Goal: Find specific page/section: Find specific page/section

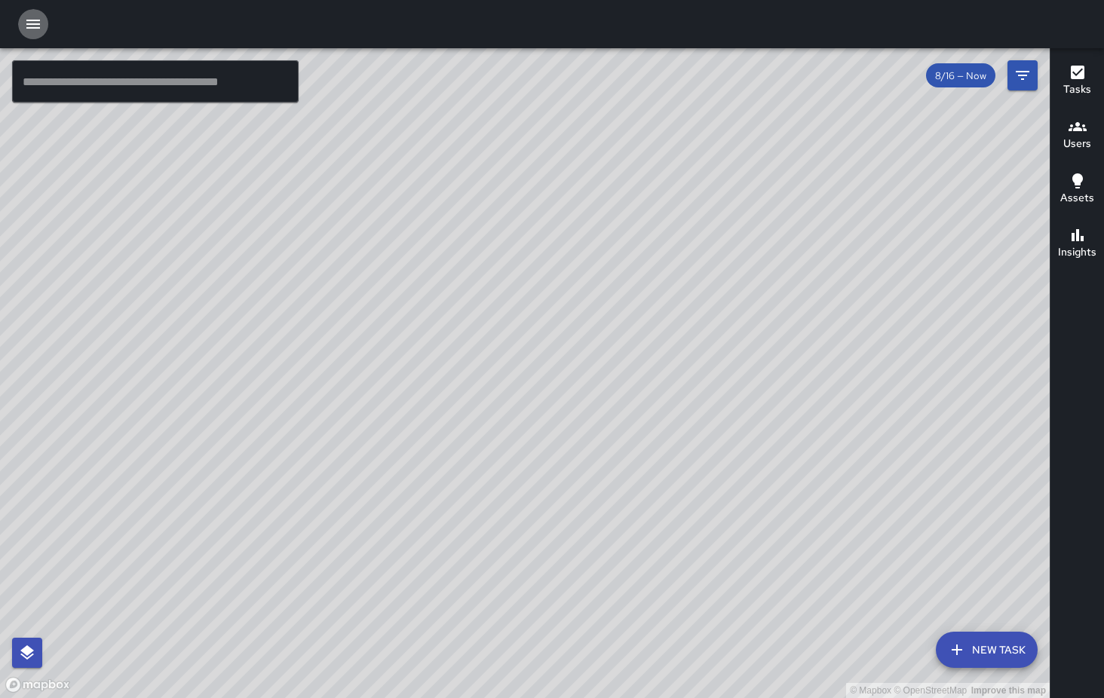
click at [41, 28] on icon "button" at bounding box center [33, 24] width 18 height 18
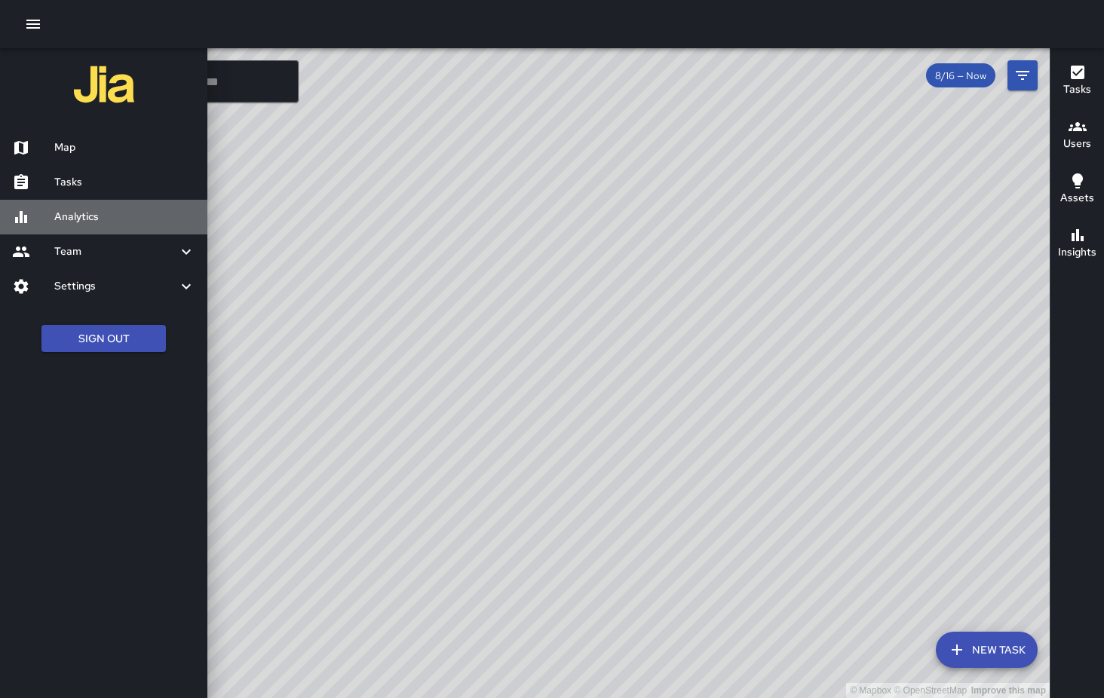
click at [87, 212] on h6 "Analytics" at bounding box center [124, 217] width 141 height 17
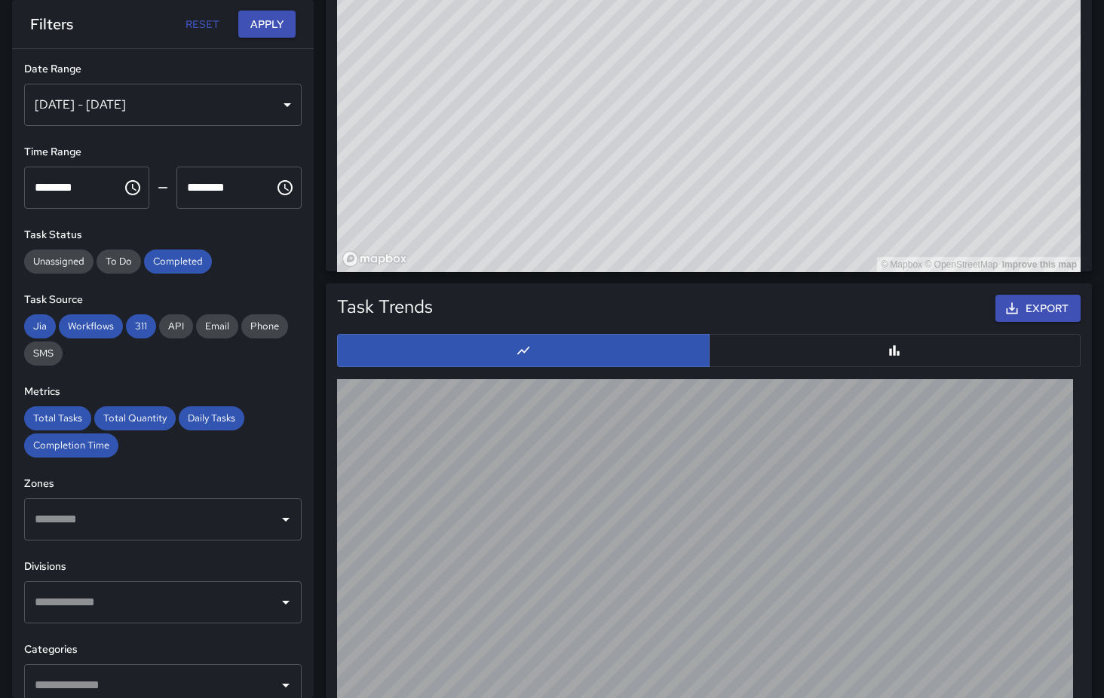
scroll to position [1268, 0]
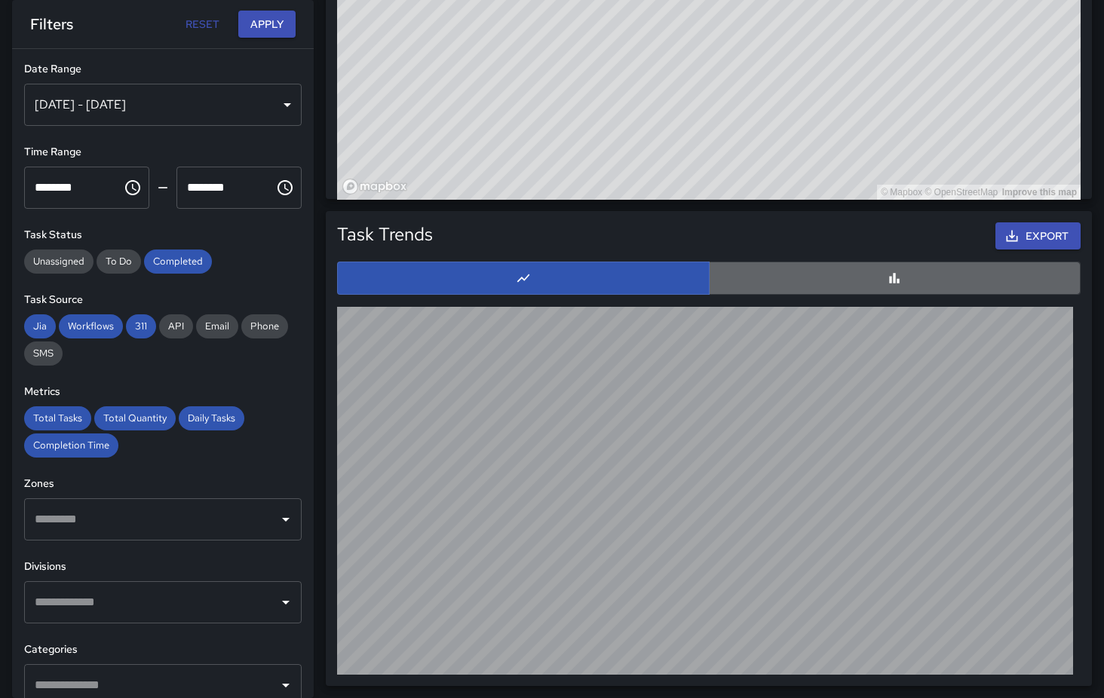
click at [826, 275] on button "button" at bounding box center [895, 278] width 372 height 33
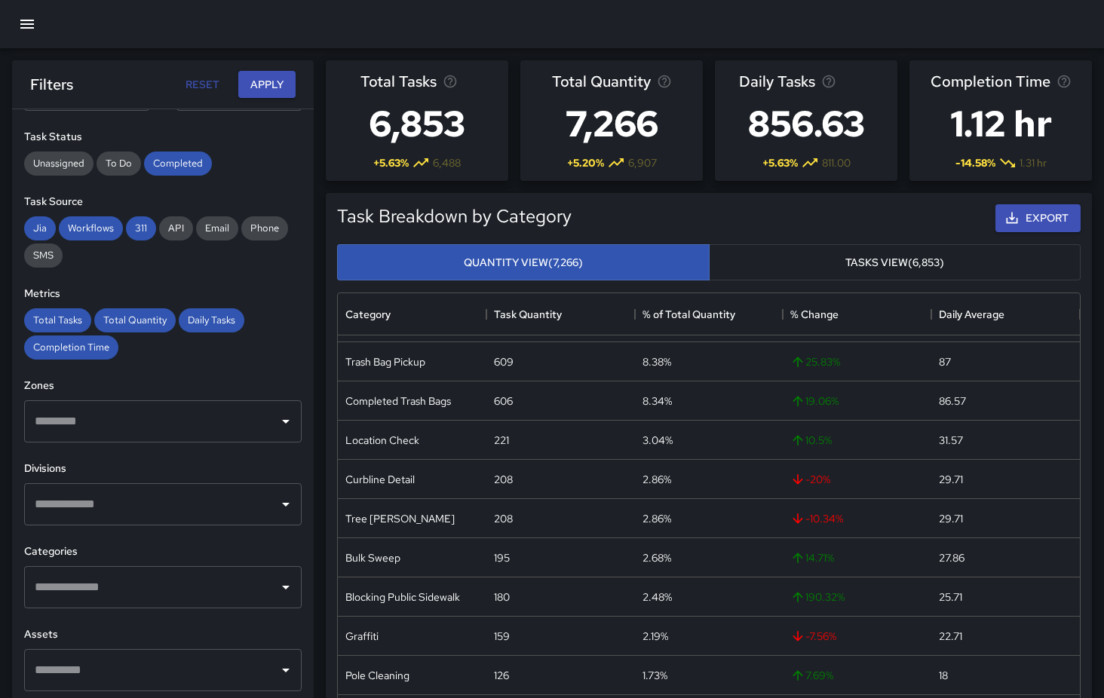
scroll to position [0, 0]
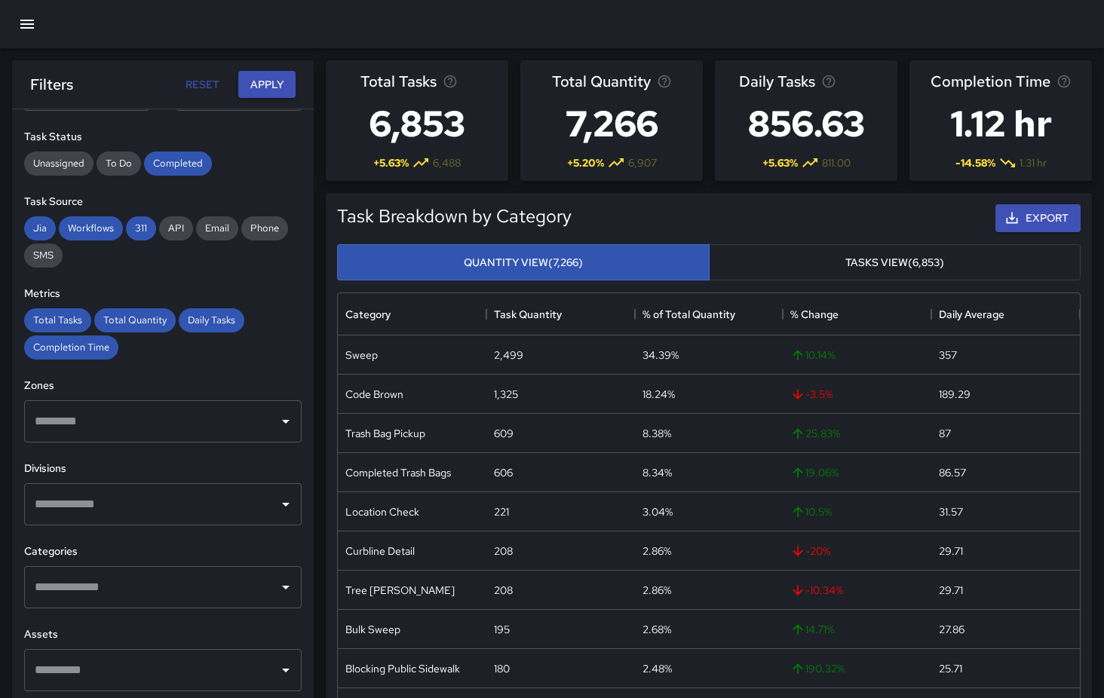
click at [869, 259] on button "Tasks View (6,853)" at bounding box center [895, 262] width 372 height 37
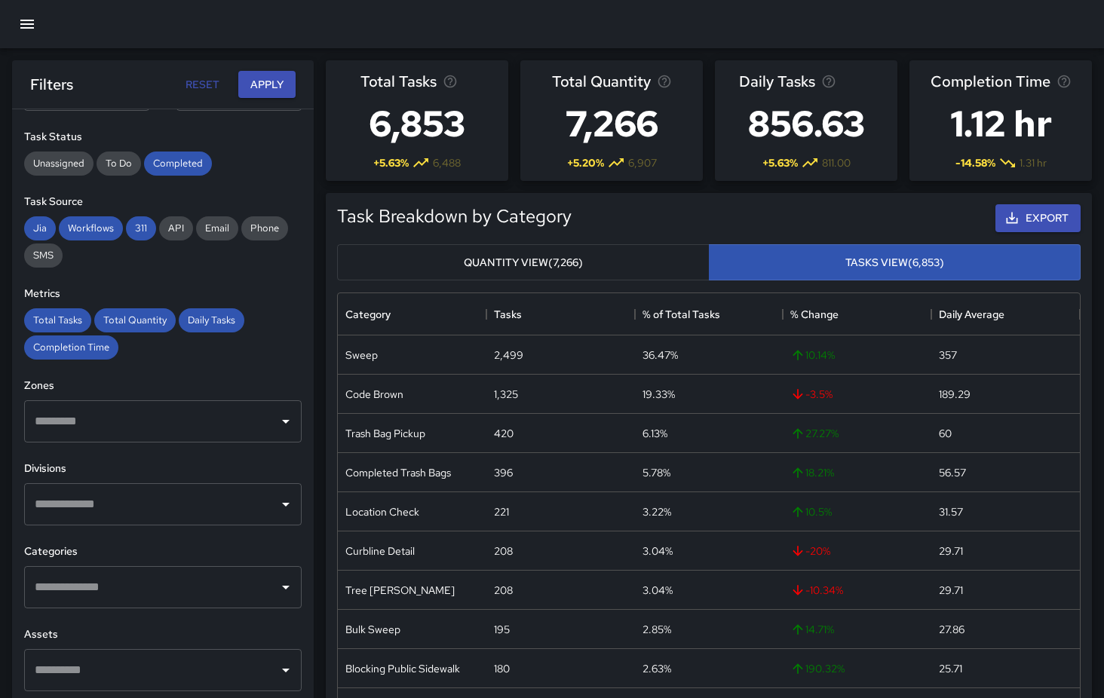
click at [389, 265] on button "Quantity View (7,266)" at bounding box center [523, 262] width 372 height 37
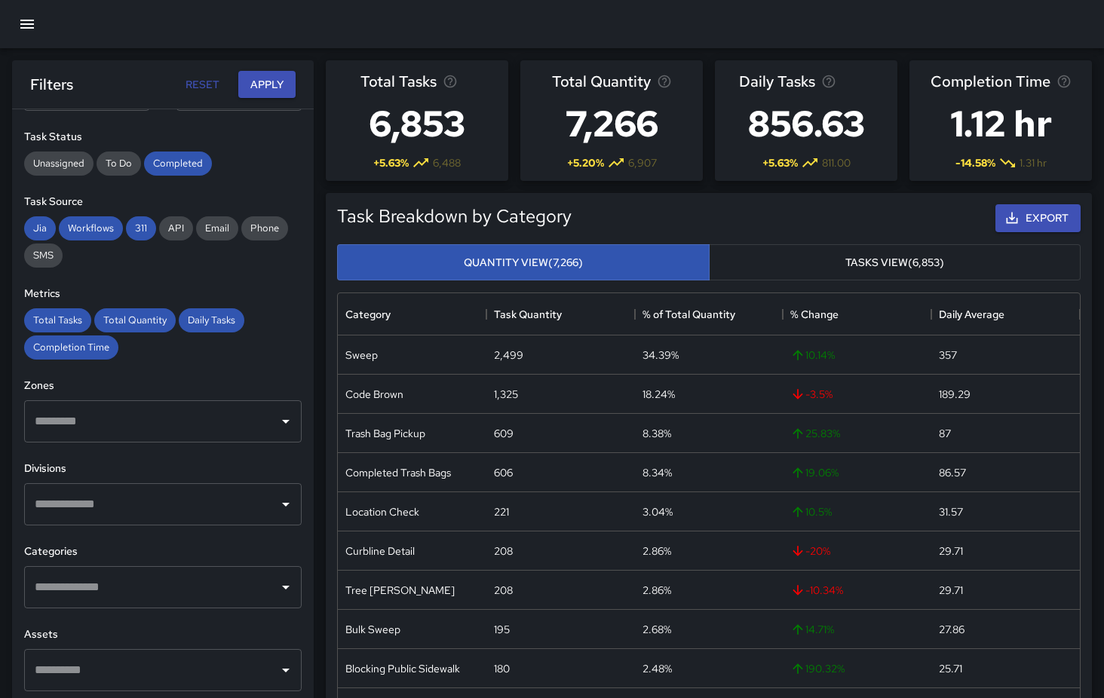
click at [820, 264] on button "Tasks View (6,853)" at bounding box center [895, 262] width 372 height 37
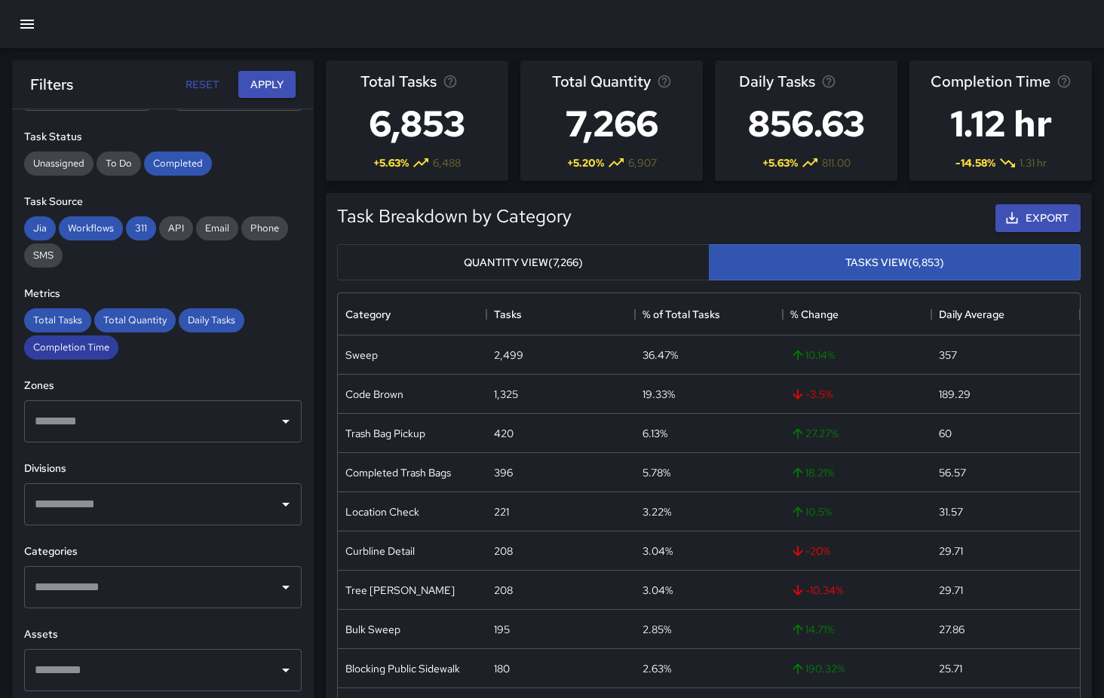
click at [81, 348] on span "Completion Time" at bounding box center [71, 347] width 94 height 13
click at [63, 326] on span "Total Tasks" at bounding box center [57, 320] width 67 height 13
click at [120, 324] on span "Total Quantity" at bounding box center [134, 320] width 81 height 13
click at [211, 317] on span "Daily Tasks" at bounding box center [212, 320] width 66 height 13
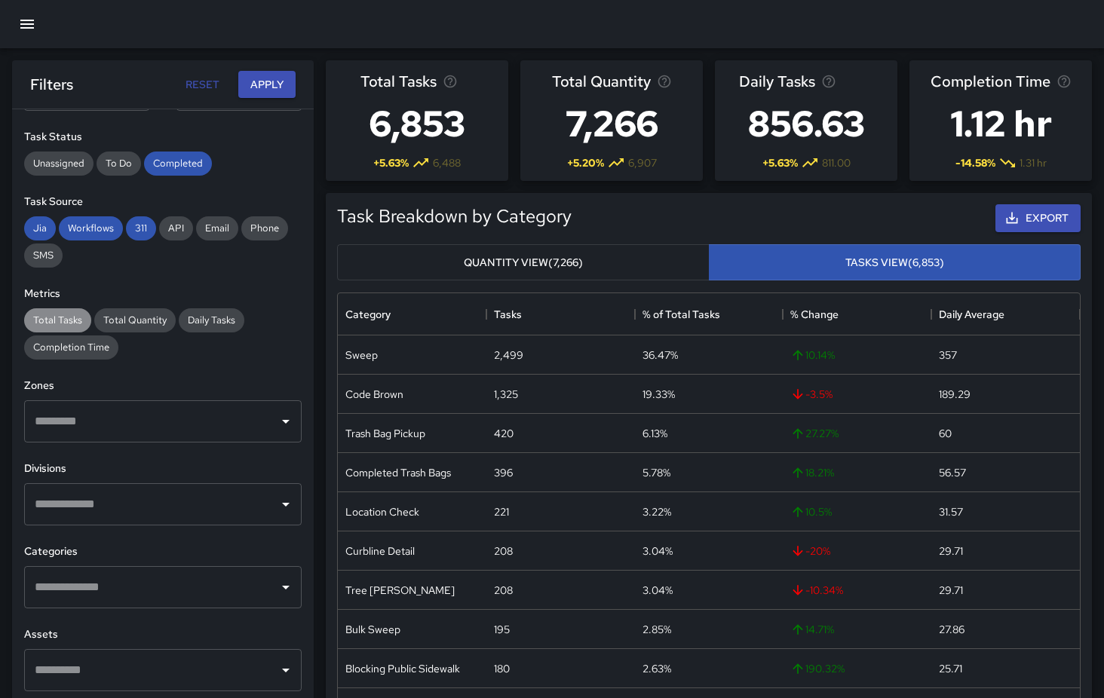
click at [60, 326] on span "Total Tasks" at bounding box center [57, 320] width 67 height 13
click at [80, 345] on span "Completion Time" at bounding box center [71, 347] width 94 height 13
click at [119, 320] on span "Total Quantity" at bounding box center [134, 320] width 81 height 13
click at [218, 334] on div "Total Tasks Total Quantity Daily Tasks Completion Time" at bounding box center [162, 333] width 277 height 51
click at [214, 323] on span "Daily Tasks" at bounding box center [212, 320] width 66 height 13
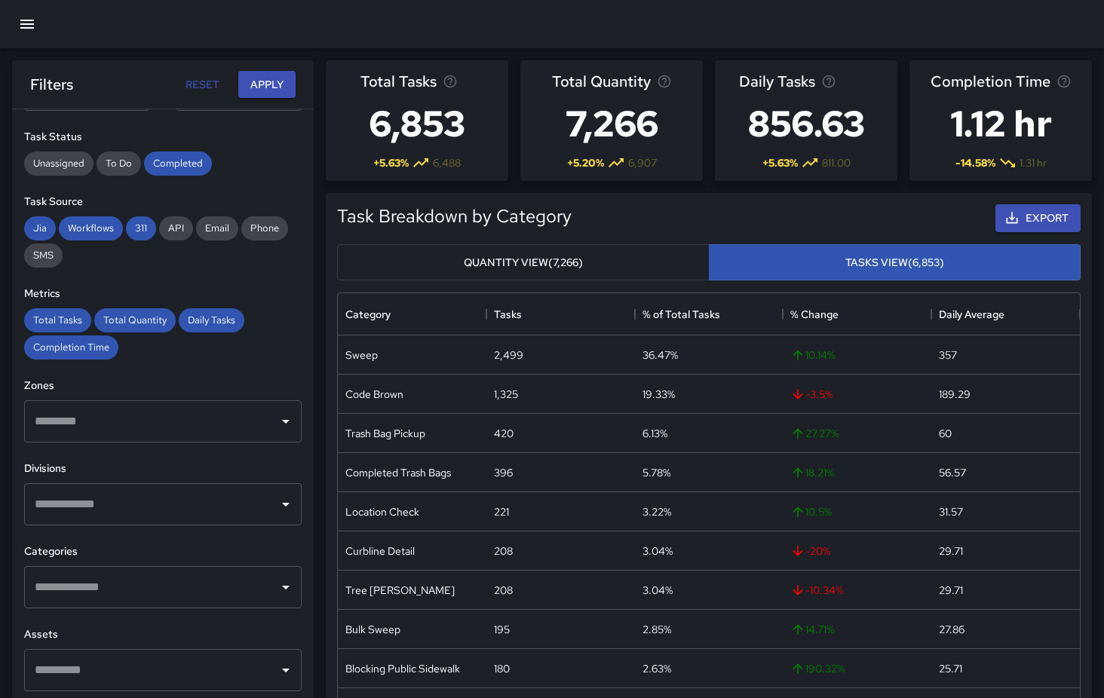
scroll to position [270, 0]
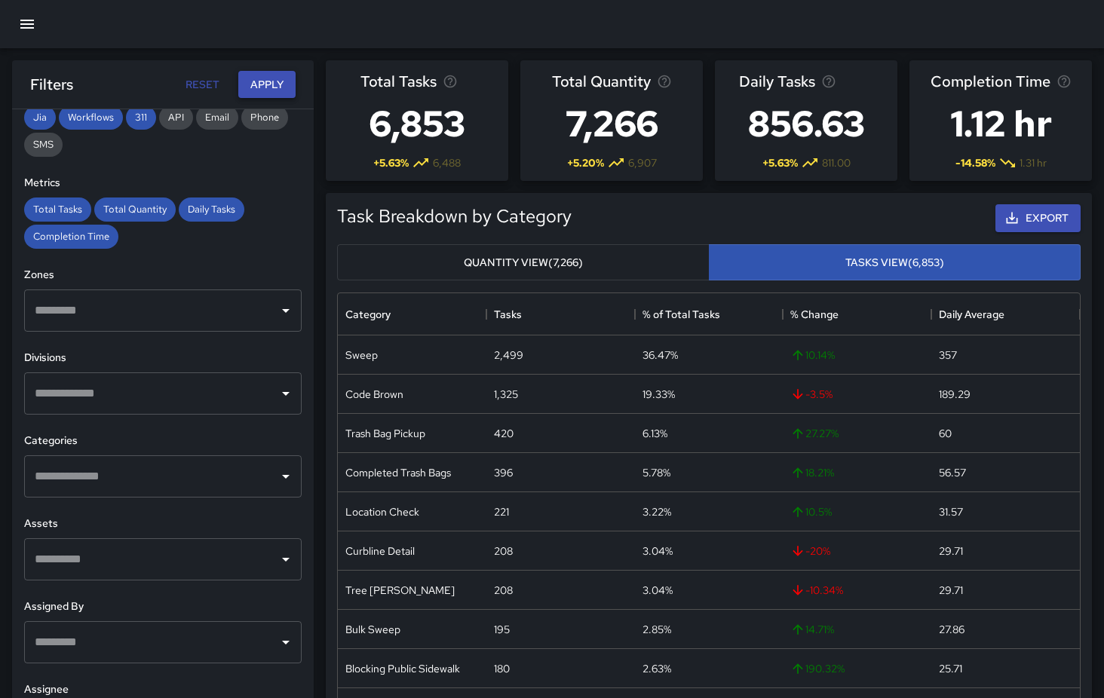
click at [271, 89] on button "Apply" at bounding box center [266, 85] width 57 height 28
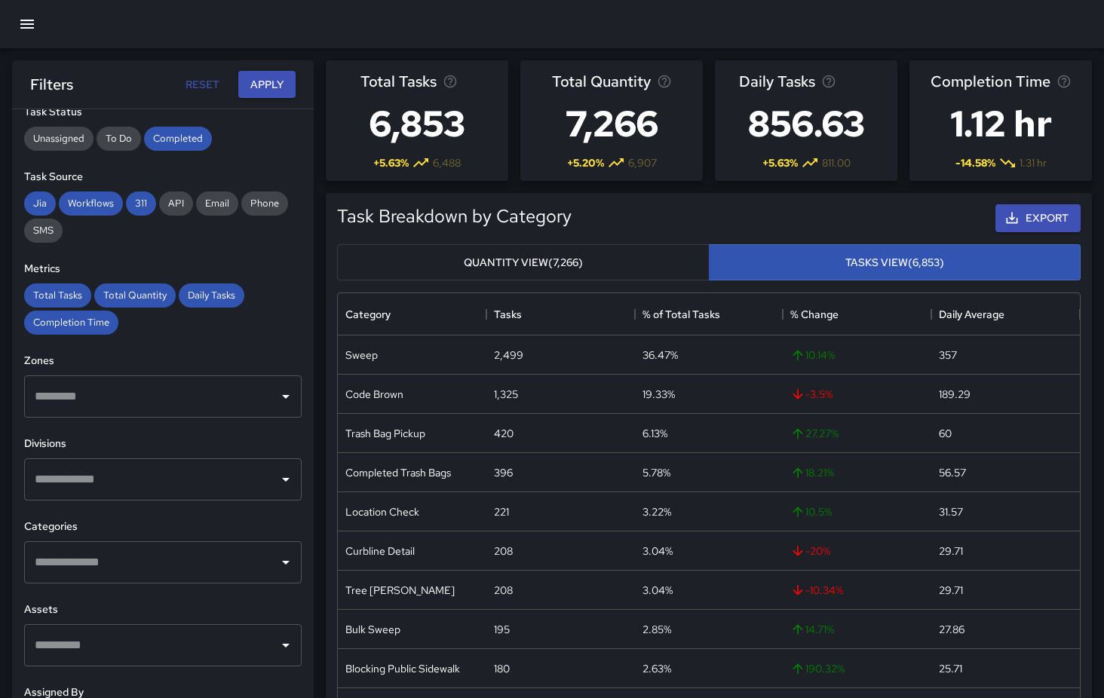
scroll to position [177, 0]
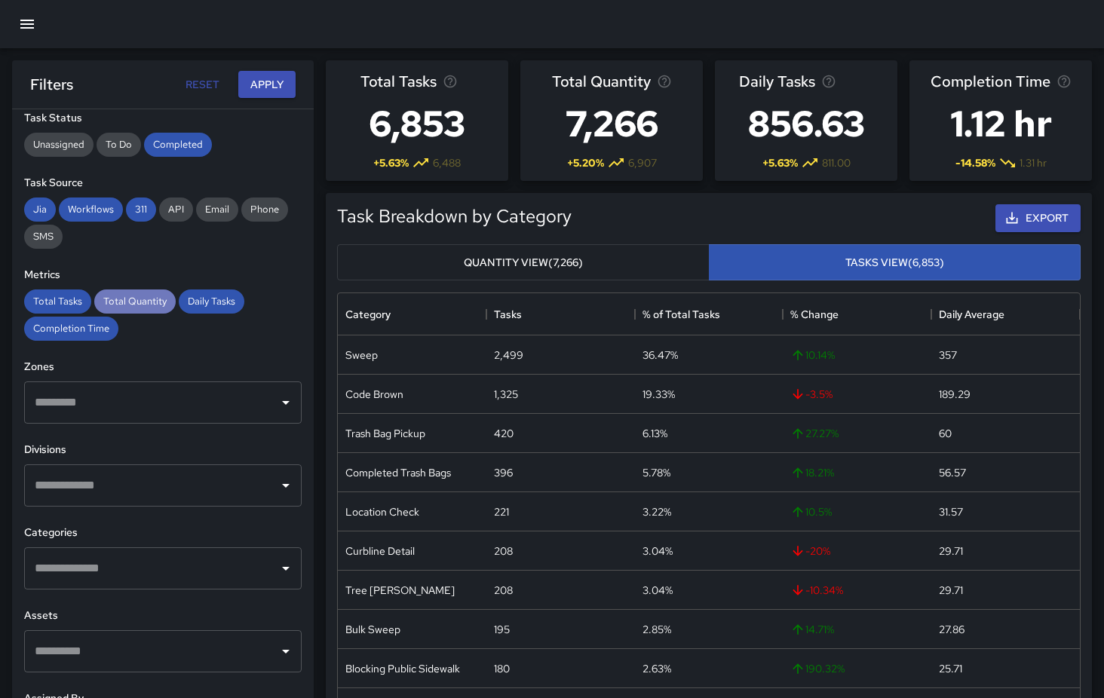
click at [143, 302] on span "Total Quantity" at bounding box center [134, 301] width 81 height 13
click at [274, 86] on button "Apply" at bounding box center [266, 85] width 57 height 28
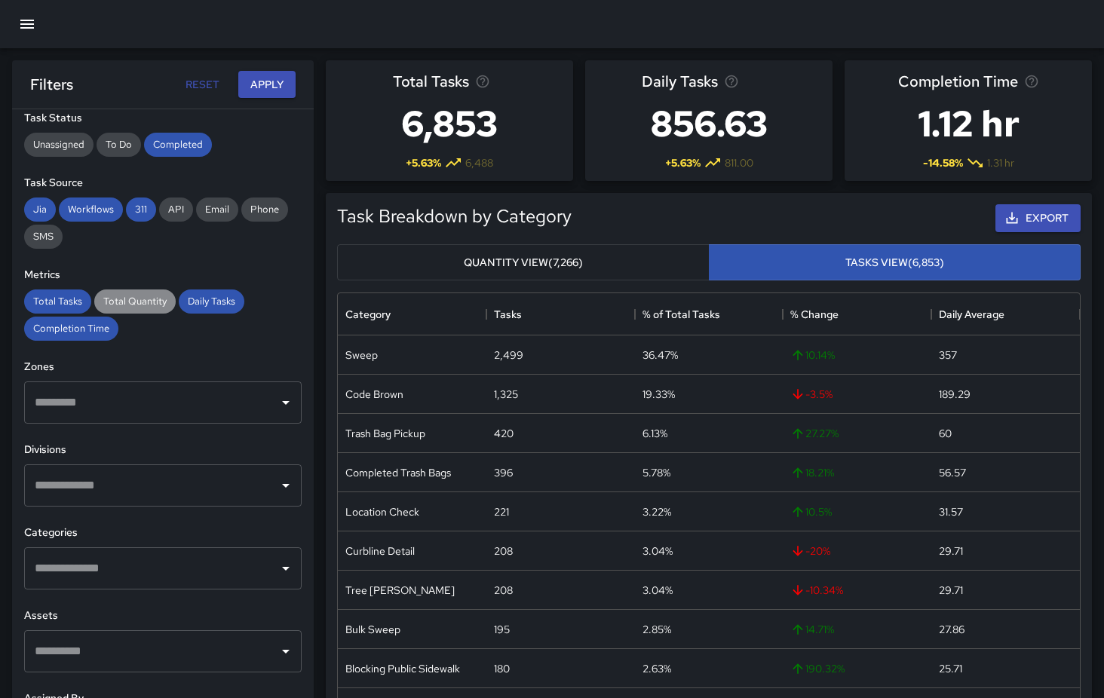
click at [130, 305] on span "Total Quantity" at bounding box center [134, 301] width 81 height 13
click at [280, 82] on button "Apply" at bounding box center [266, 85] width 57 height 28
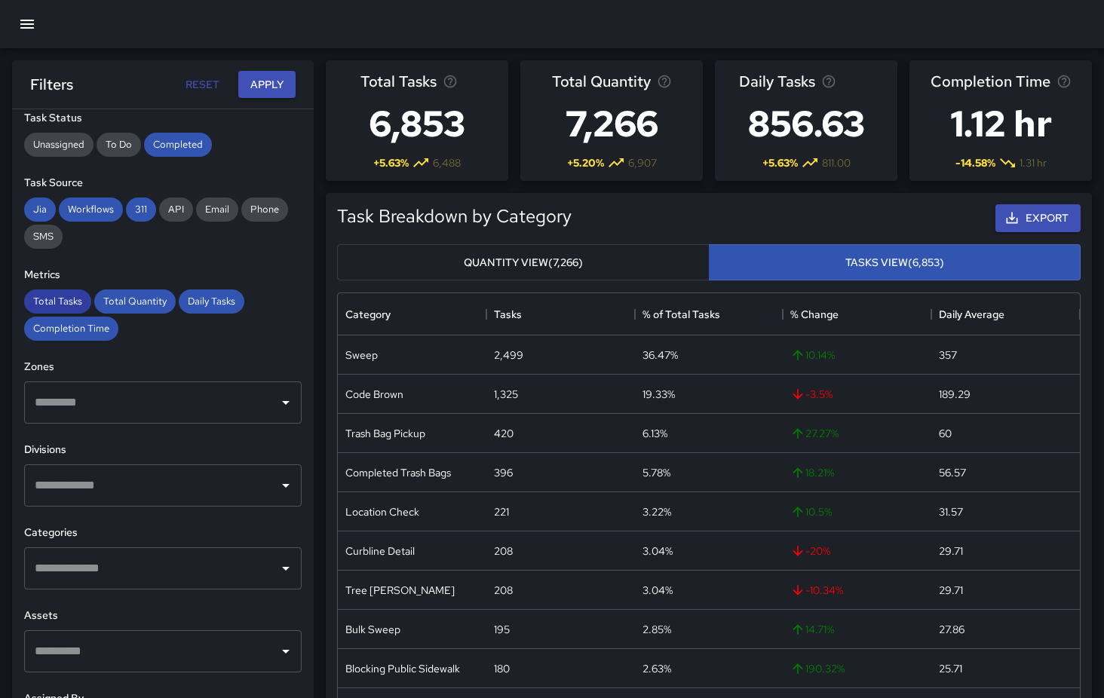
click at [61, 299] on span "Total Tasks" at bounding box center [57, 301] width 67 height 13
click at [118, 298] on span "Total Quantity" at bounding box center [134, 301] width 81 height 13
click at [231, 298] on span "Daily Tasks" at bounding box center [212, 301] width 66 height 13
click at [88, 342] on div "**********" at bounding box center [163, 433] width 302 height 649
click at [83, 328] on span "Completion Time" at bounding box center [71, 328] width 94 height 13
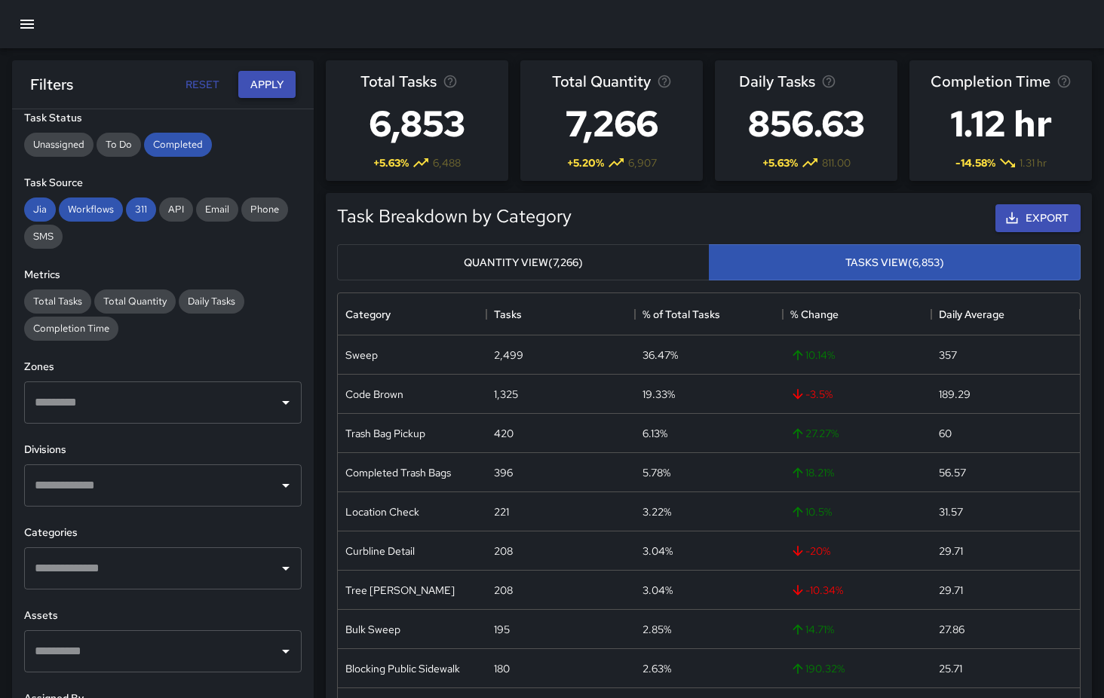
click at [272, 94] on button "Apply" at bounding box center [266, 85] width 57 height 28
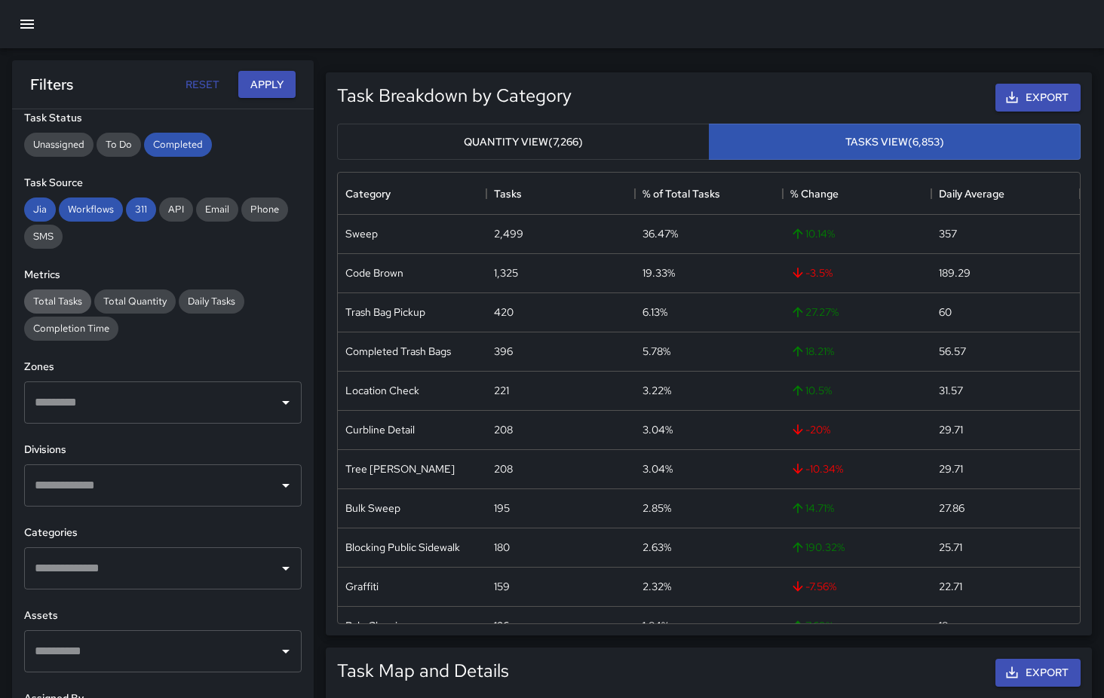
click at [60, 307] on span "Total Tasks" at bounding box center [57, 301] width 67 height 13
click at [278, 80] on button "Apply" at bounding box center [266, 85] width 57 height 28
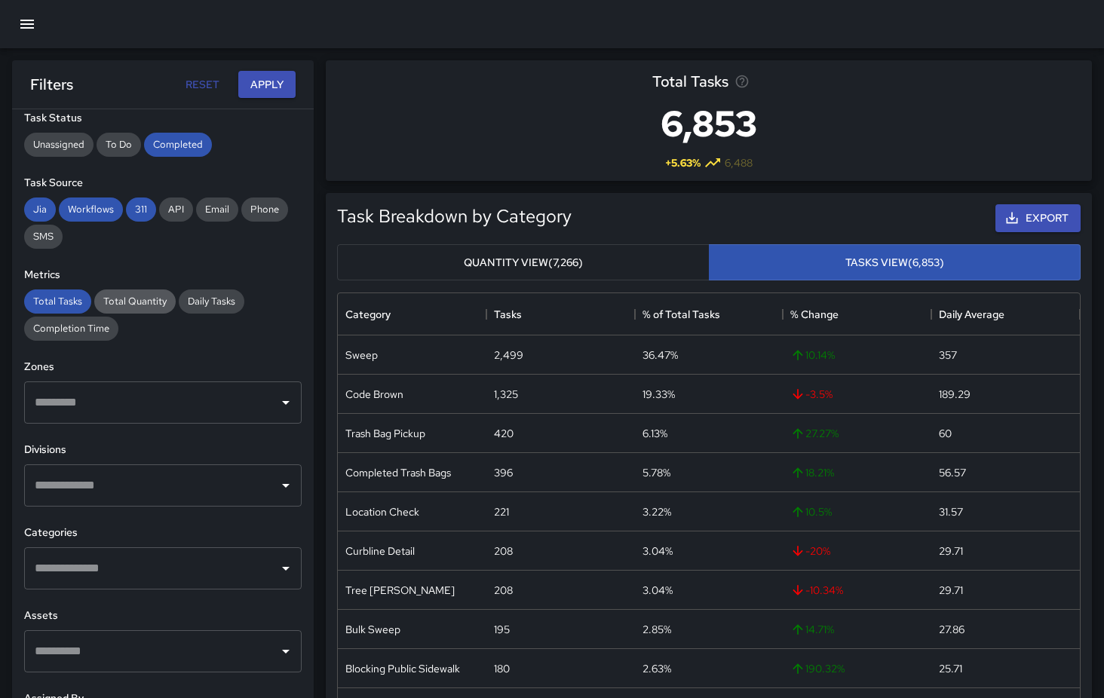
click at [123, 304] on span "Total Quantity" at bounding box center [134, 301] width 81 height 13
click at [204, 298] on span "Daily Tasks" at bounding box center [212, 301] width 66 height 13
click at [273, 89] on button "Apply" at bounding box center [266, 85] width 57 height 28
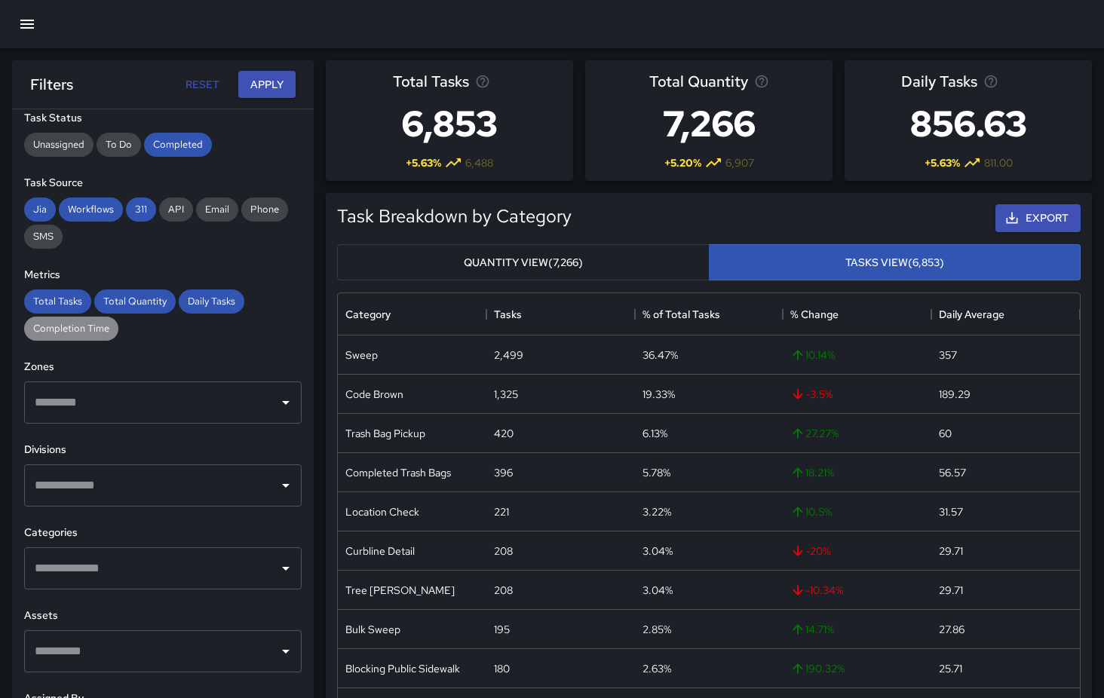
click at [73, 326] on span "Completion Time" at bounding box center [71, 328] width 94 height 13
click at [266, 81] on button "Apply" at bounding box center [266, 85] width 57 height 28
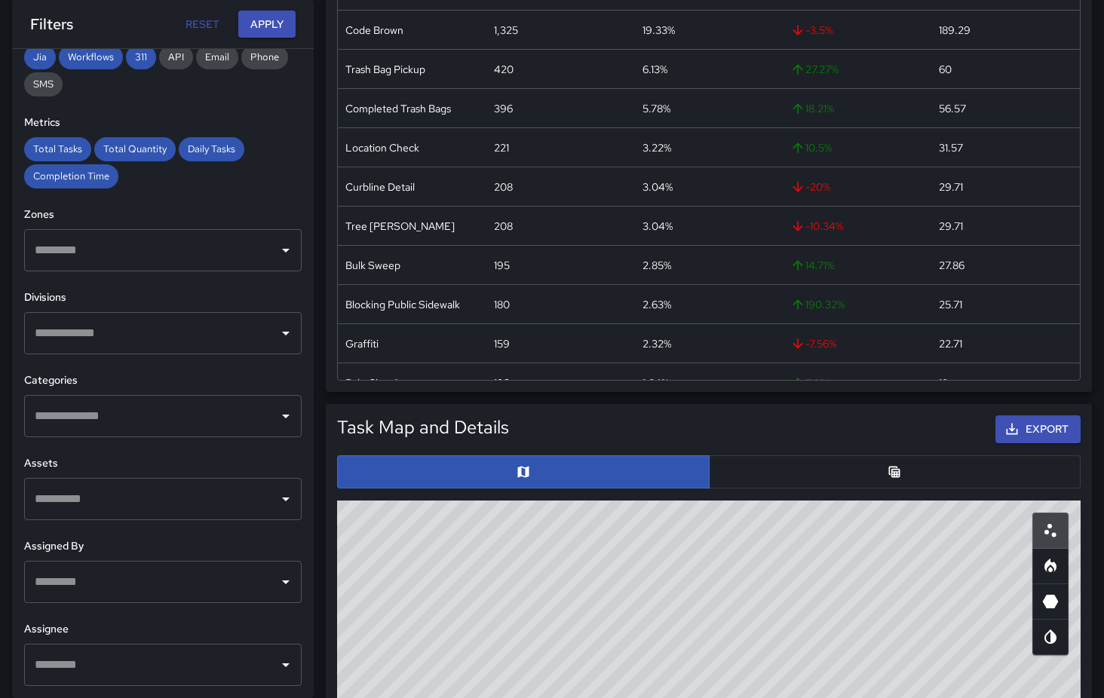
scroll to position [397, 0]
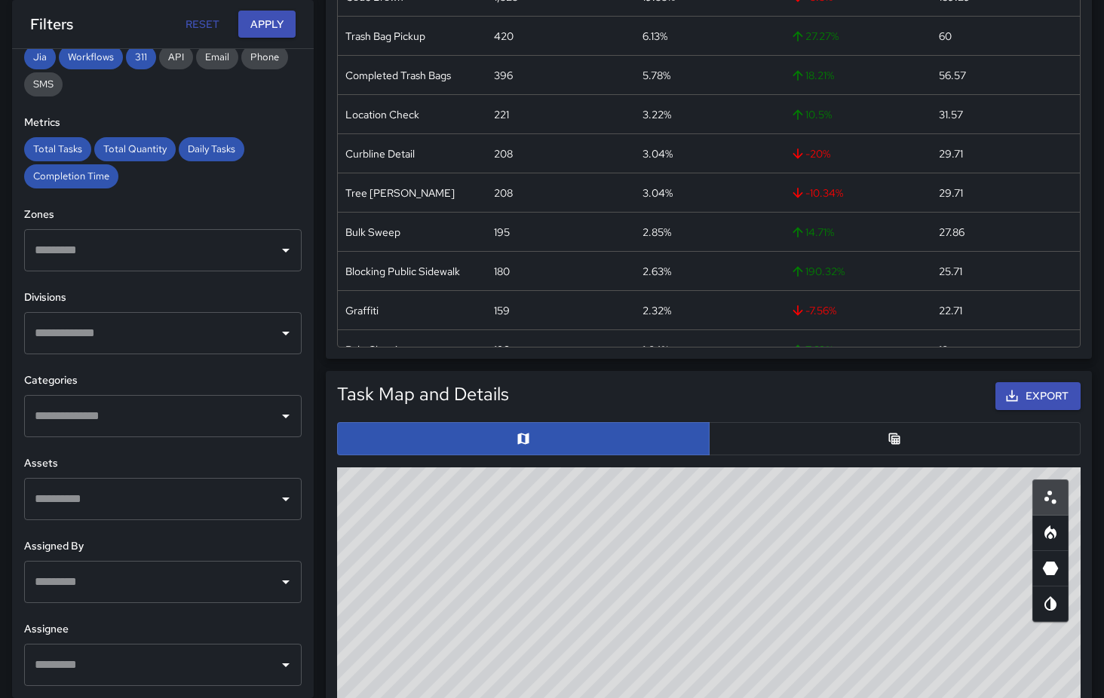
click at [287, 334] on icon "Open" at bounding box center [286, 333] width 18 height 18
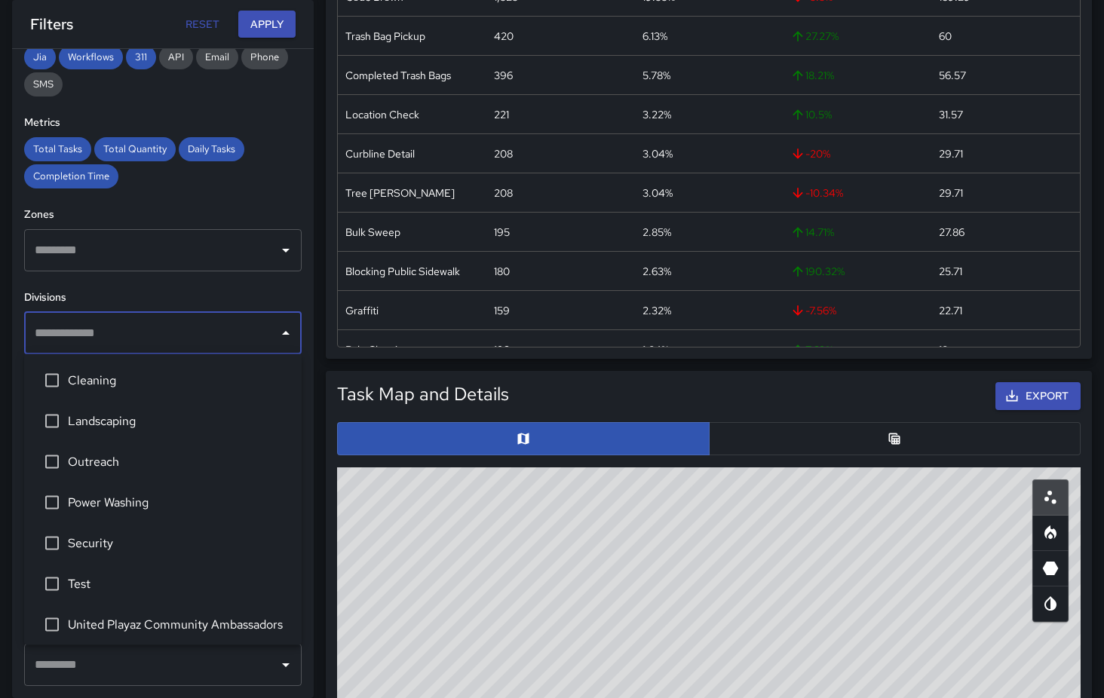
scroll to position [6, 0]
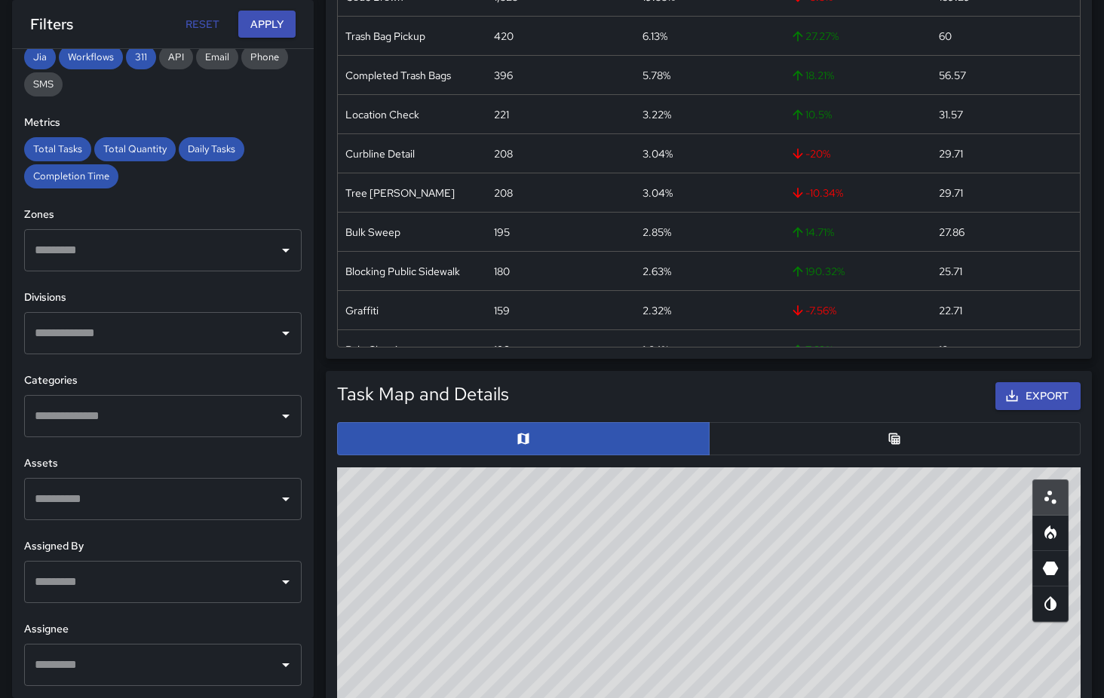
click at [258, 299] on h6 "Divisions" at bounding box center [162, 298] width 277 height 17
click at [291, 250] on icon "Open" at bounding box center [286, 250] width 18 height 18
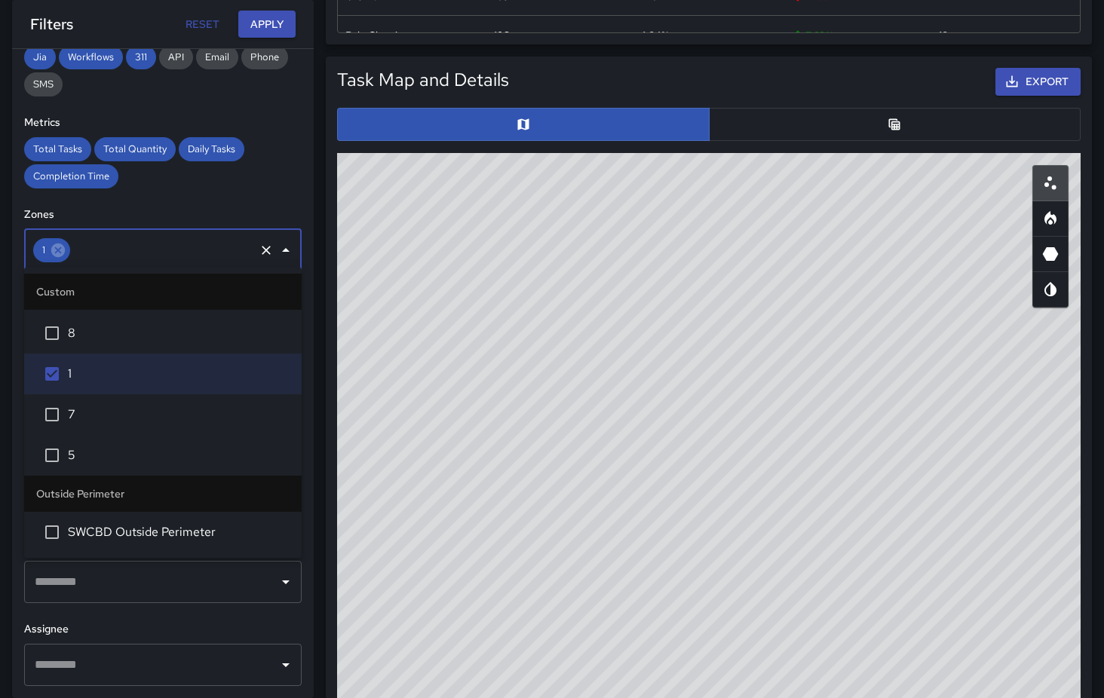
scroll to position [716, 0]
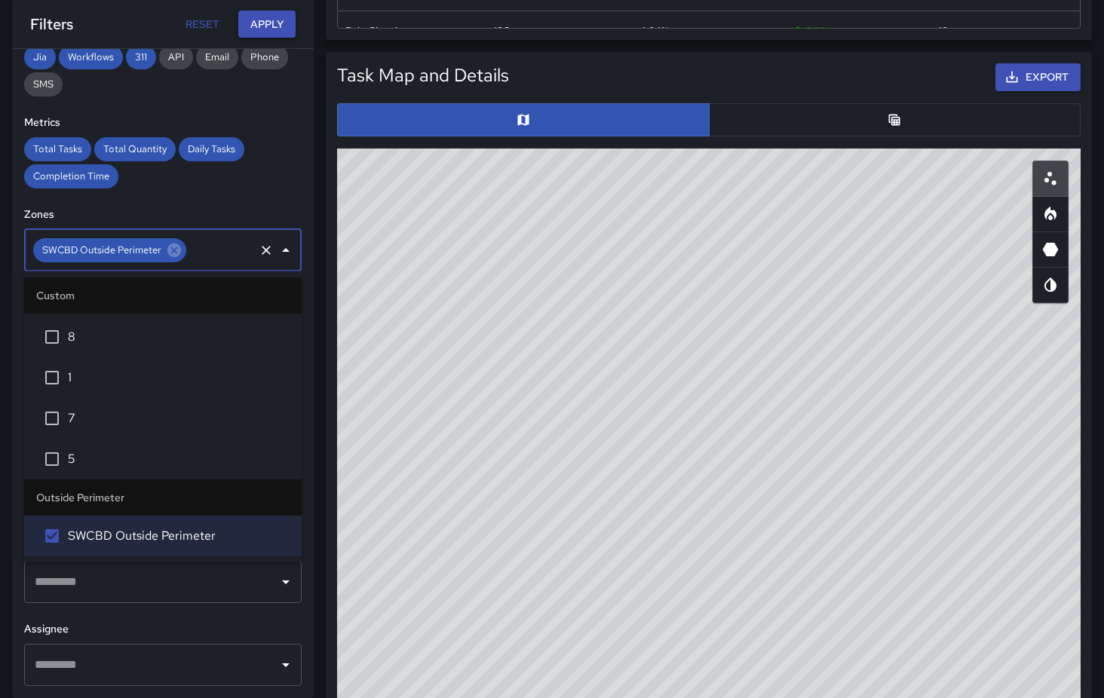
click at [277, 26] on button "Apply" at bounding box center [266, 25] width 57 height 28
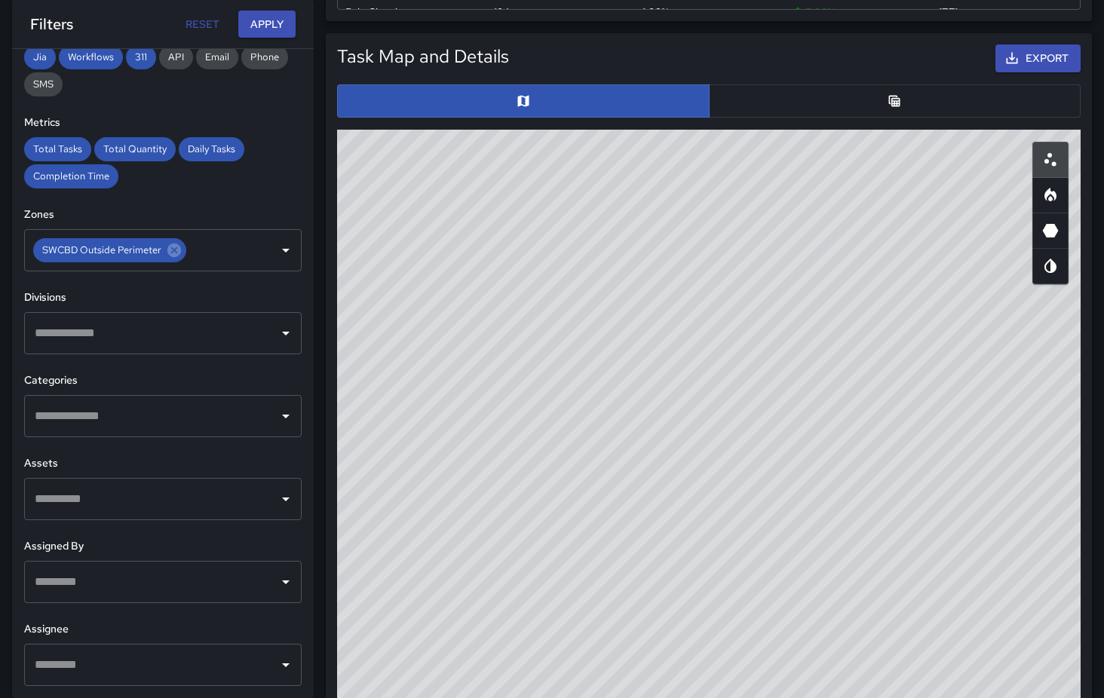
scroll to position [642, 0]
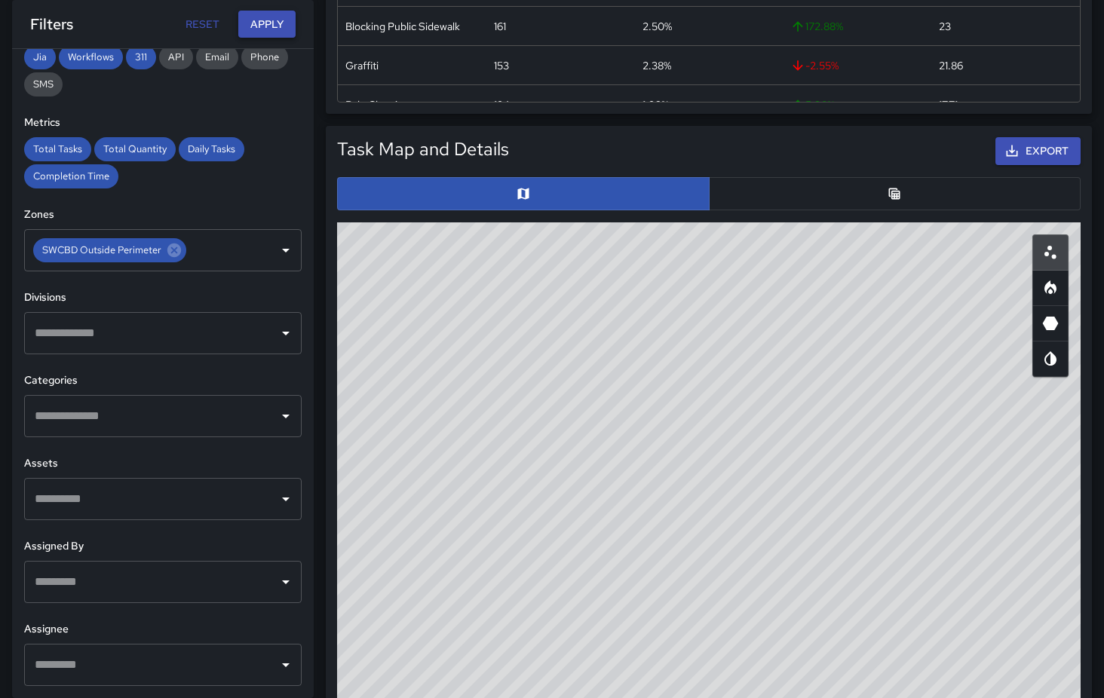
click at [274, 26] on button "Apply" at bounding box center [266, 25] width 57 height 28
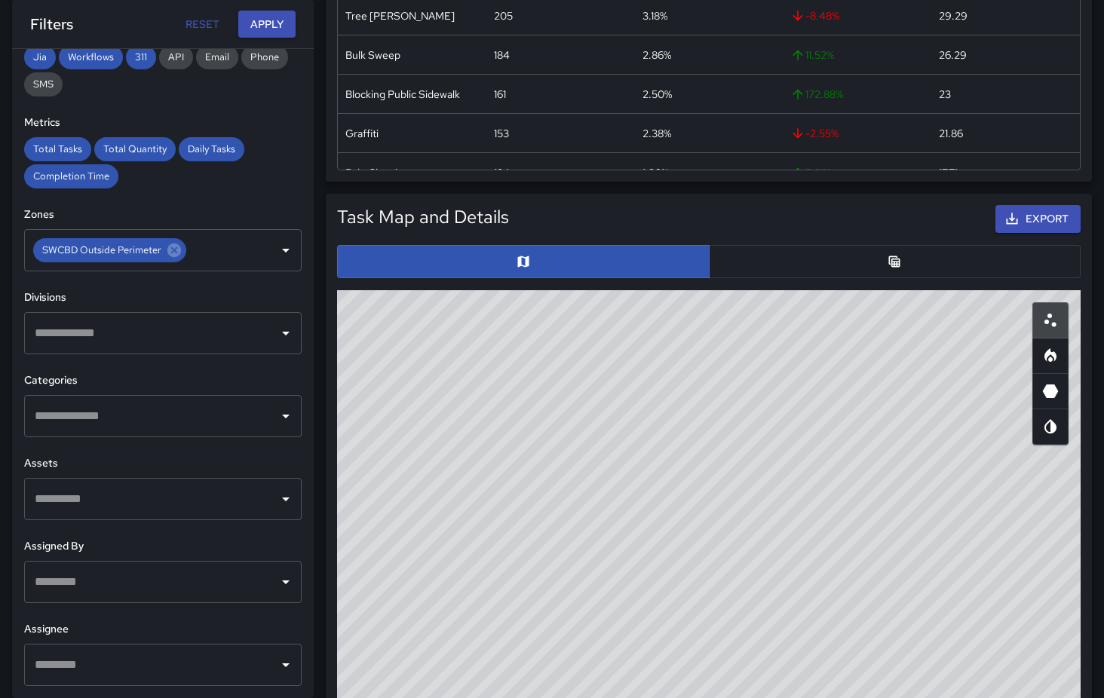
scroll to position [562, 0]
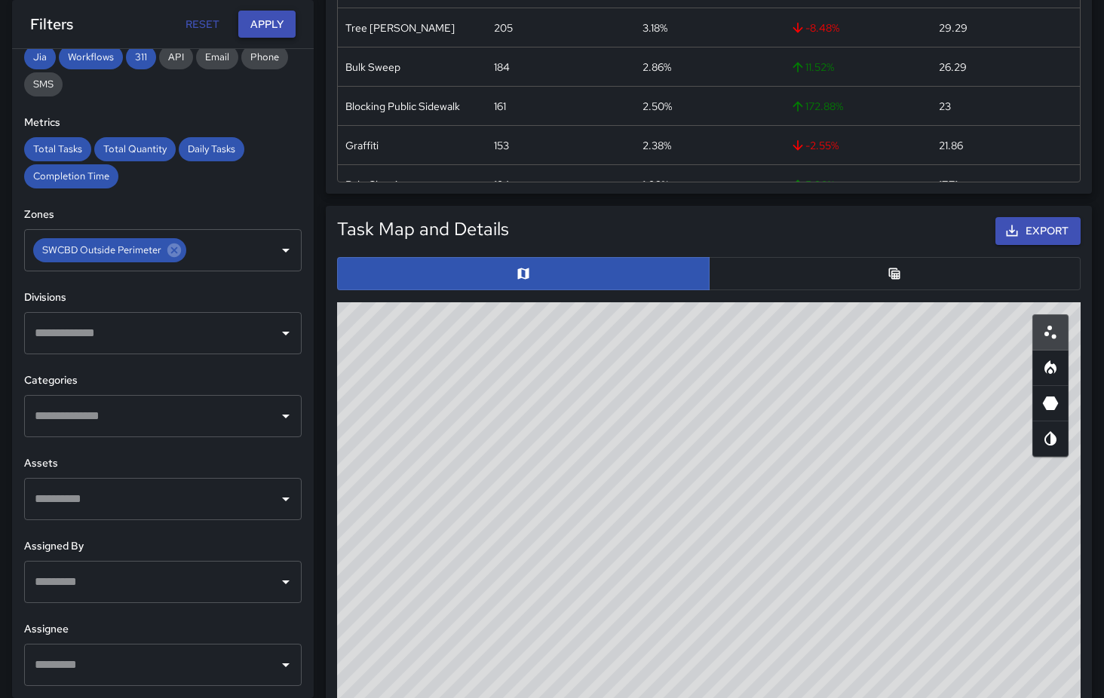
click at [265, 26] on button "Apply" at bounding box center [266, 25] width 57 height 28
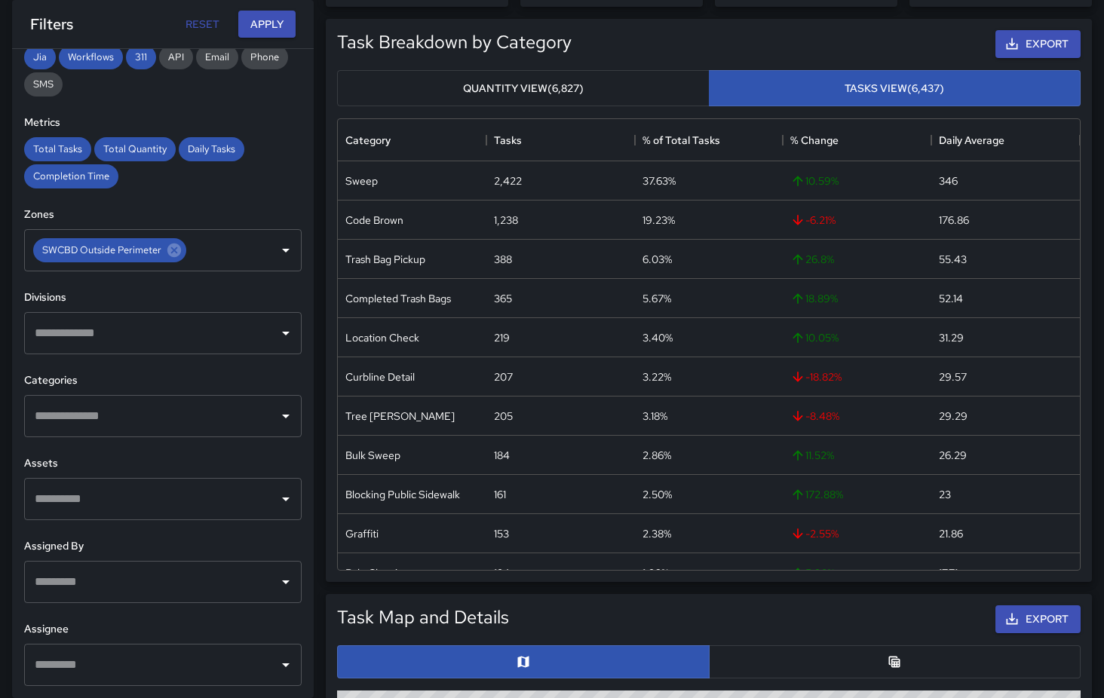
scroll to position [172, 0]
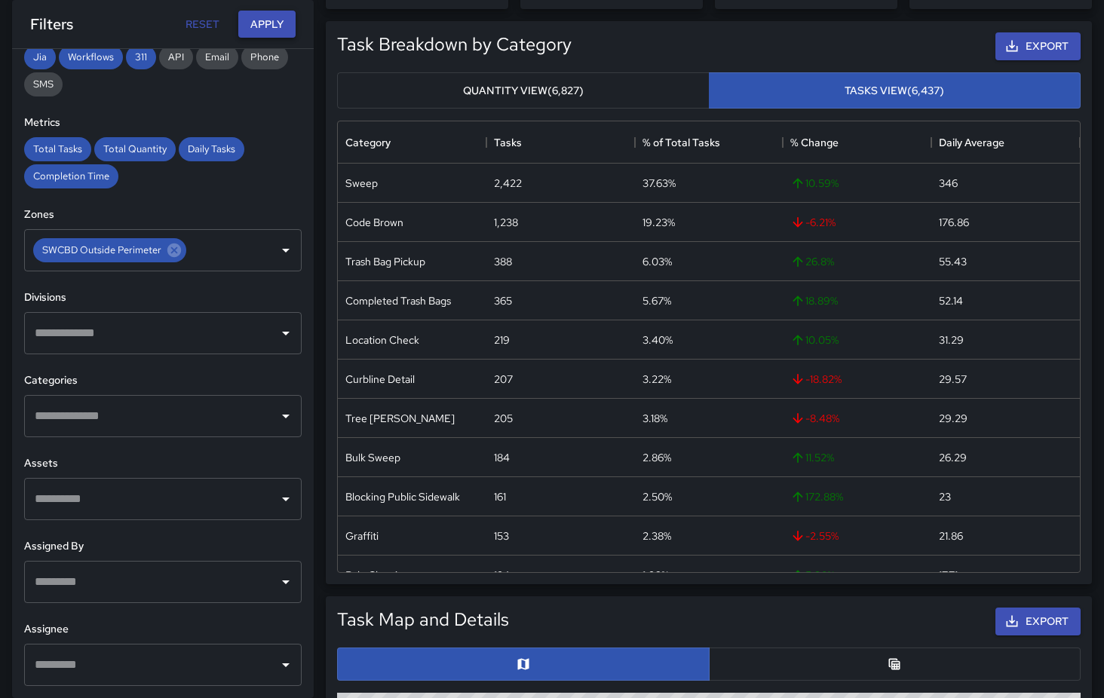
click at [274, 30] on button "Apply" at bounding box center [266, 25] width 57 height 28
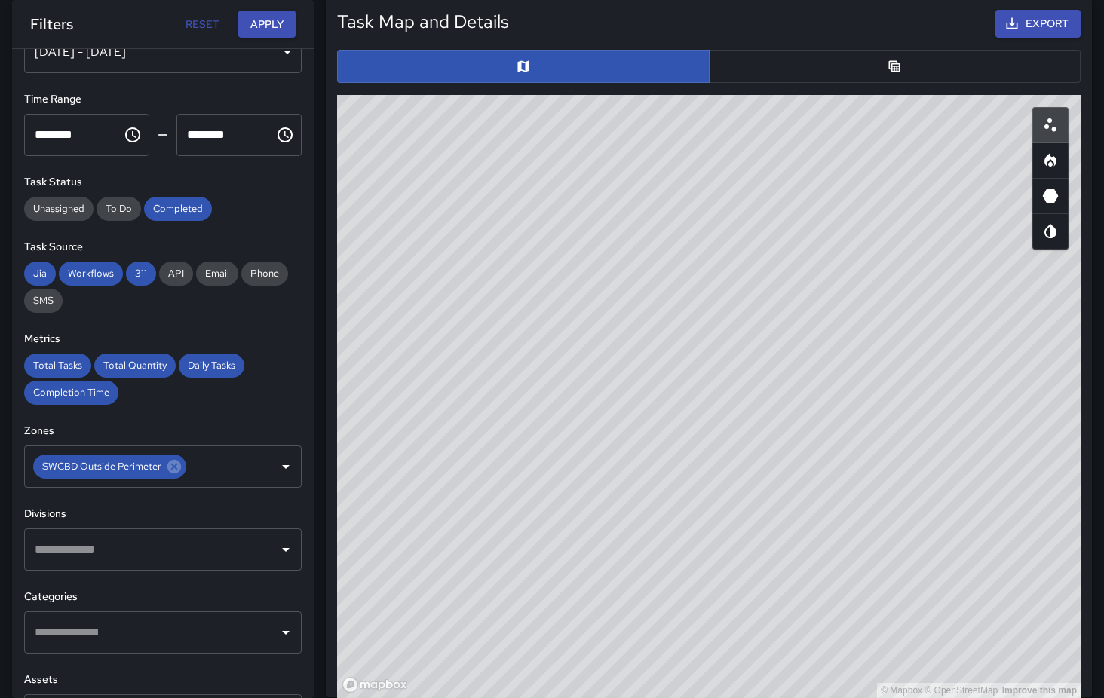
scroll to position [0, 0]
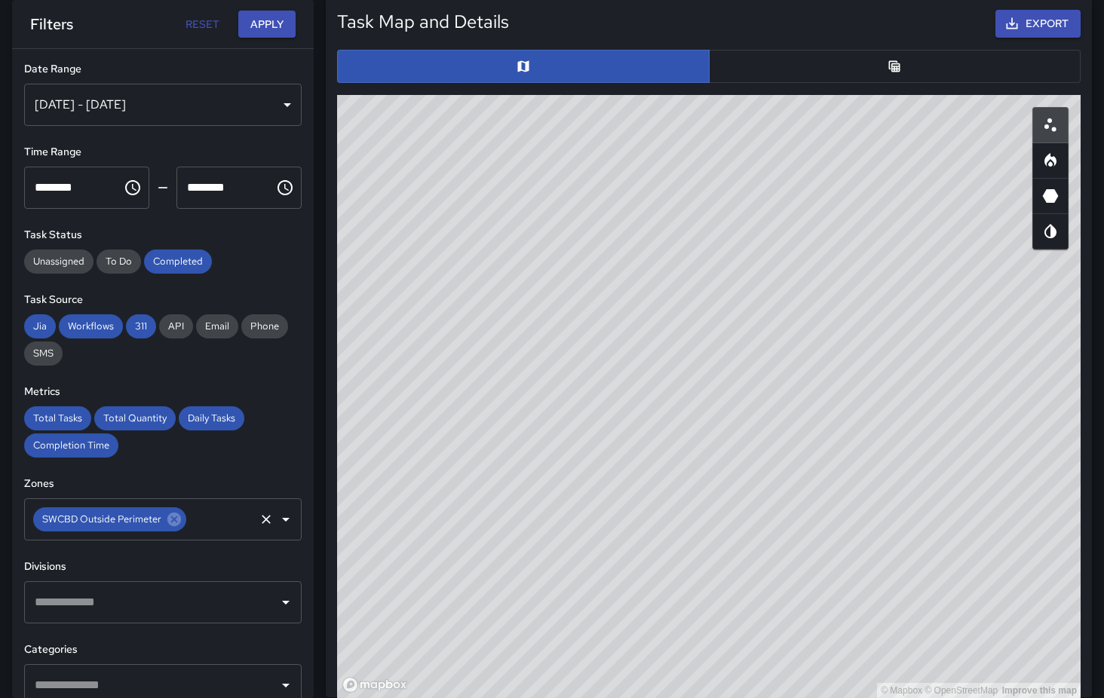
click at [286, 524] on icon "Open" at bounding box center [286, 519] width 18 height 18
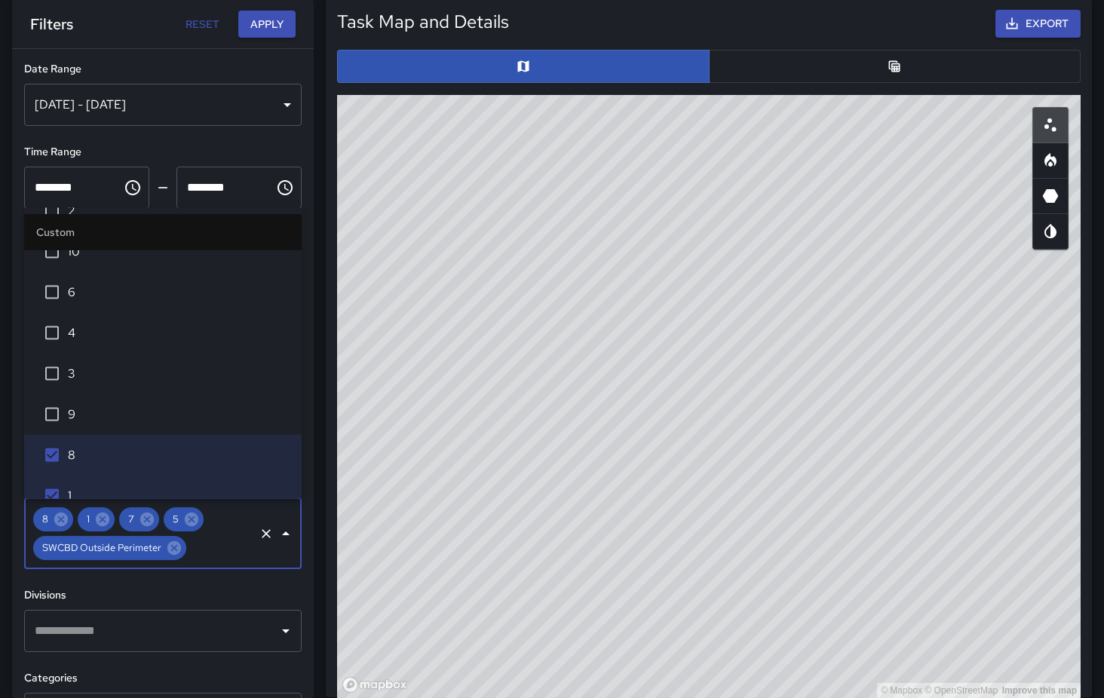
scroll to position [22, 0]
click at [266, 31] on button "Apply" at bounding box center [266, 25] width 57 height 28
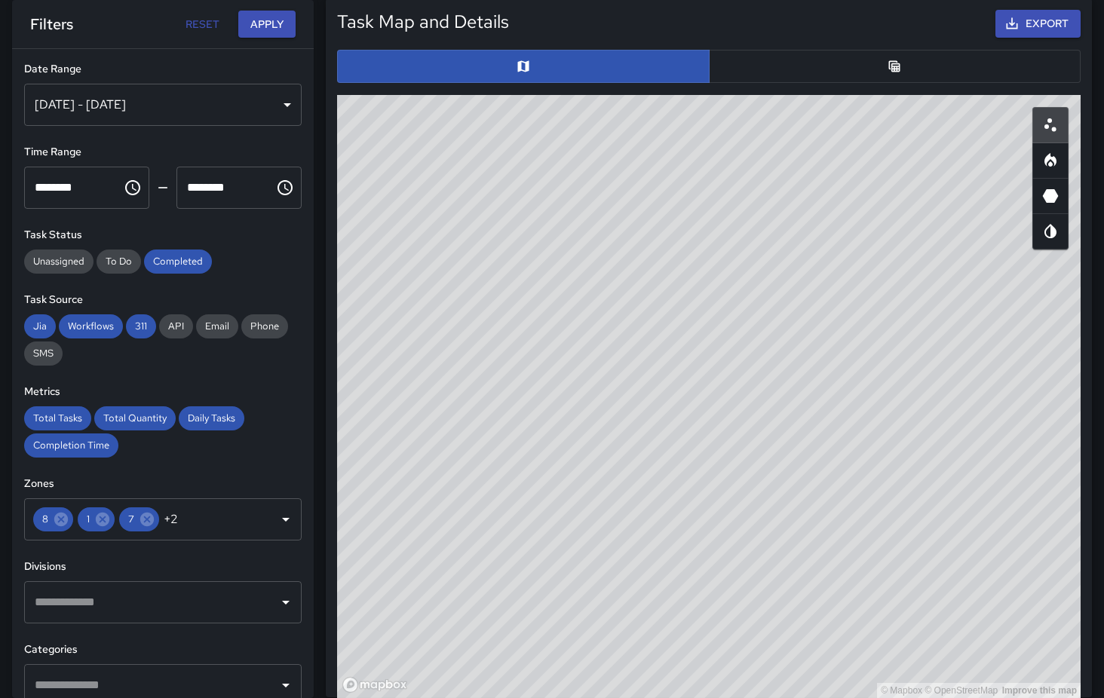
click at [293, 109] on div "[DATE] - [DATE]" at bounding box center [162, 105] width 277 height 42
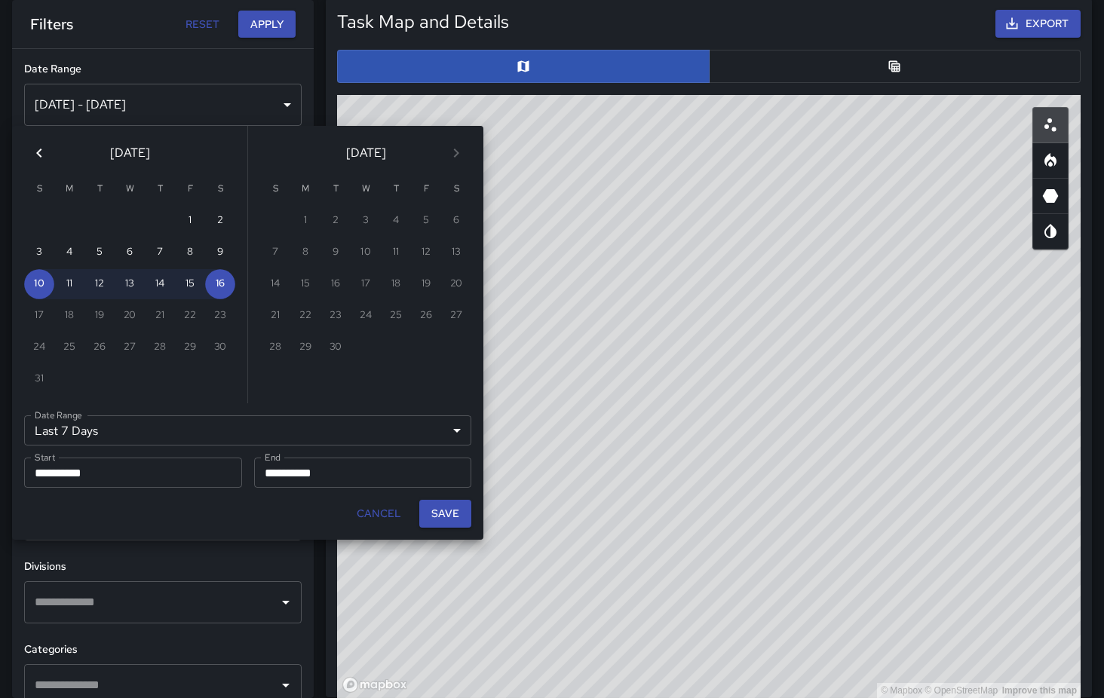
click at [462, 430] on div "Last 7 Days ****** Date Range" at bounding box center [247, 430] width 447 height 30
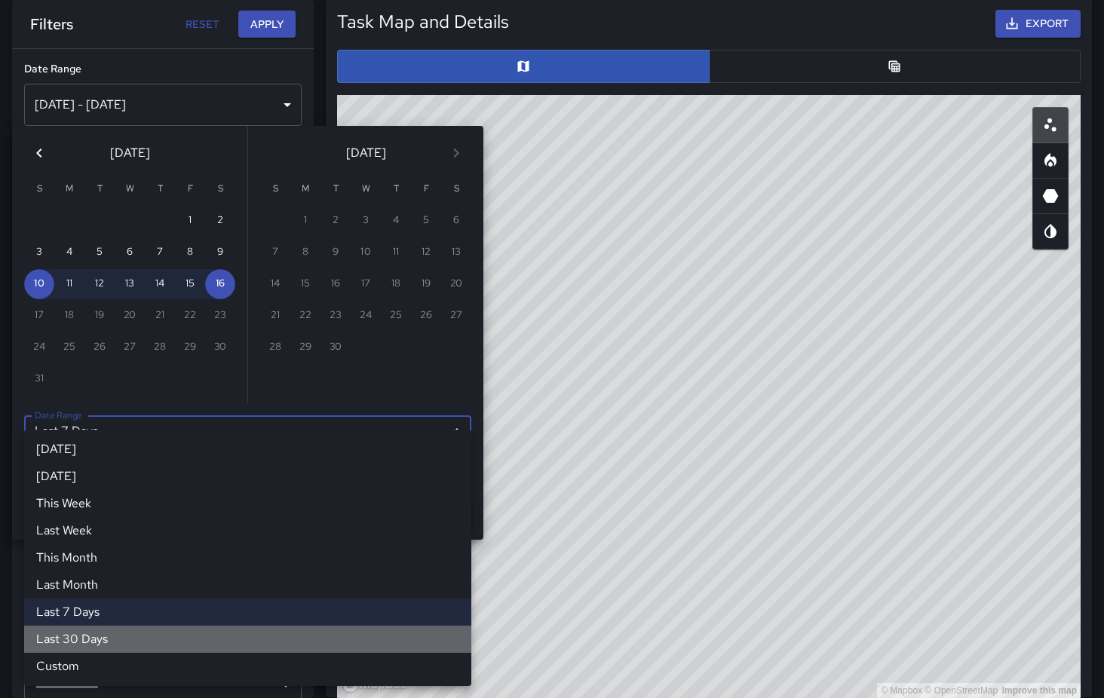
click at [90, 639] on li "Last 30 Days" at bounding box center [247, 639] width 447 height 27
type input "*******"
type input "**********"
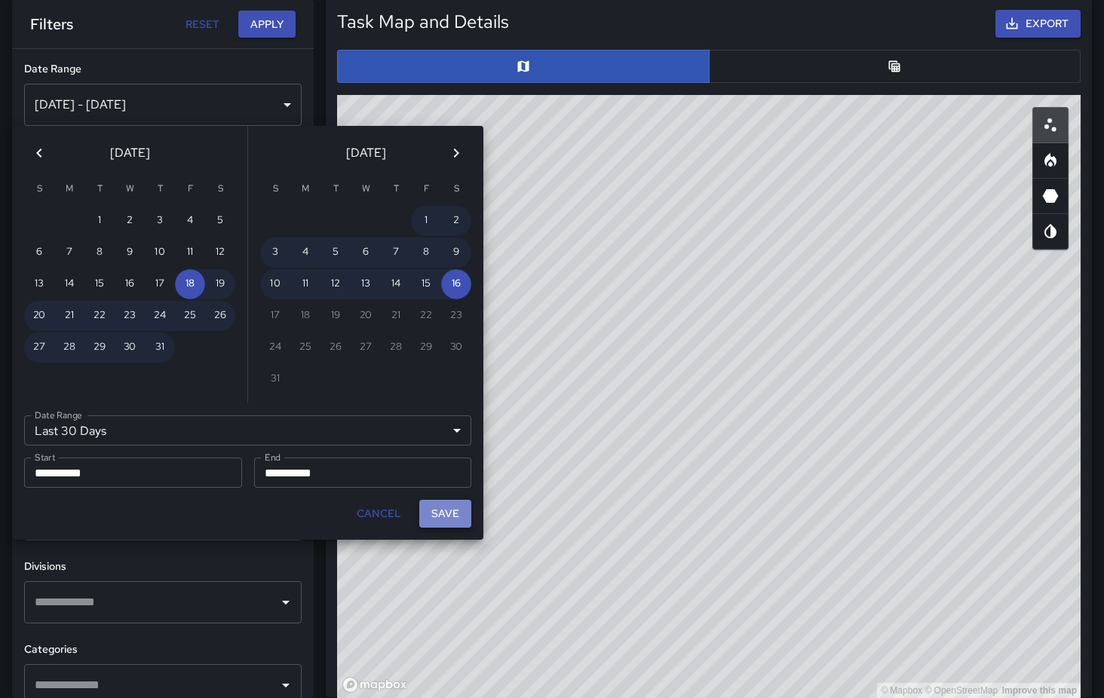
click at [449, 516] on button "Save" at bounding box center [445, 514] width 52 height 28
type input "**********"
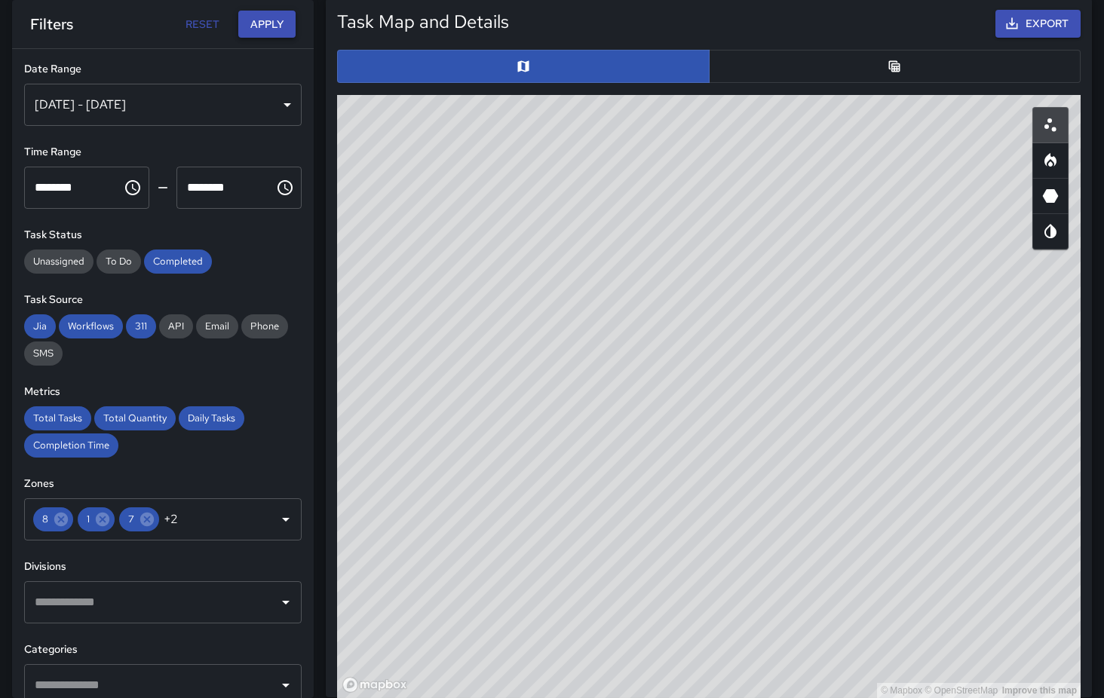
click at [272, 27] on button "Apply" at bounding box center [266, 25] width 57 height 28
click at [103, 329] on span "Workflows" at bounding box center [91, 326] width 64 height 13
click at [43, 325] on span "Jia" at bounding box center [40, 326] width 32 height 13
click at [271, 19] on button "Apply" at bounding box center [266, 25] width 57 height 28
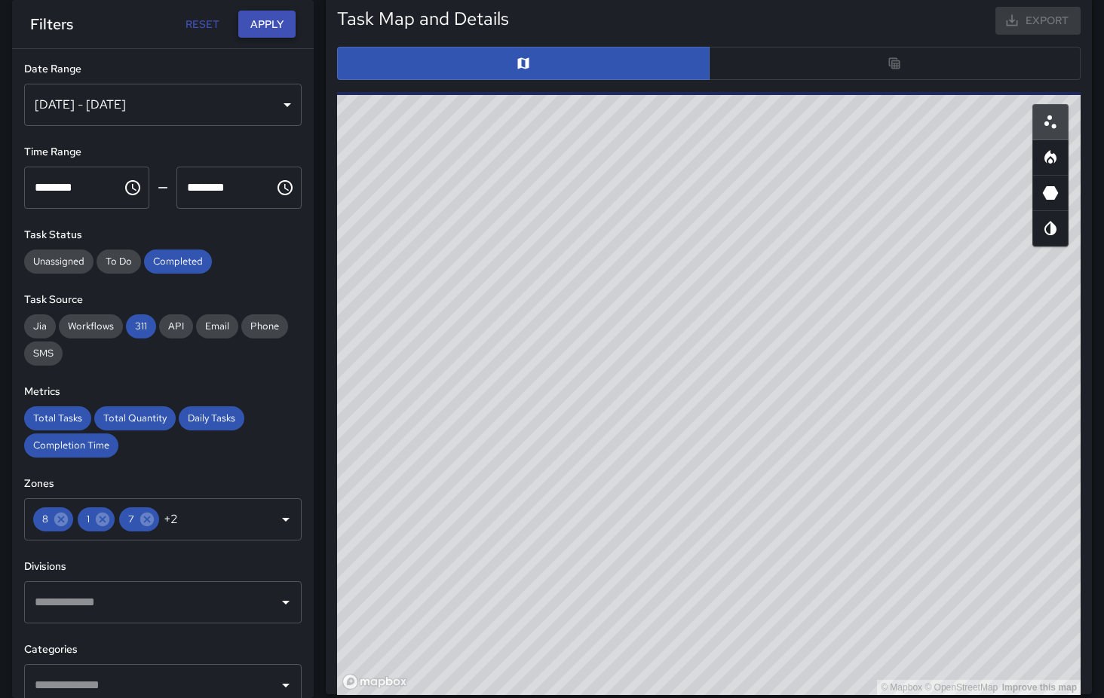
scroll to position [23, 0]
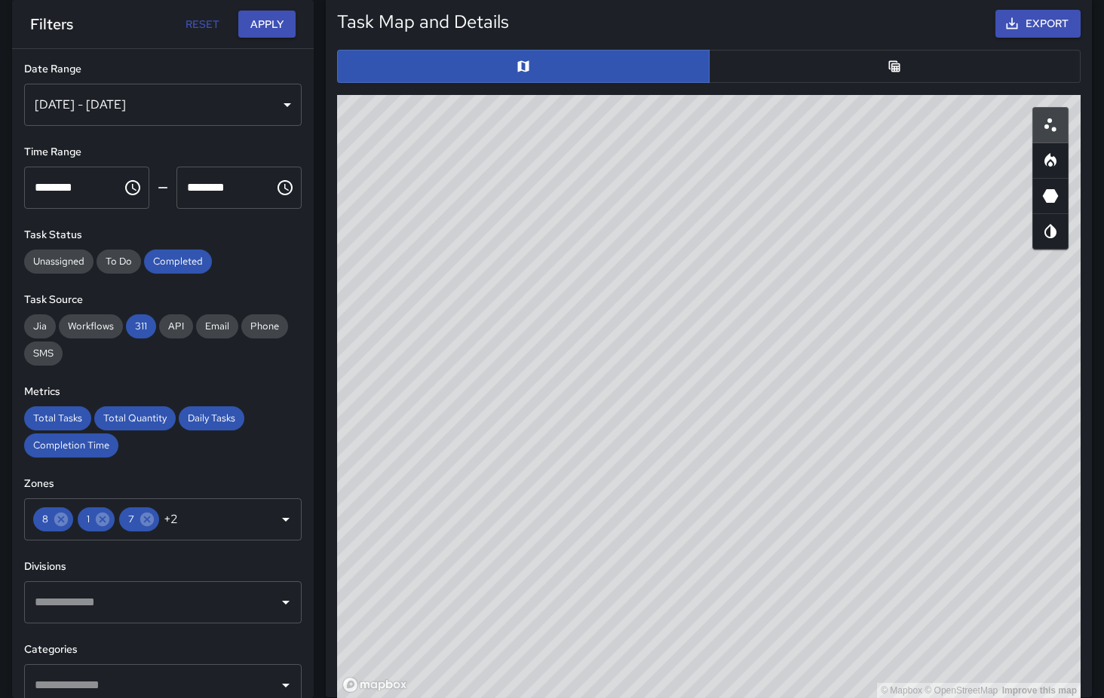
drag, startPoint x: 663, startPoint y: 354, endPoint x: 581, endPoint y: 547, distance: 209.5
click at [581, 547] on div "© Mapbox © OpenStreetMap Improve this map" at bounding box center [708, 396] width 743 height 603
drag, startPoint x: 588, startPoint y: 406, endPoint x: 736, endPoint y: 327, distance: 167.3
click at [736, 327] on div "© Mapbox © OpenStreetMap Improve this map" at bounding box center [708, 396] width 743 height 603
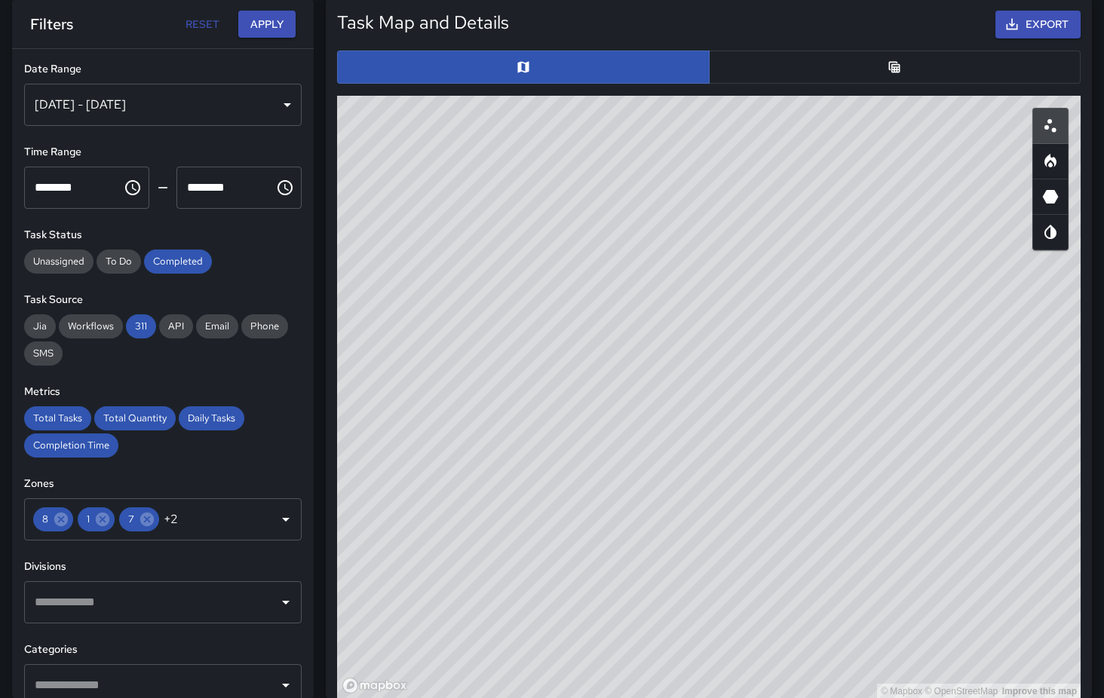
drag, startPoint x: 754, startPoint y: 299, endPoint x: 723, endPoint y: 378, distance: 85.0
click at [723, 378] on div "© Mapbox © OpenStreetMap Improve this map" at bounding box center [708, 397] width 743 height 603
click at [676, 281] on div "© Mapbox © OpenStreetMap Improve this map" at bounding box center [708, 397] width 743 height 603
click at [1056, 160] on icon "Heatmap" at bounding box center [1050, 161] width 12 height 14
click at [1056, 131] on icon "Scatterplot" at bounding box center [1050, 126] width 18 height 18
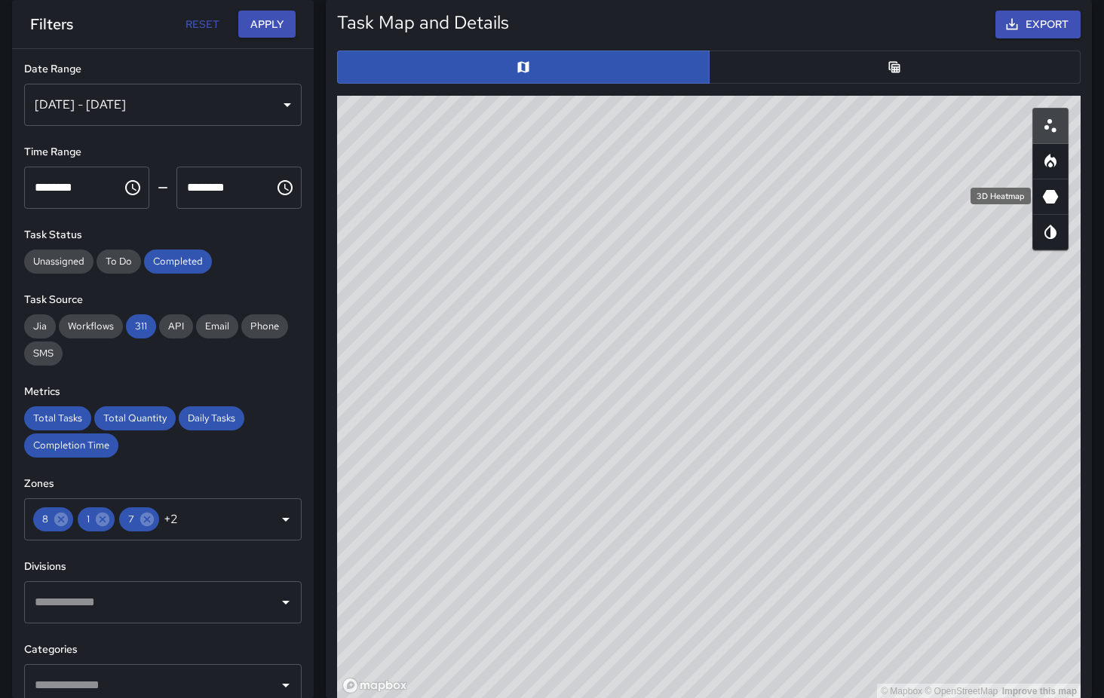
click at [1051, 194] on icon "3D Heatmap" at bounding box center [1051, 197] width 16 height 14
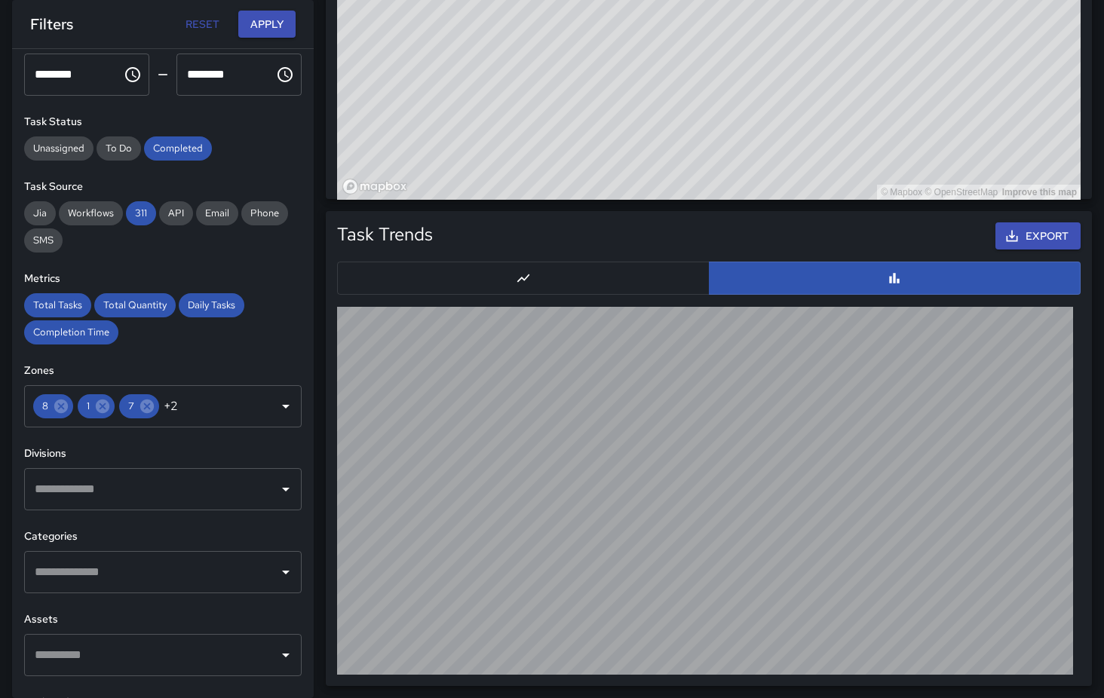
scroll to position [0, 0]
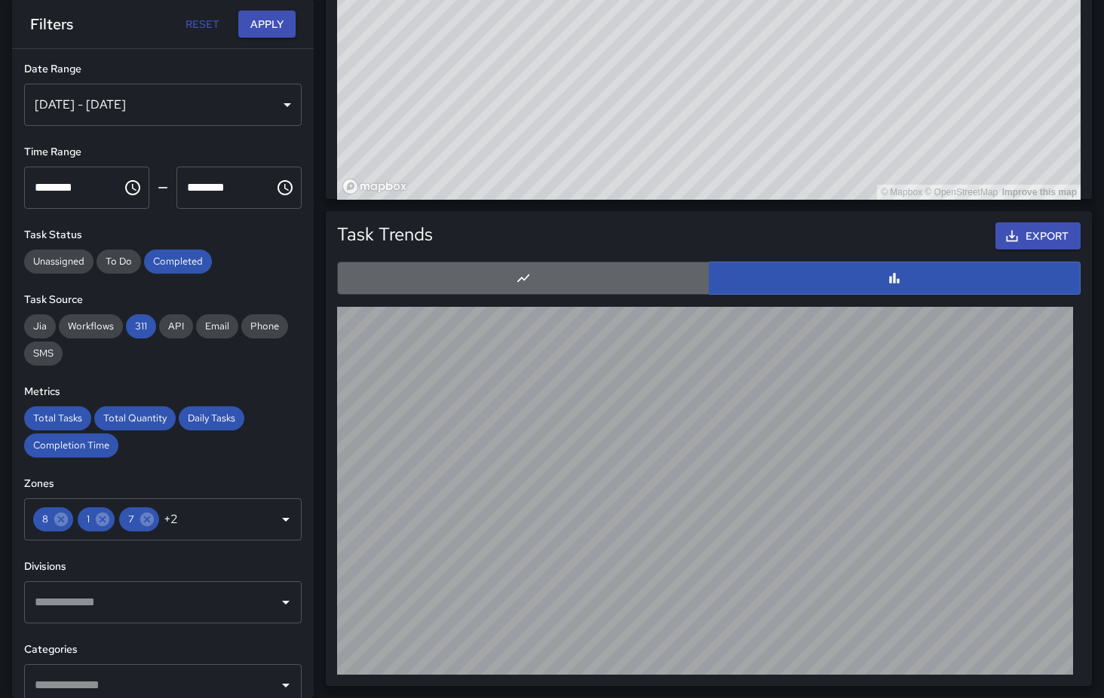
click at [550, 270] on button "button" at bounding box center [523, 278] width 372 height 33
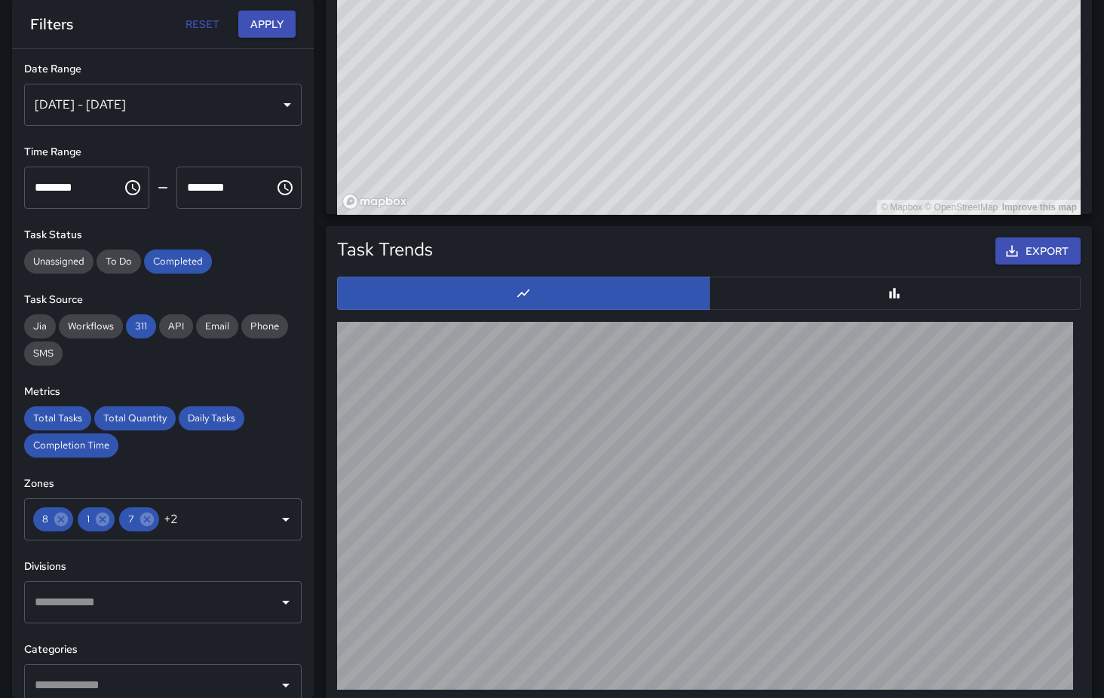
scroll to position [1268, 0]
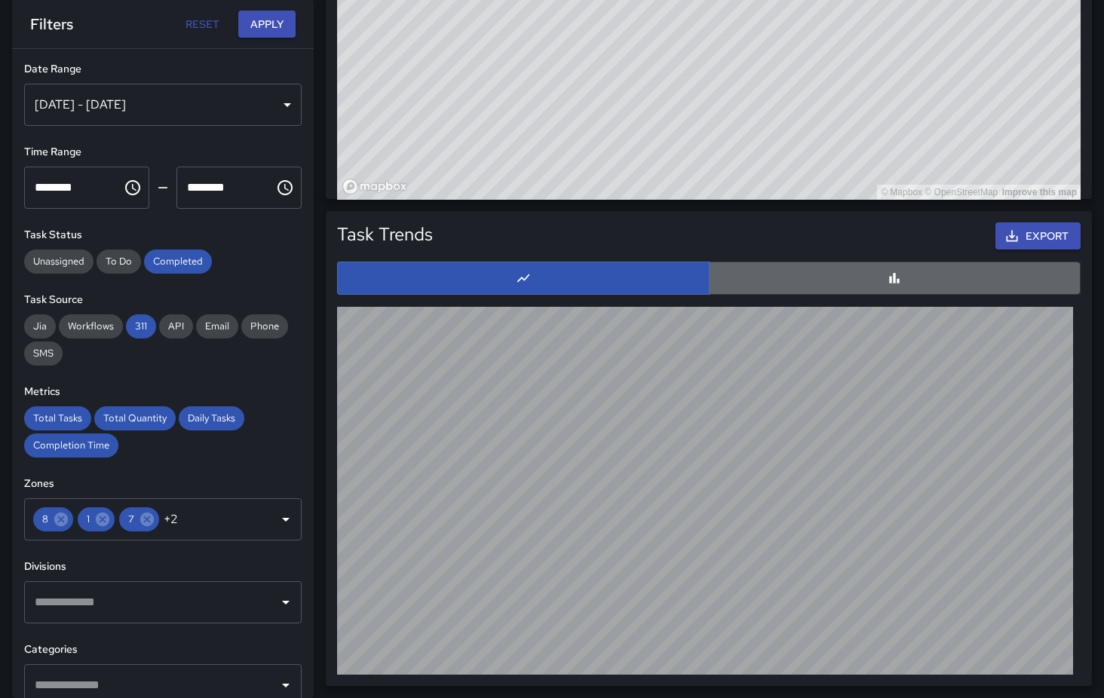
click at [858, 273] on button "button" at bounding box center [895, 278] width 372 height 33
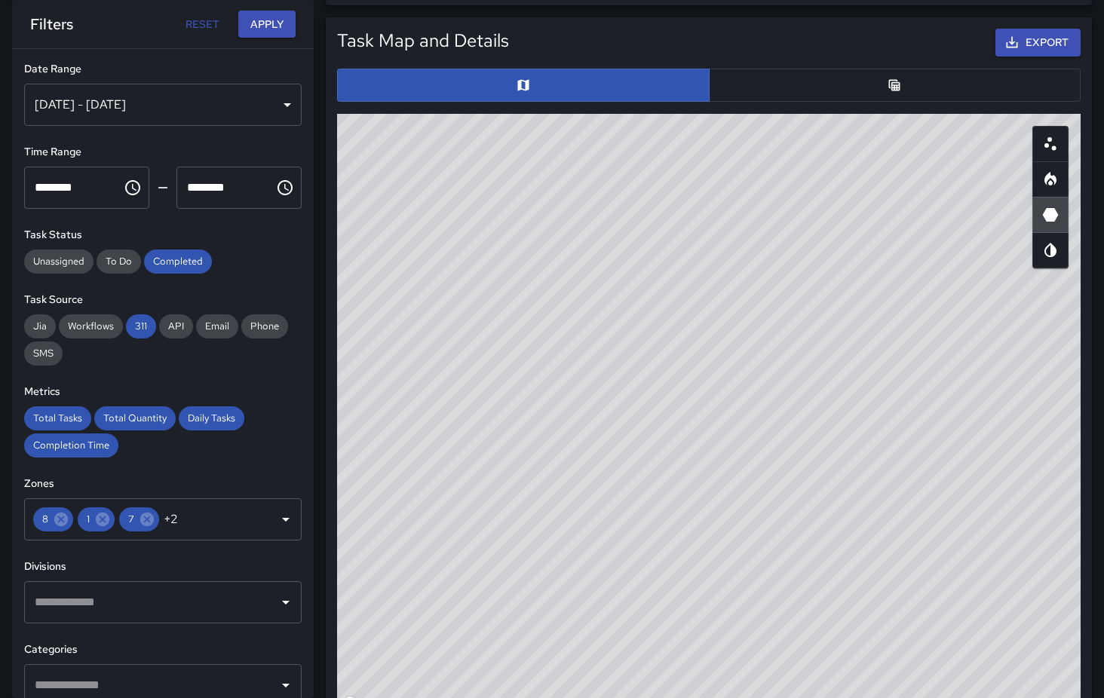
scroll to position [749, 0]
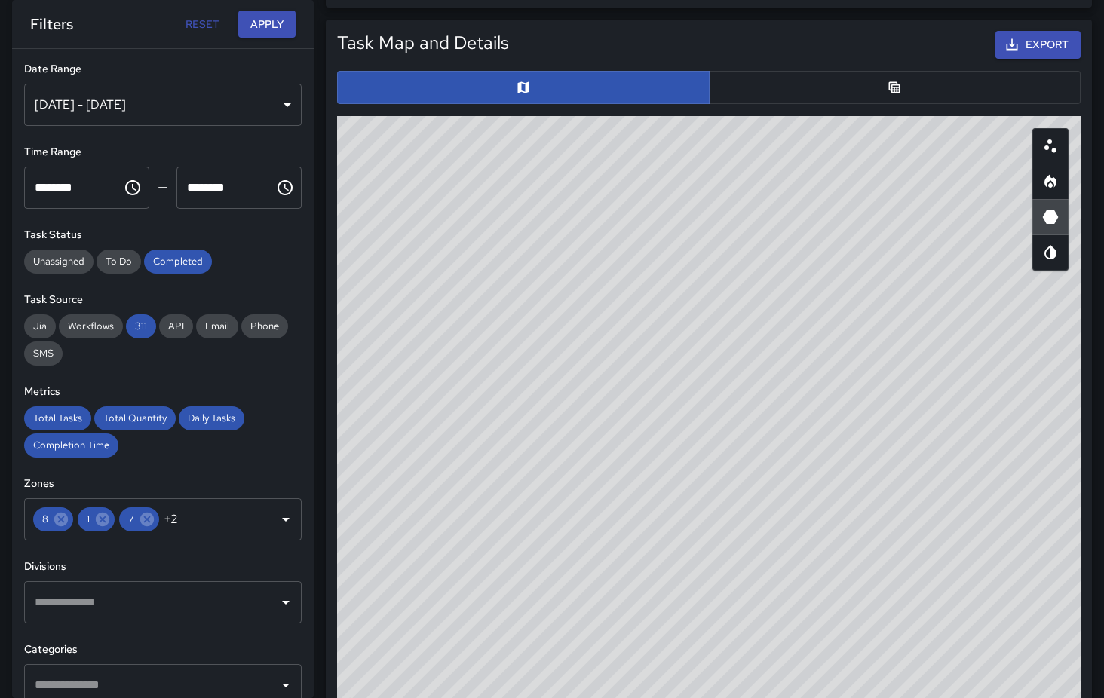
type button "bar"
drag, startPoint x: 503, startPoint y: 406, endPoint x: 400, endPoint y: 205, distance: 225.2
click at [400, 205] on div "© Mapbox © OpenStreetMap Improve this map" at bounding box center [708, 417] width 743 height 603
drag, startPoint x: 722, startPoint y: 444, endPoint x: 458, endPoint y: 313, distance: 294.7
click at [458, 313] on div "© Mapbox © OpenStreetMap Improve this map" at bounding box center [708, 417] width 743 height 603
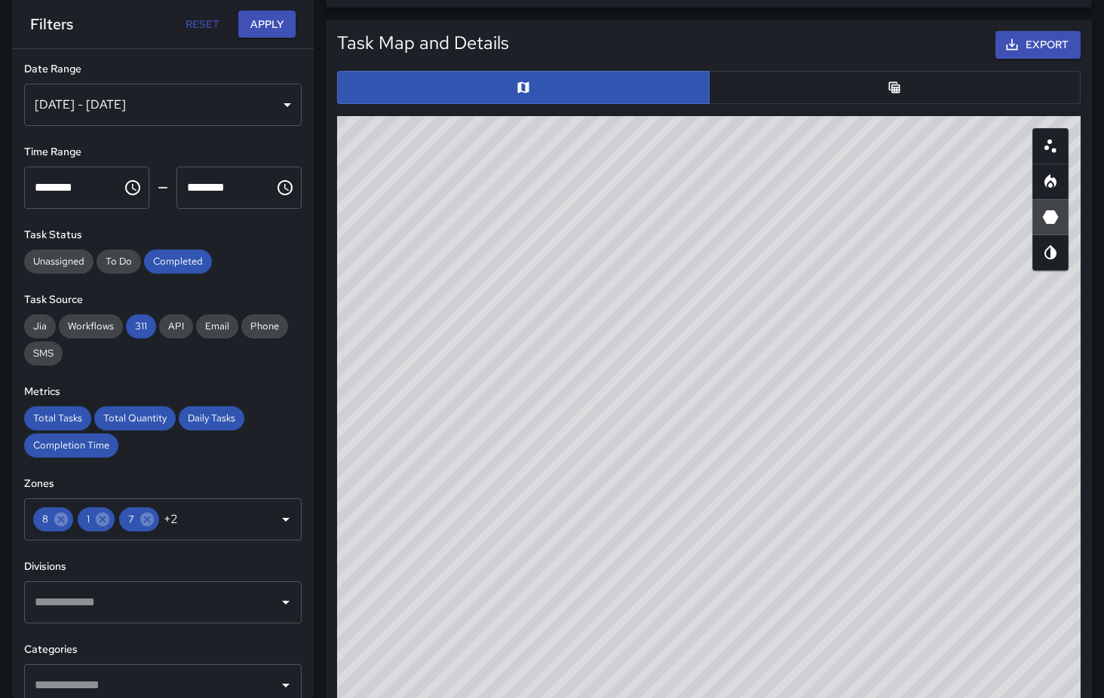
drag, startPoint x: 797, startPoint y: 411, endPoint x: 499, endPoint y: 343, distance: 305.4
click at [499, 343] on div "© Mapbox © OpenStreetMap Improve this map" at bounding box center [708, 417] width 743 height 603
click at [1046, 253] on icon "Map Style" at bounding box center [1050, 252] width 12 height 14
drag, startPoint x: 639, startPoint y: 447, endPoint x: 916, endPoint y: 442, distance: 277.5
click at [916, 442] on div "© Mapbox © OpenStreetMap Improve this map" at bounding box center [708, 417] width 743 height 603
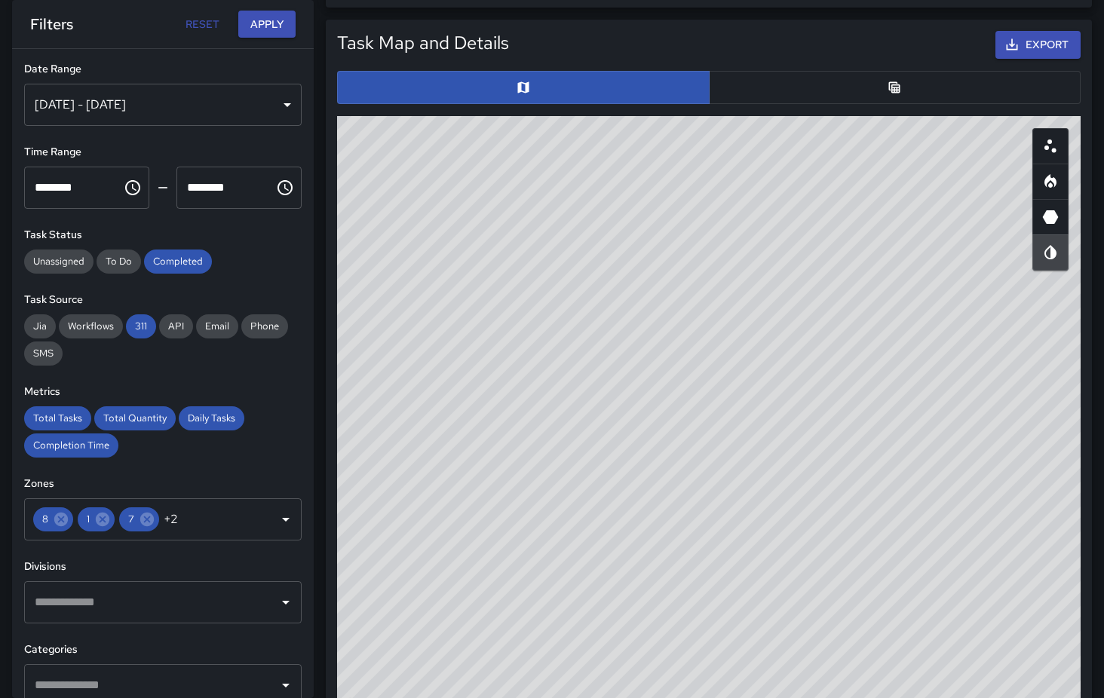
click at [1044, 147] on icon "Scatterplot" at bounding box center [1050, 146] width 18 height 18
click at [1047, 177] on icon "Heatmap" at bounding box center [1050, 181] width 12 height 14
click at [1053, 219] on icon "3D Heatmap" at bounding box center [1051, 217] width 16 height 14
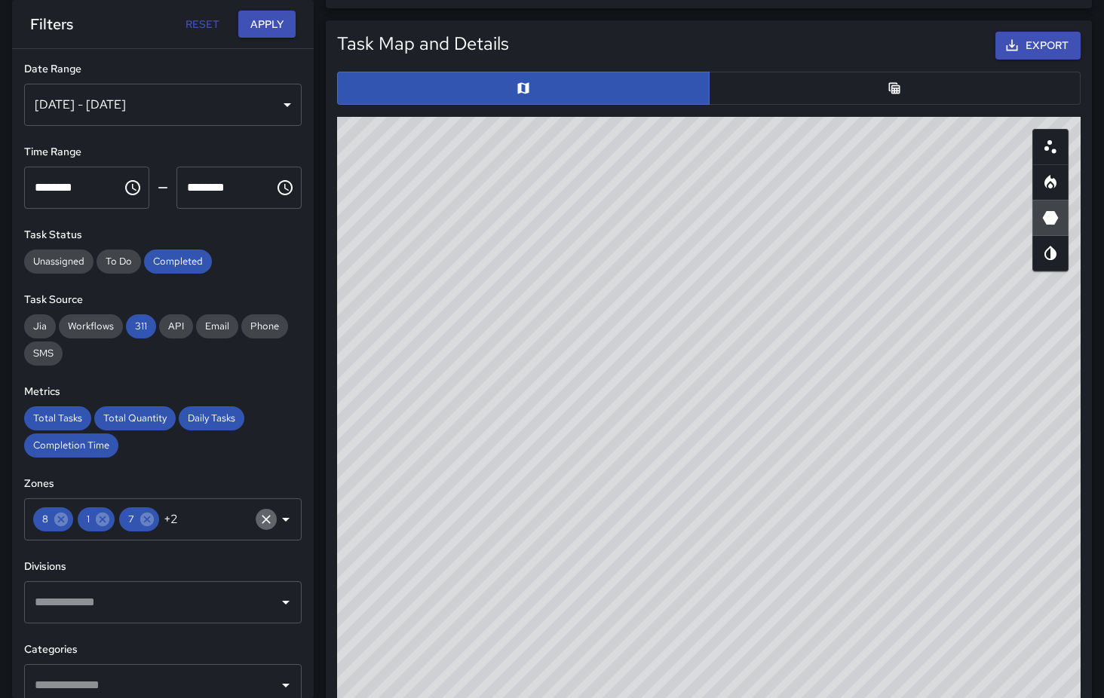
click at [265, 516] on icon "Clear" at bounding box center [266, 519] width 15 height 15
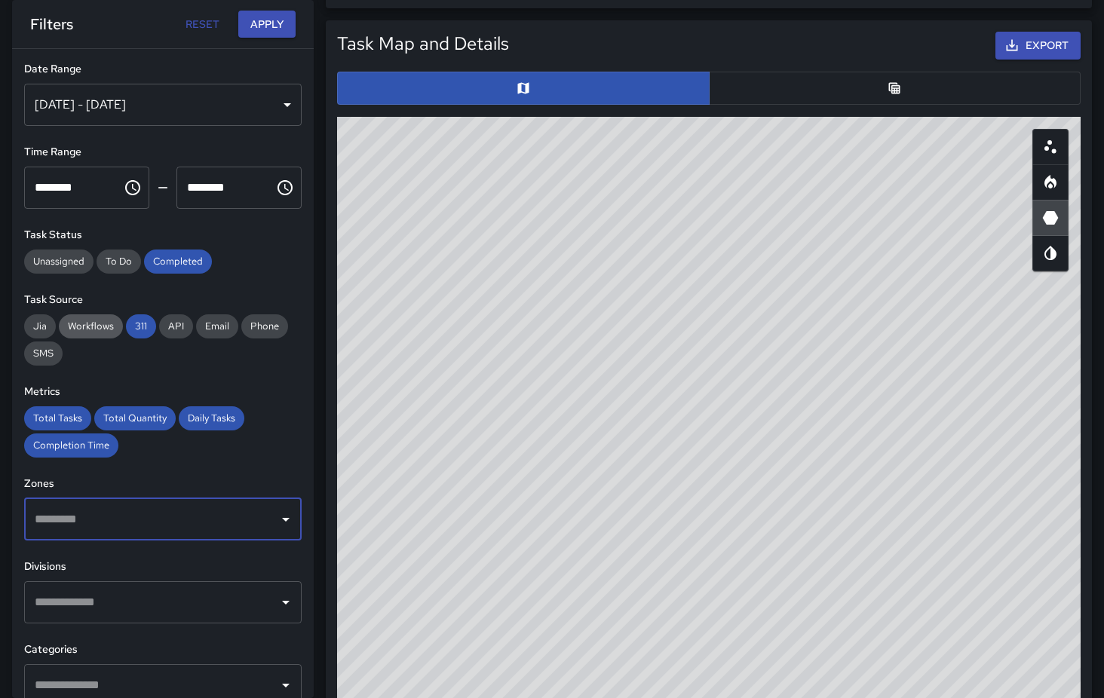
click at [109, 327] on span "Workflows" at bounding box center [91, 326] width 64 height 13
click at [44, 331] on span "Jia" at bounding box center [40, 326] width 32 height 13
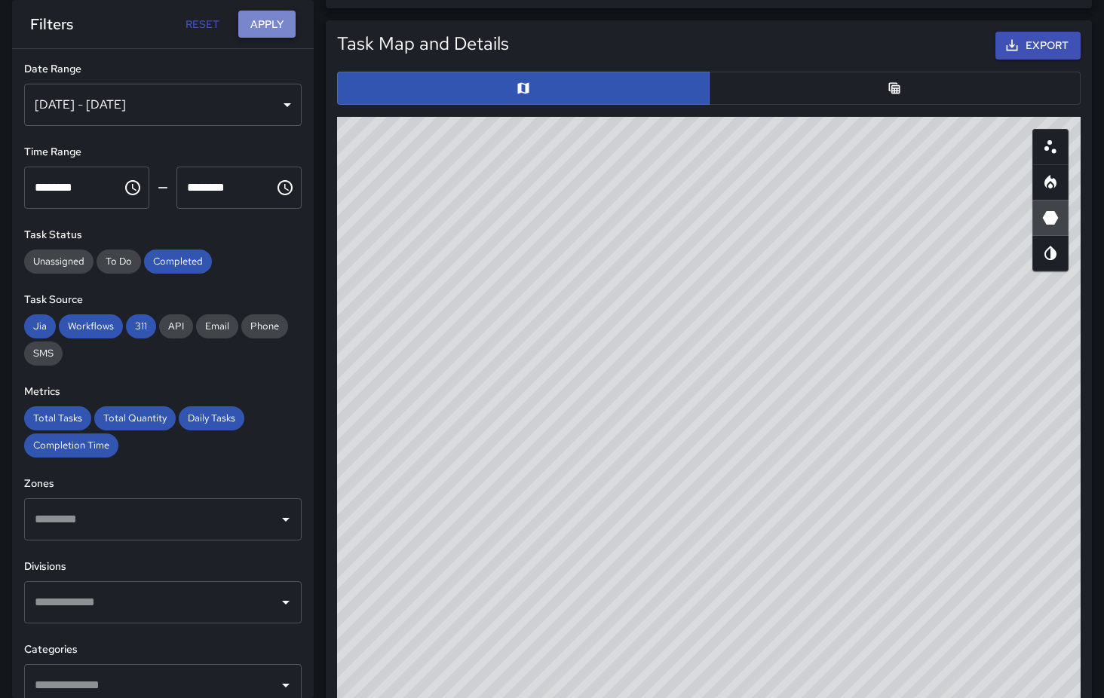
click at [277, 26] on button "Apply" at bounding box center [266, 25] width 57 height 28
drag, startPoint x: 556, startPoint y: 289, endPoint x: 256, endPoint y: 265, distance: 300.2
click at [256, 265] on div "**********" at bounding box center [546, 260] width 1116 height 1918
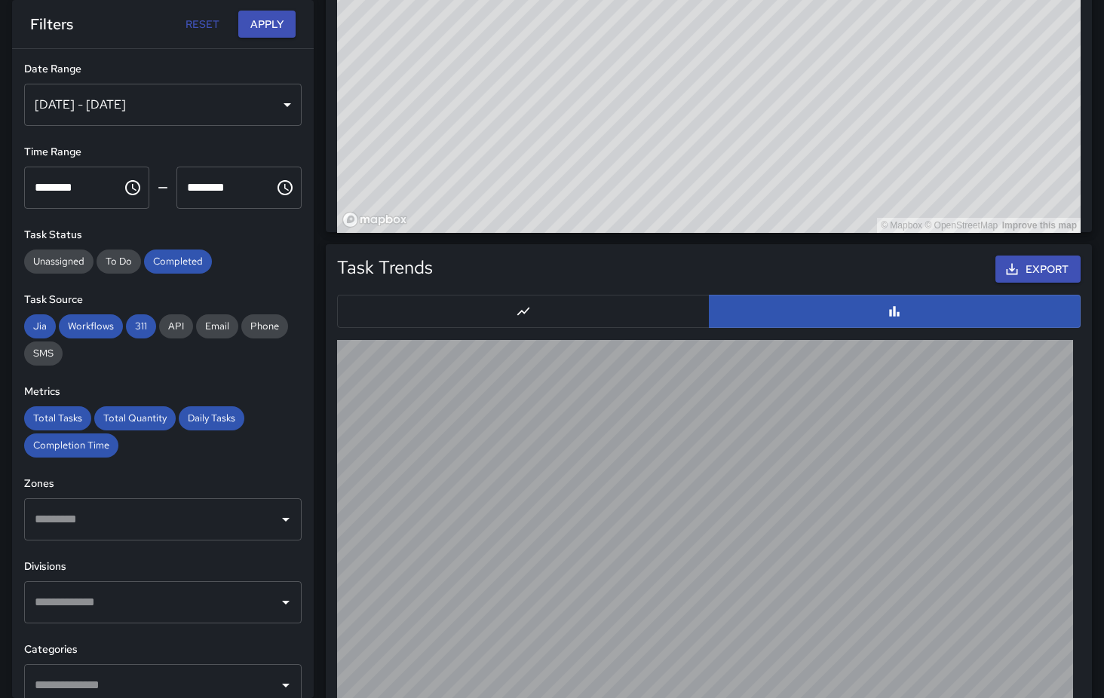
scroll to position [1268, 0]
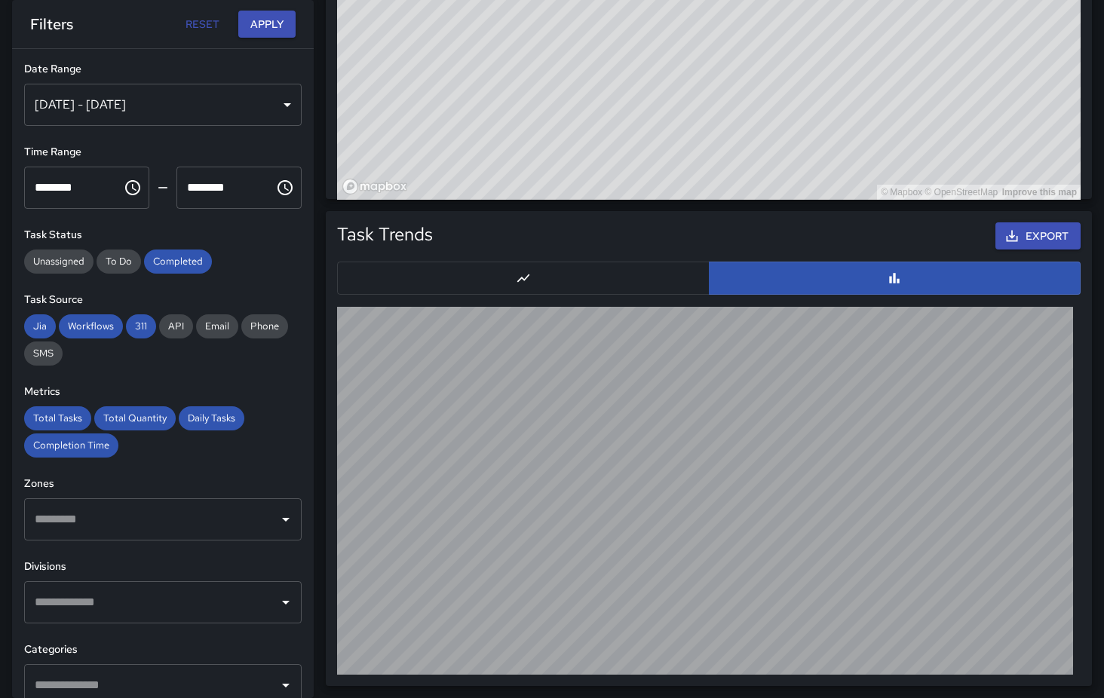
drag, startPoint x: 607, startPoint y: 114, endPoint x: 737, endPoint y: 211, distance: 162.7
drag, startPoint x: 544, startPoint y: 64, endPoint x: 589, endPoint y: 105, distance: 60.3
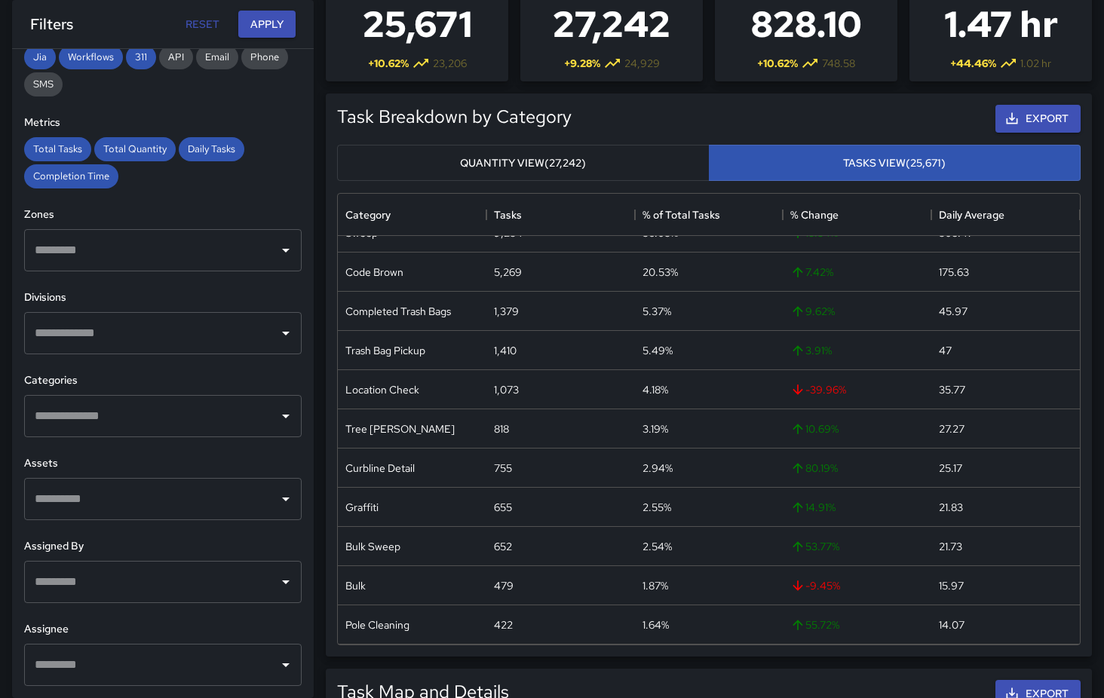
scroll to position [90, 0]
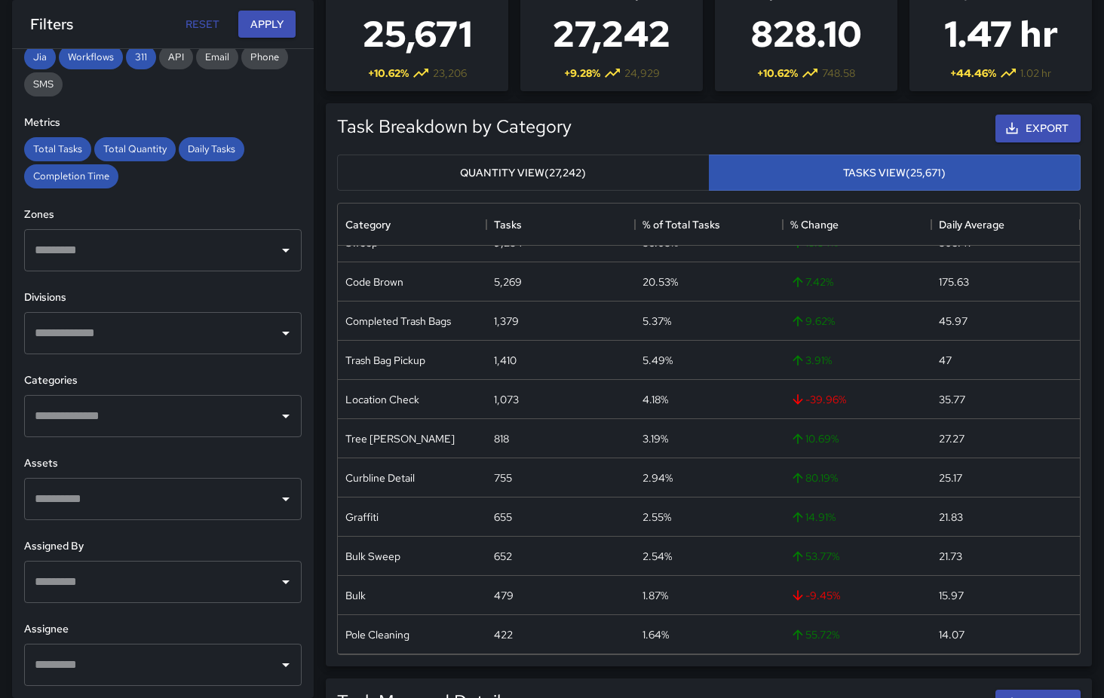
click at [283, 339] on icon "Open" at bounding box center [286, 333] width 18 height 18
click at [276, 17] on button "Apply" at bounding box center [266, 25] width 57 height 28
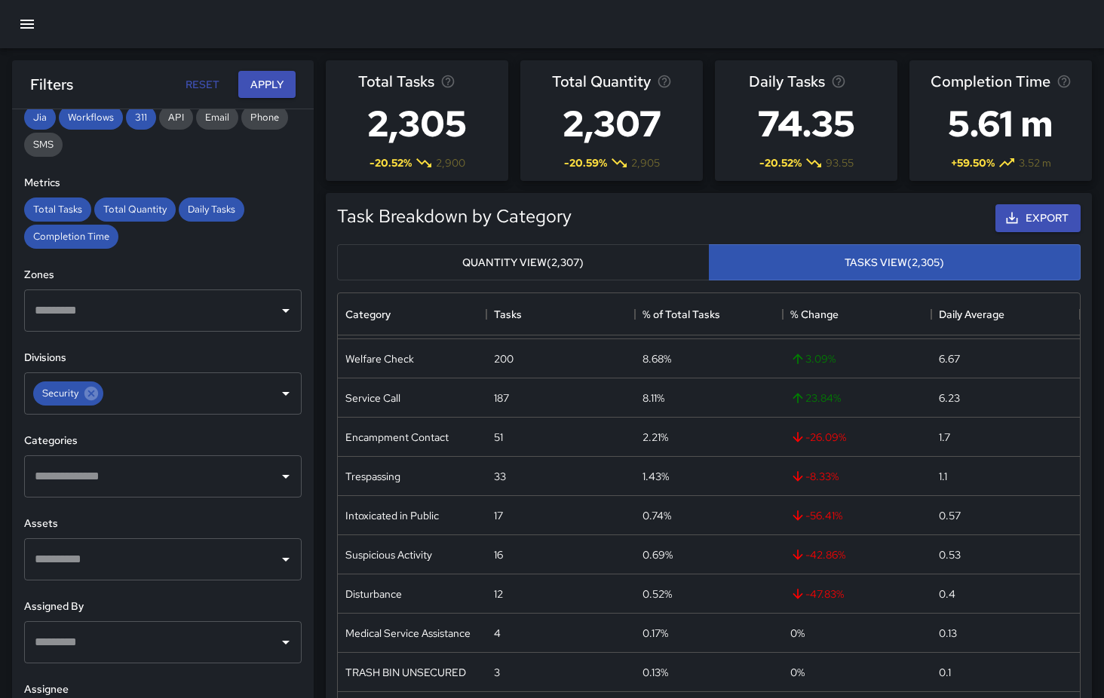
scroll to position [2, 0]
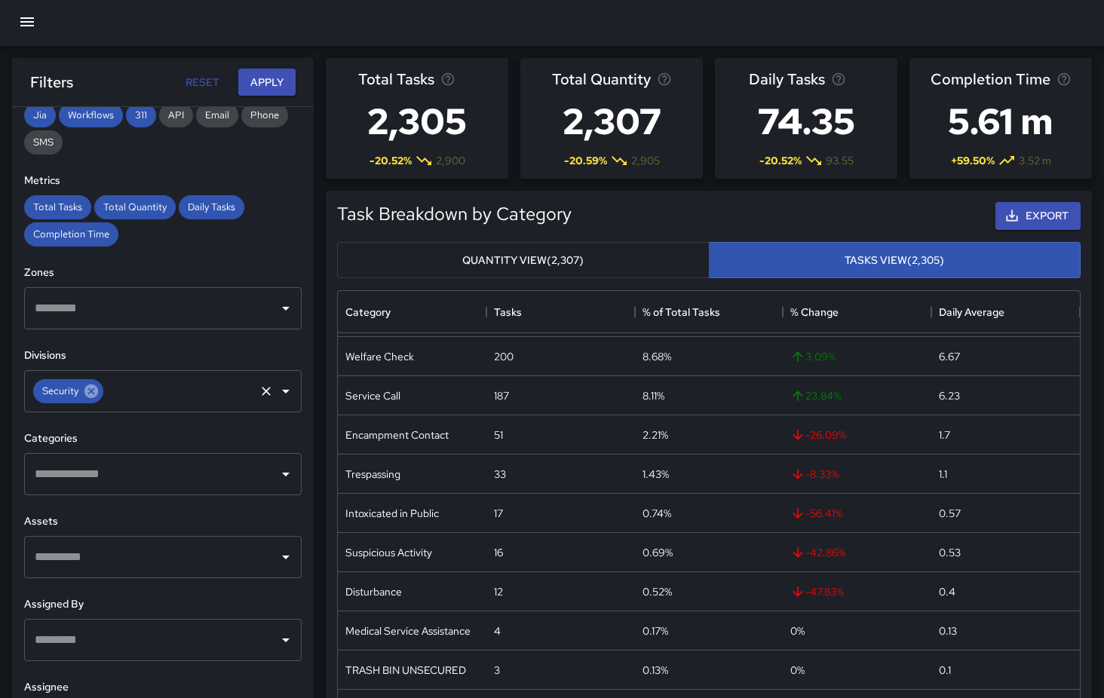
click at [93, 394] on icon at bounding box center [91, 392] width 14 height 14
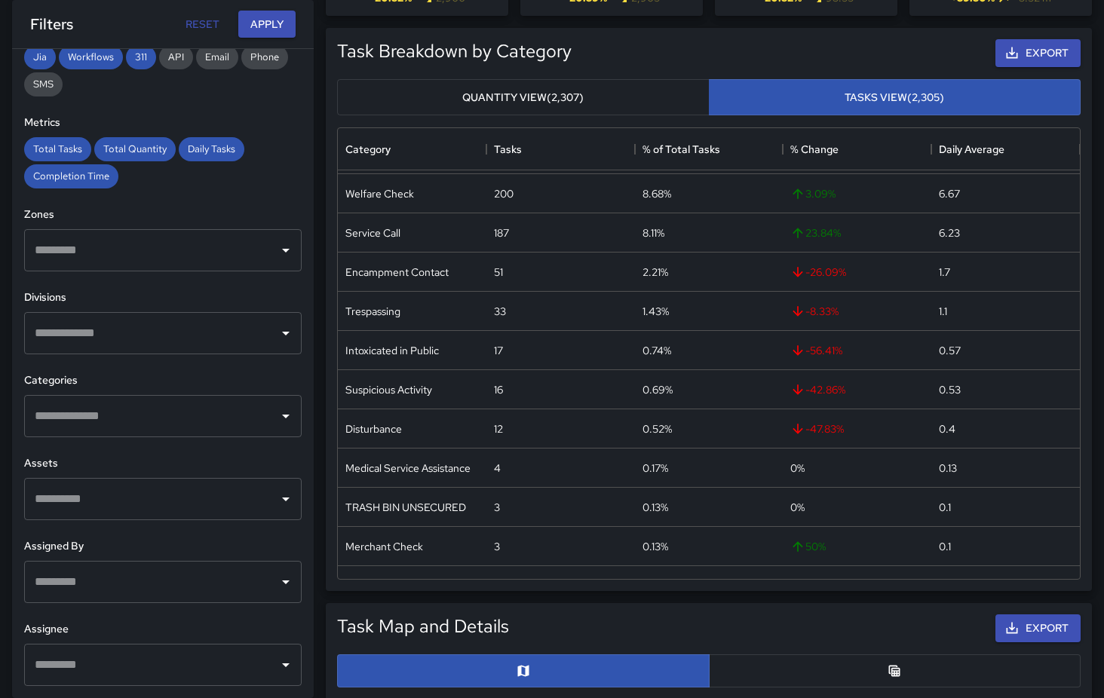
scroll to position [0, 0]
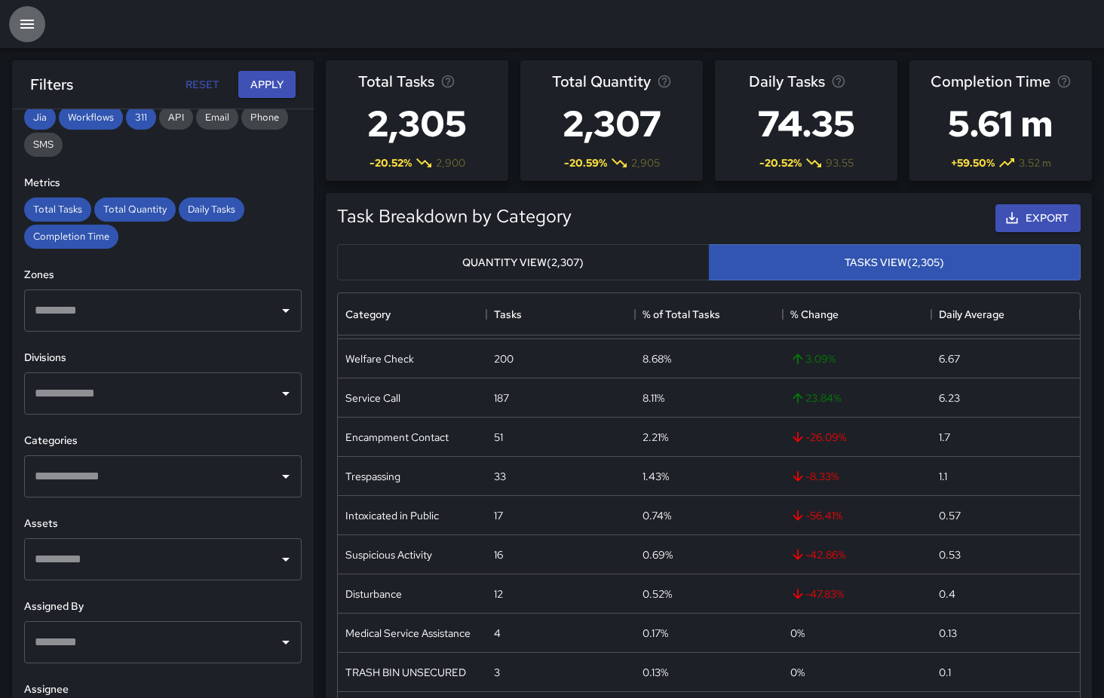
click at [30, 32] on icon "button" at bounding box center [27, 24] width 18 height 18
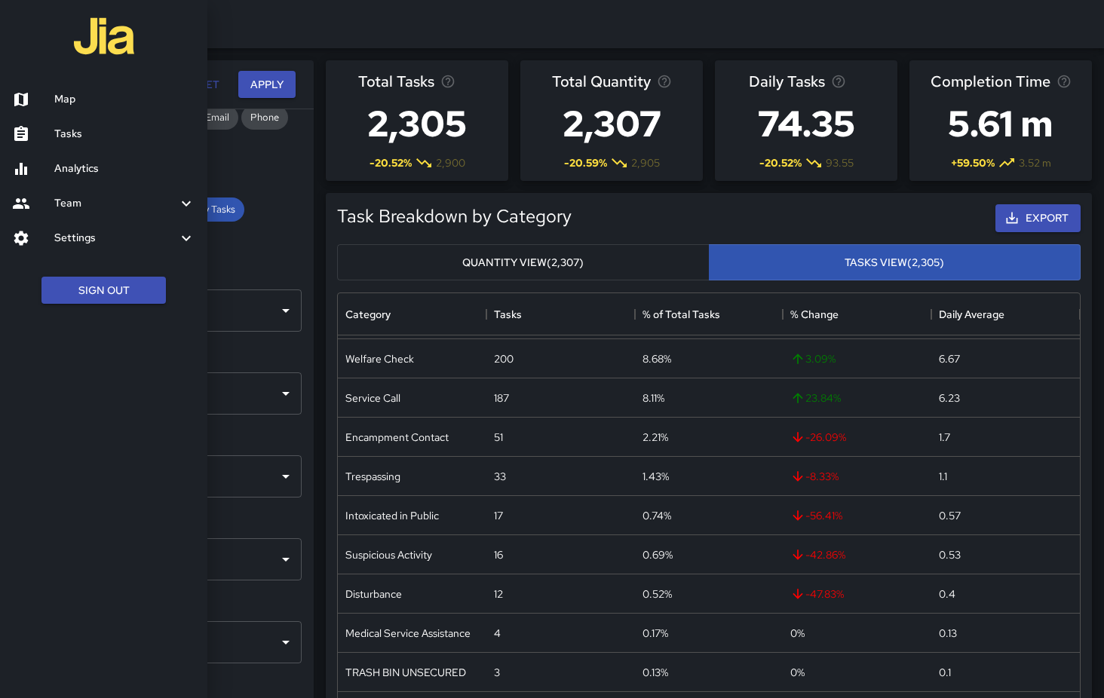
click at [46, 98] on div at bounding box center [33, 99] width 42 height 18
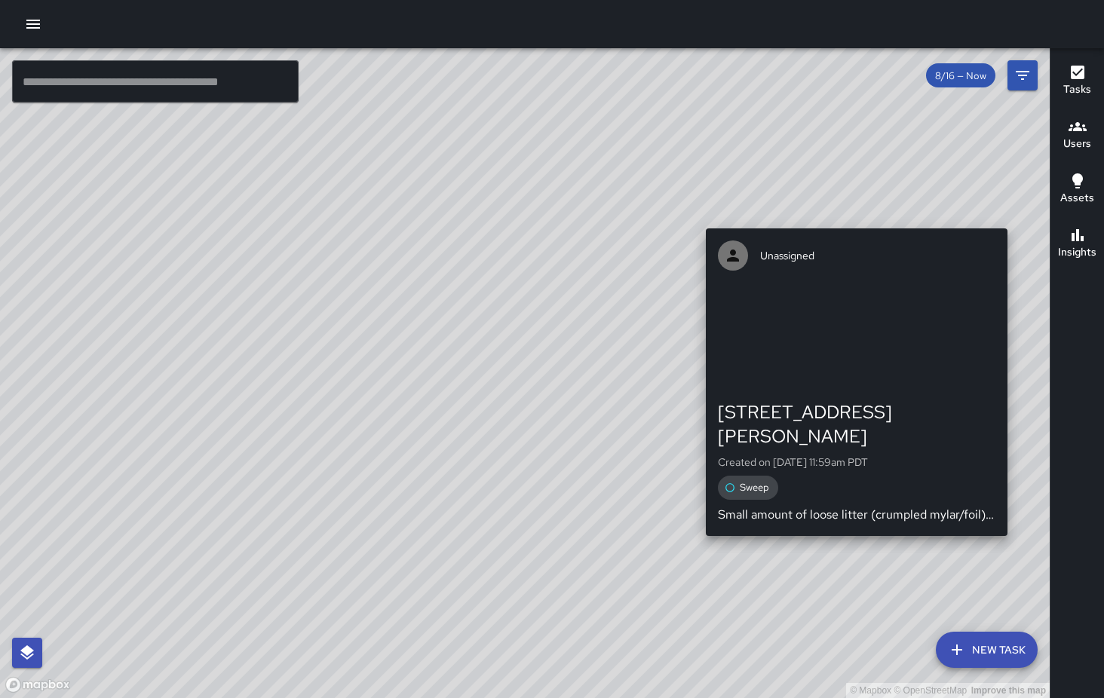
click at [1019, 518] on div "© Mapbox © OpenStreetMap Improve this map Unassigned [STREET_ADDRESS][PERSON_NA…" at bounding box center [524, 373] width 1049 height 650
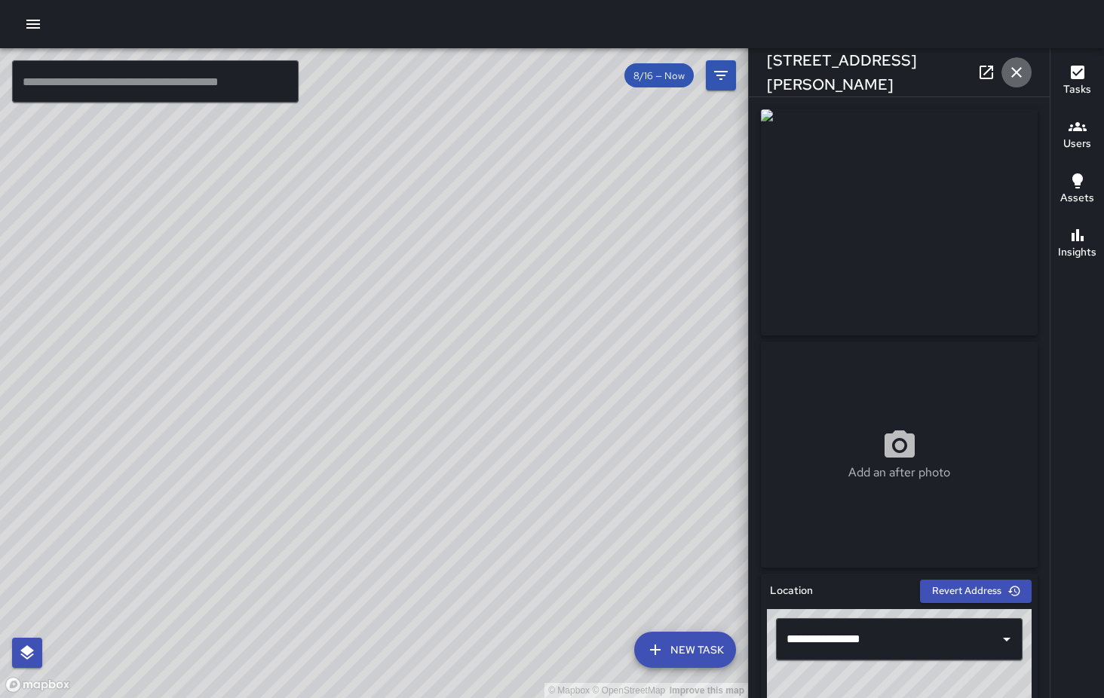
click at [1021, 77] on icon "button" at bounding box center [1016, 72] width 11 height 11
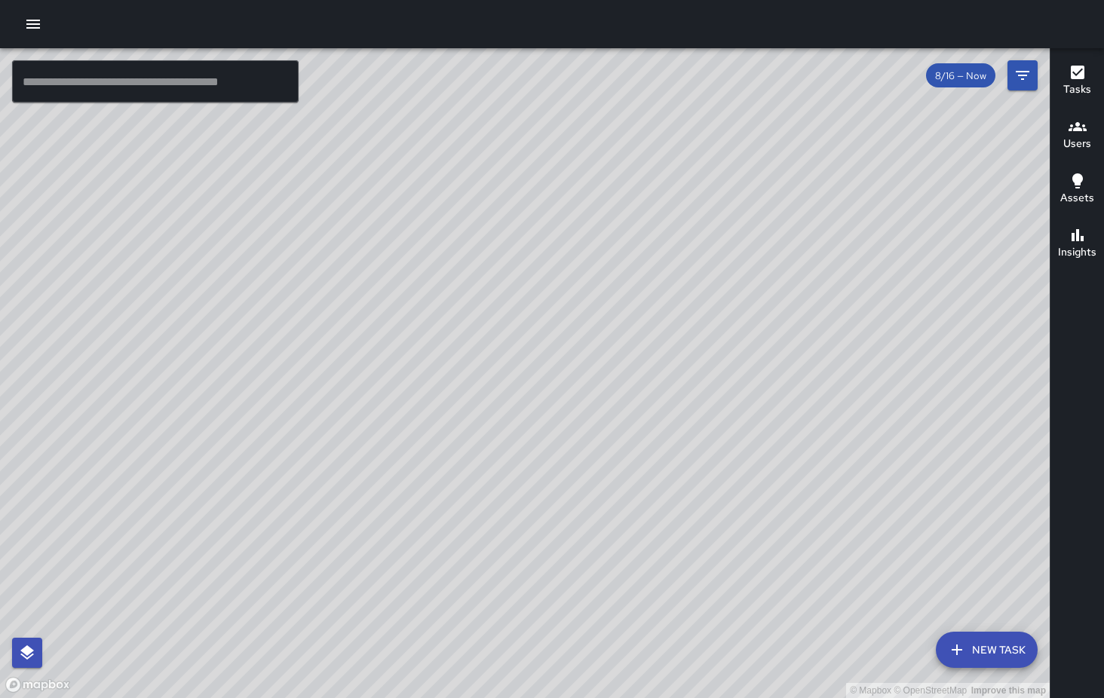
click at [32, 30] on icon "button" at bounding box center [33, 24] width 18 height 18
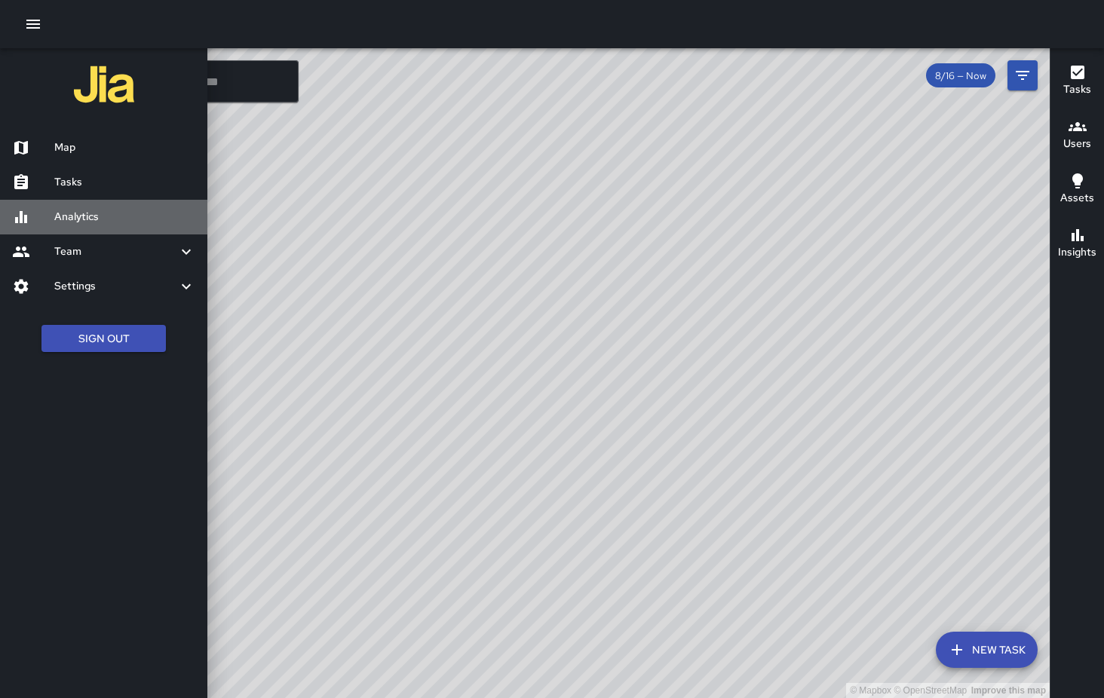
click at [78, 223] on h6 "Analytics" at bounding box center [124, 217] width 141 height 17
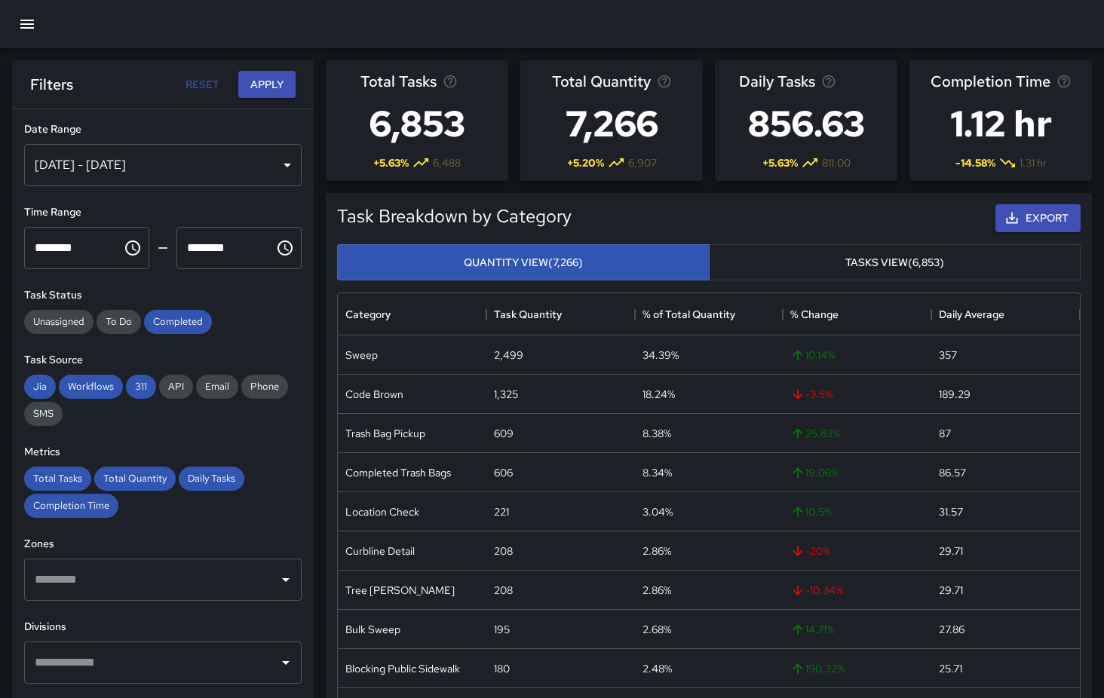
scroll to position [451, 742]
click at [29, 27] on icon "button" at bounding box center [27, 24] width 18 height 18
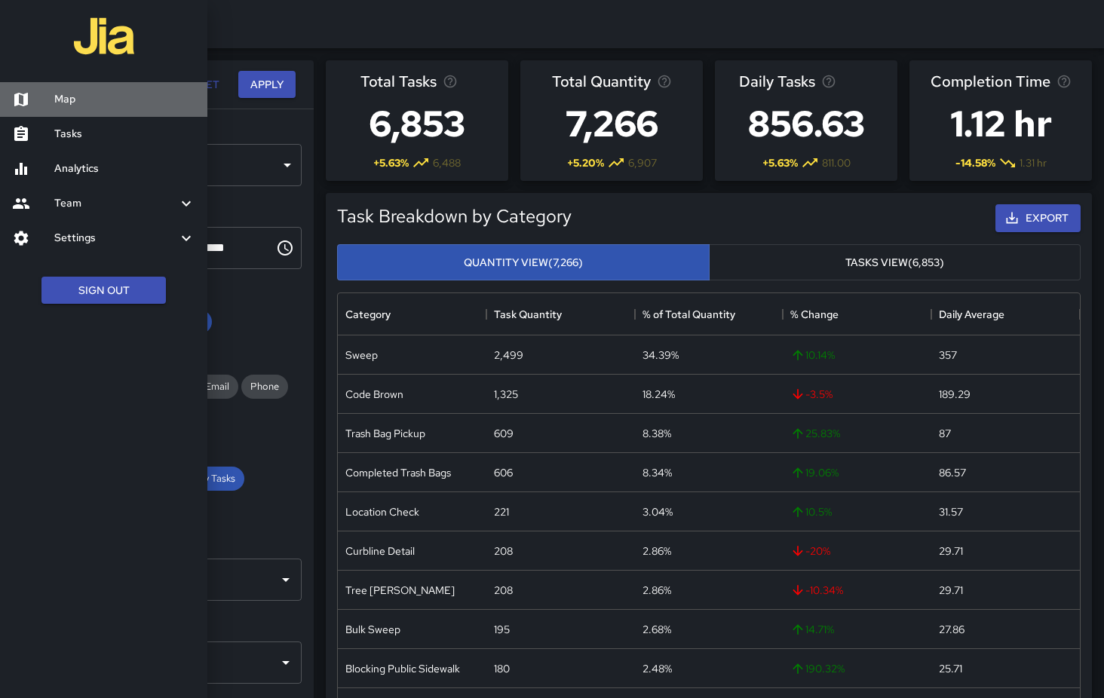
click at [111, 103] on h6 "Map" at bounding box center [124, 99] width 141 height 17
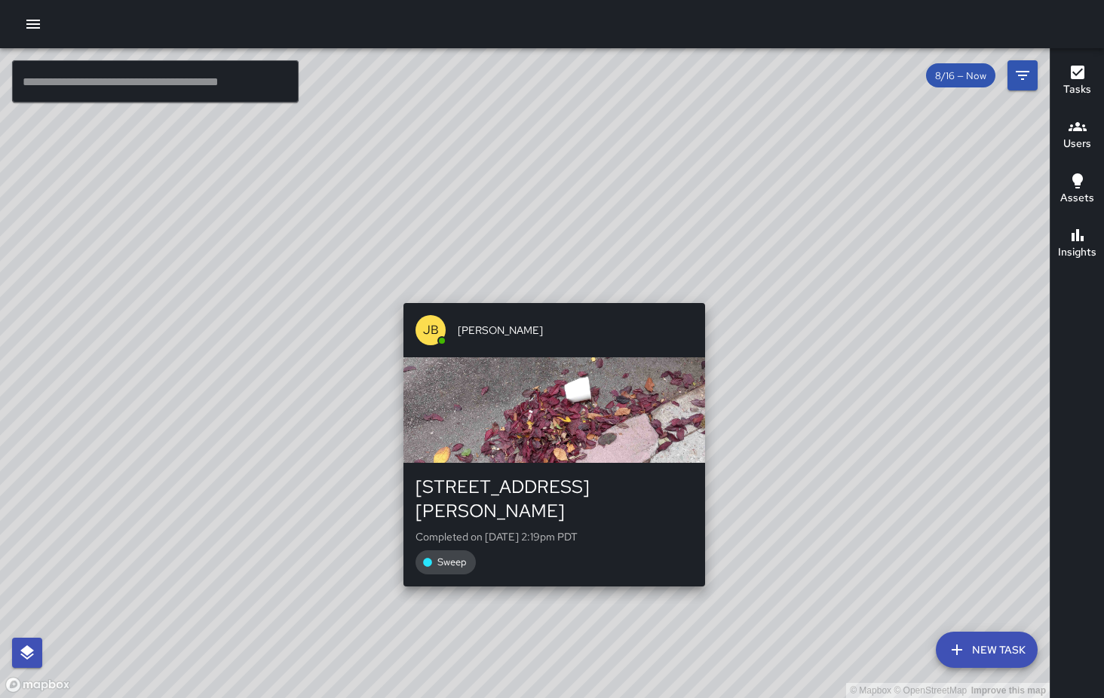
click at [548, 296] on div "© Mapbox © OpenStreetMap Improve this map [PERSON_NAME] [STREET_ADDRESS][PERSON…" at bounding box center [524, 373] width 1049 height 650
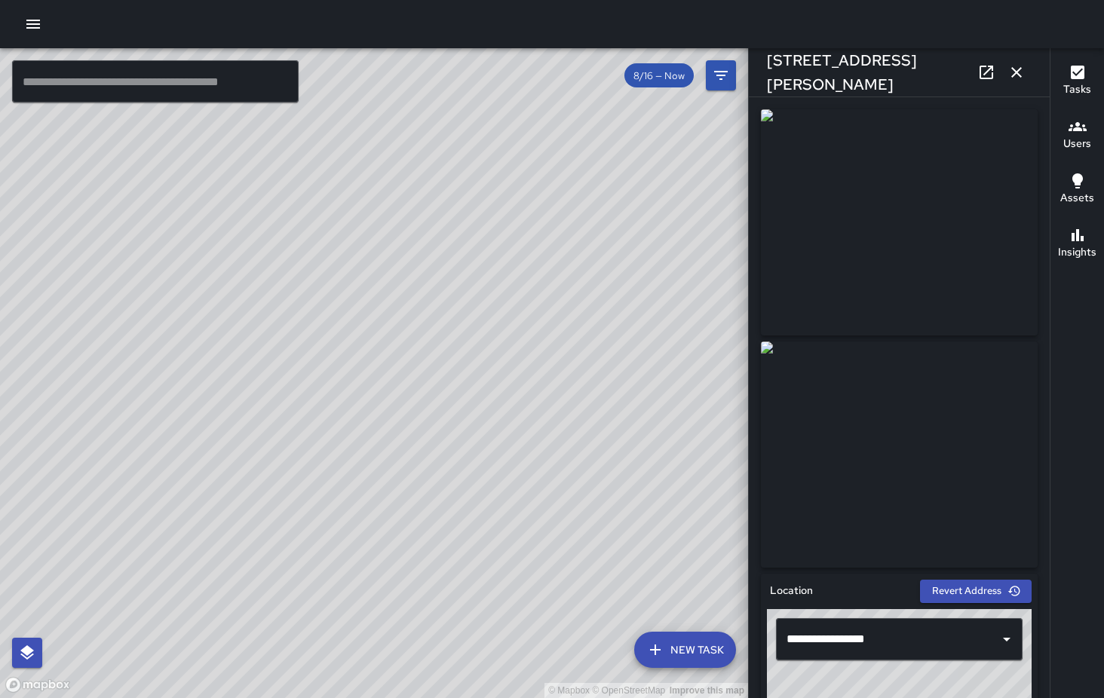
click at [555, 410] on div "© Mapbox © OpenStreetMap Improve this map [GEOGRAPHIC_DATA][PERSON_NAME] [STREE…" at bounding box center [374, 373] width 748 height 650
click at [502, 476] on div "© Mapbox © OpenStreetMap Improve this map [PERSON_NAME] [STREET_ADDRESS] Comple…" at bounding box center [374, 373] width 748 height 650
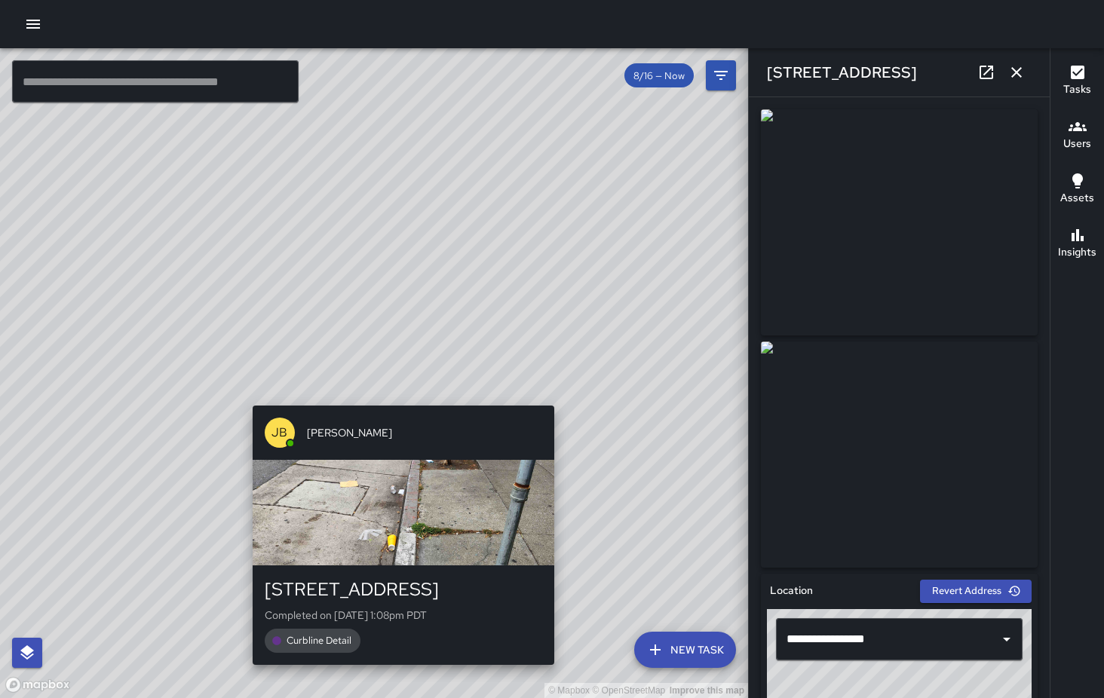
click at [397, 394] on div "© Mapbox © OpenStreetMap Improve this map [PERSON_NAME] [STREET_ADDRESS] Comple…" at bounding box center [374, 373] width 748 height 650
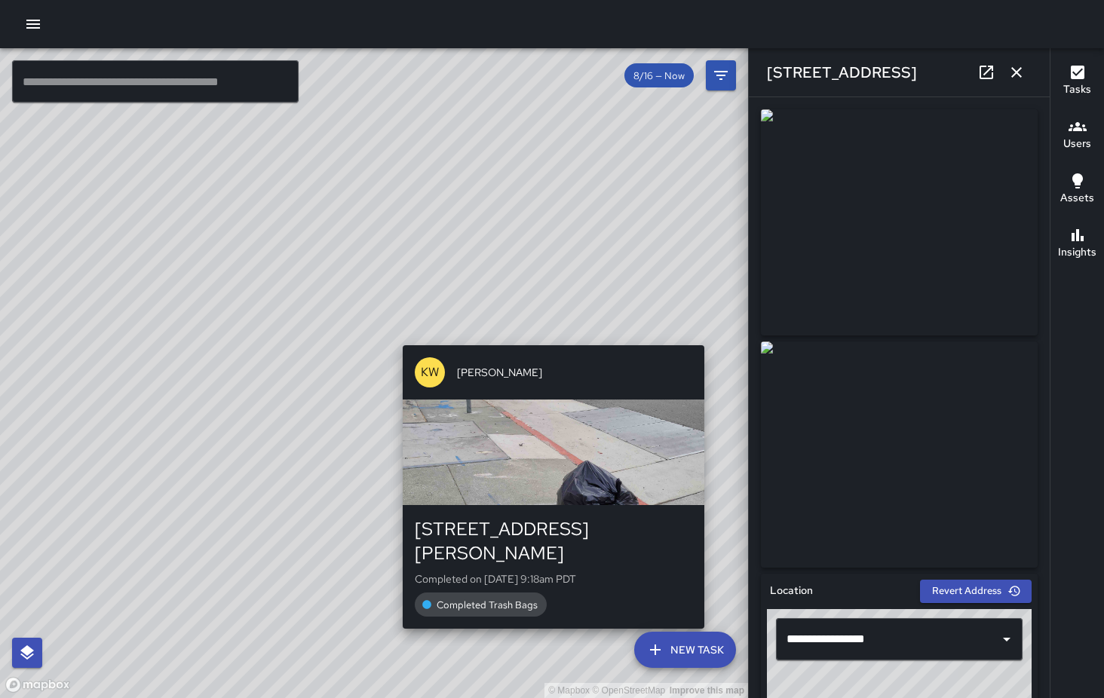
click at [711, 335] on div "© Mapbox © OpenStreetMap Improve this map KW [PERSON_NAME] [STREET_ADDRESS][PER…" at bounding box center [374, 373] width 748 height 650
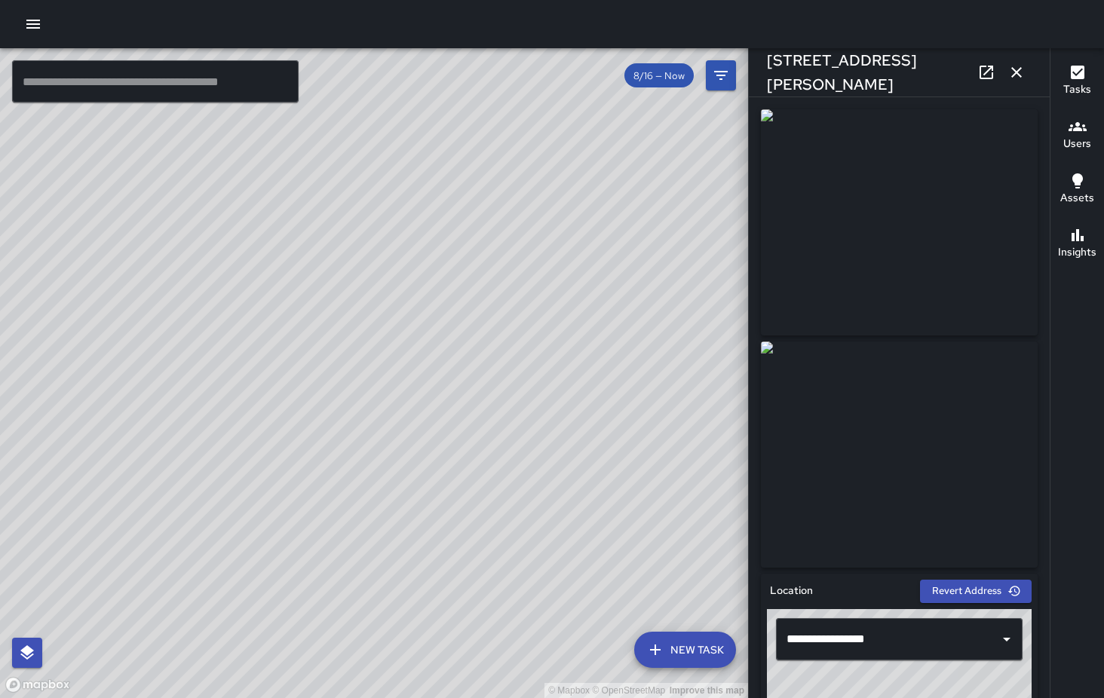
click at [288, 323] on div "© Mapbox © OpenStreetMap Improve this map KW [PERSON_NAME] [STREET_ADDRESS][PER…" at bounding box center [374, 373] width 748 height 650
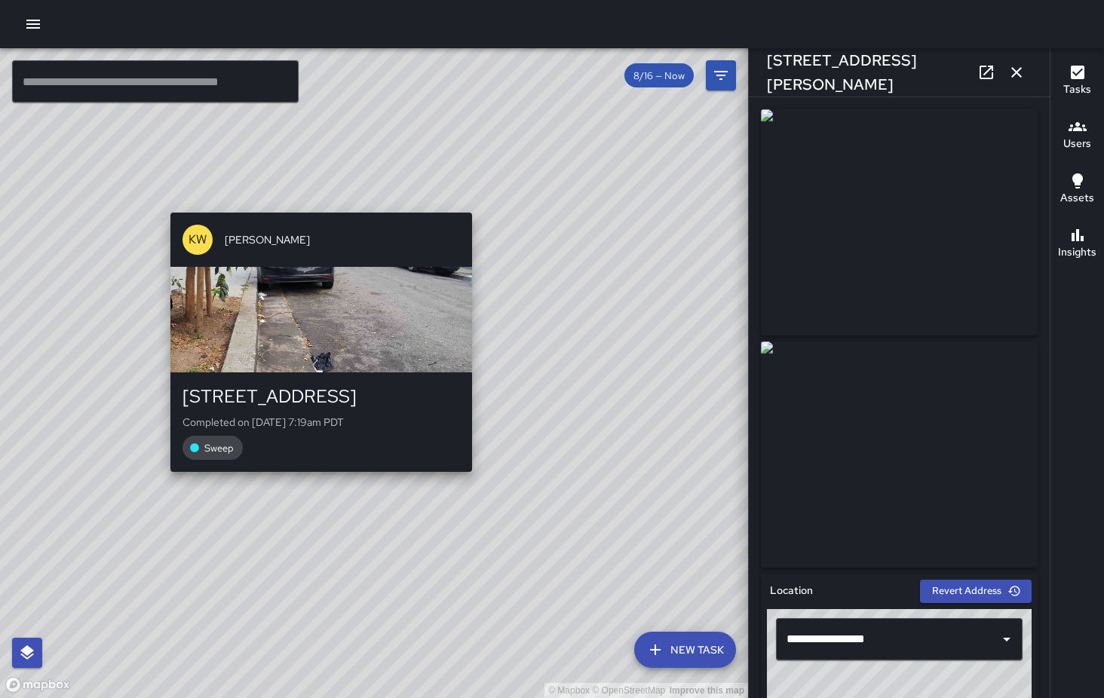
click at [480, 203] on div "© Mapbox © OpenStreetMap Improve this map KW [PERSON_NAME] [STREET_ADDRESS] Com…" at bounding box center [374, 373] width 748 height 650
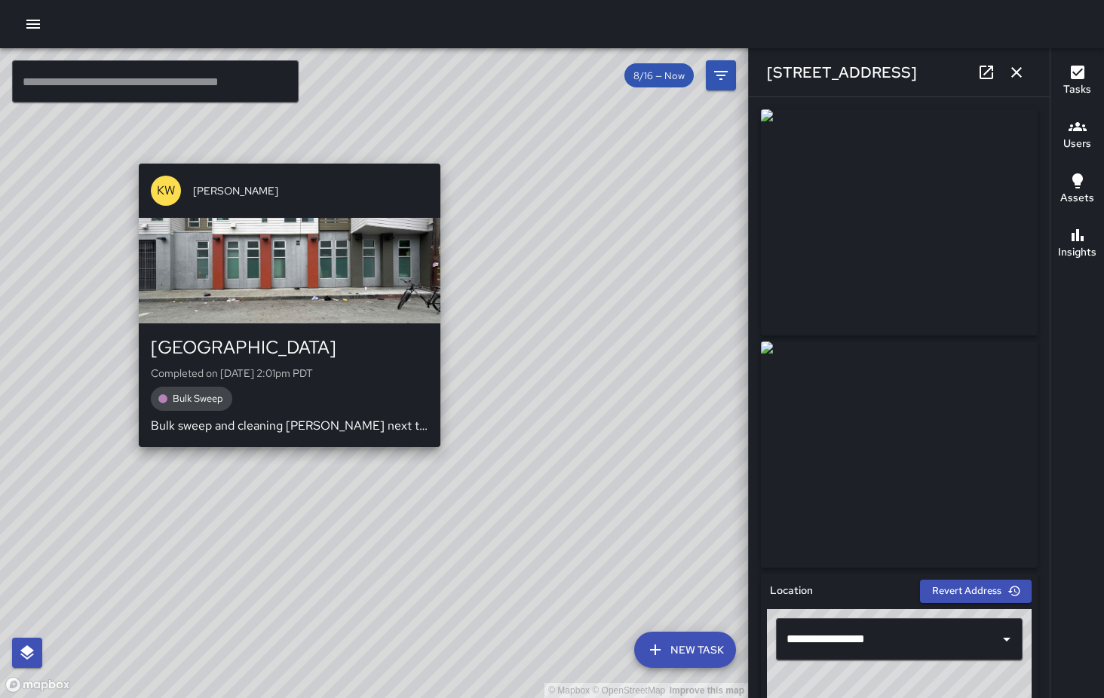
click at [274, 147] on div "© Mapbox © OpenStreetMap Improve this map KW [PERSON_NAME] [STREET_ADDRESS][PER…" at bounding box center [374, 373] width 748 height 650
type input "**********"
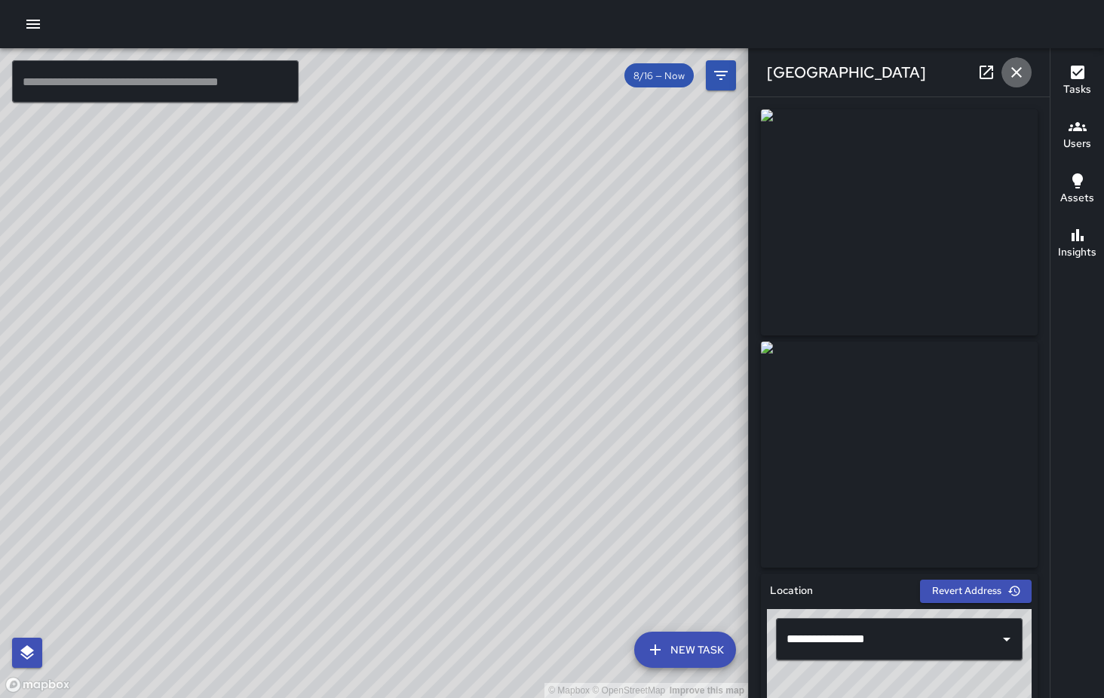
click at [1016, 77] on icon "button" at bounding box center [1016, 72] width 18 height 18
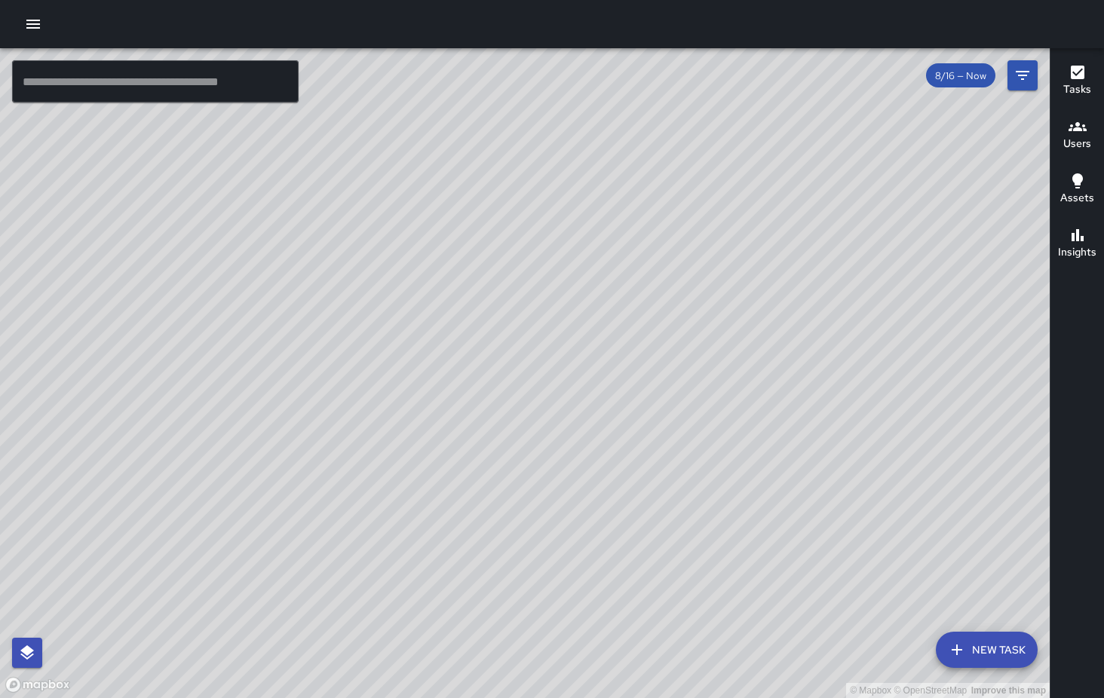
click at [1056, 219] on button "Insights" at bounding box center [1077, 244] width 54 height 54
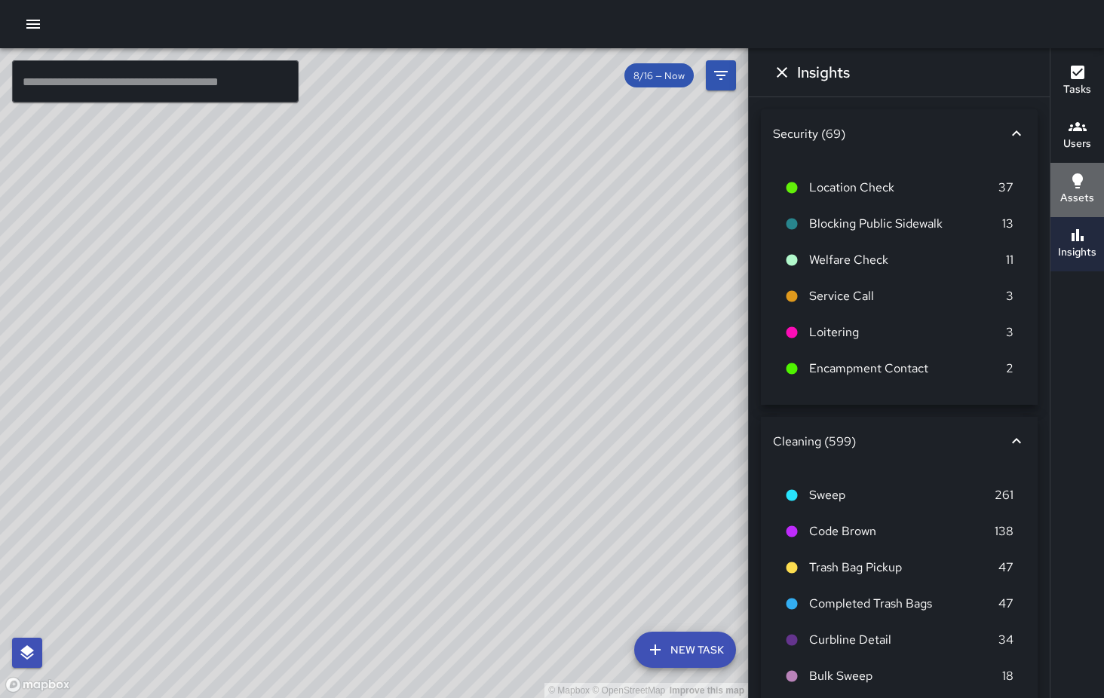
click at [1075, 202] on h6 "Assets" at bounding box center [1077, 198] width 34 height 17
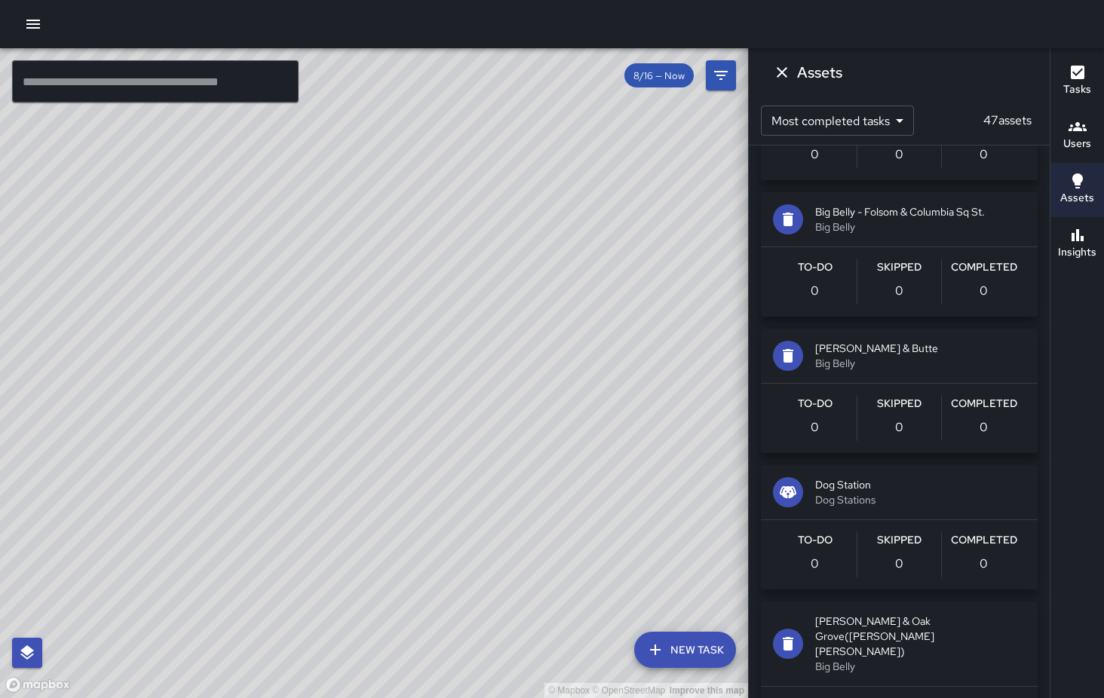
scroll to position [706, 0]
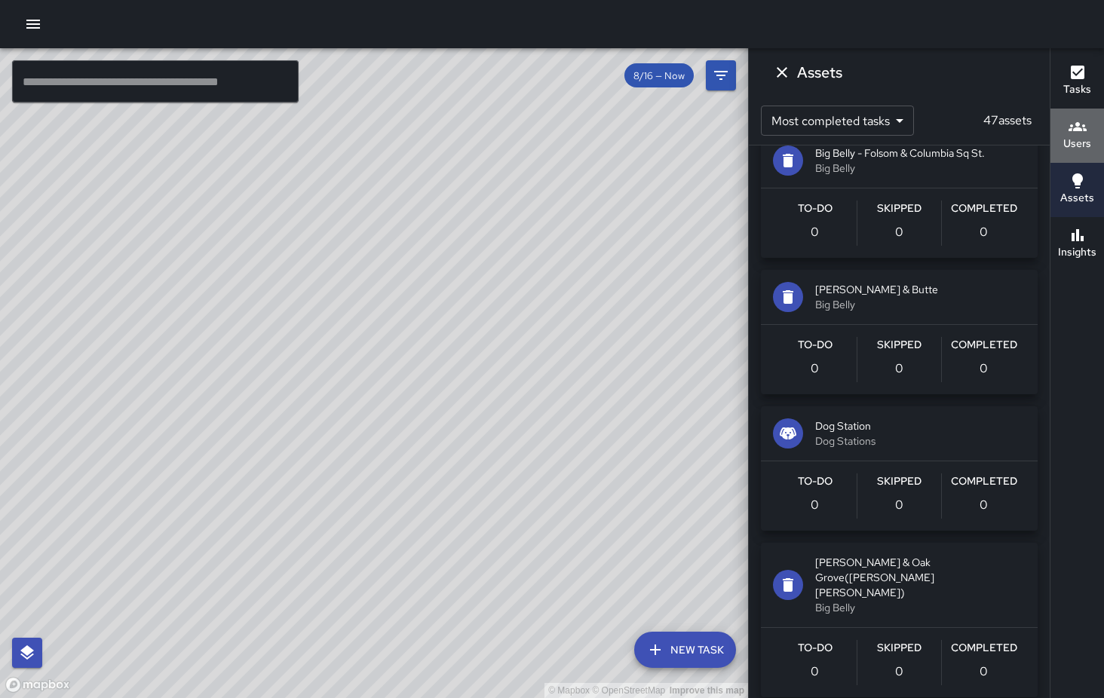
click at [1080, 136] on h6 "Users" at bounding box center [1077, 144] width 28 height 17
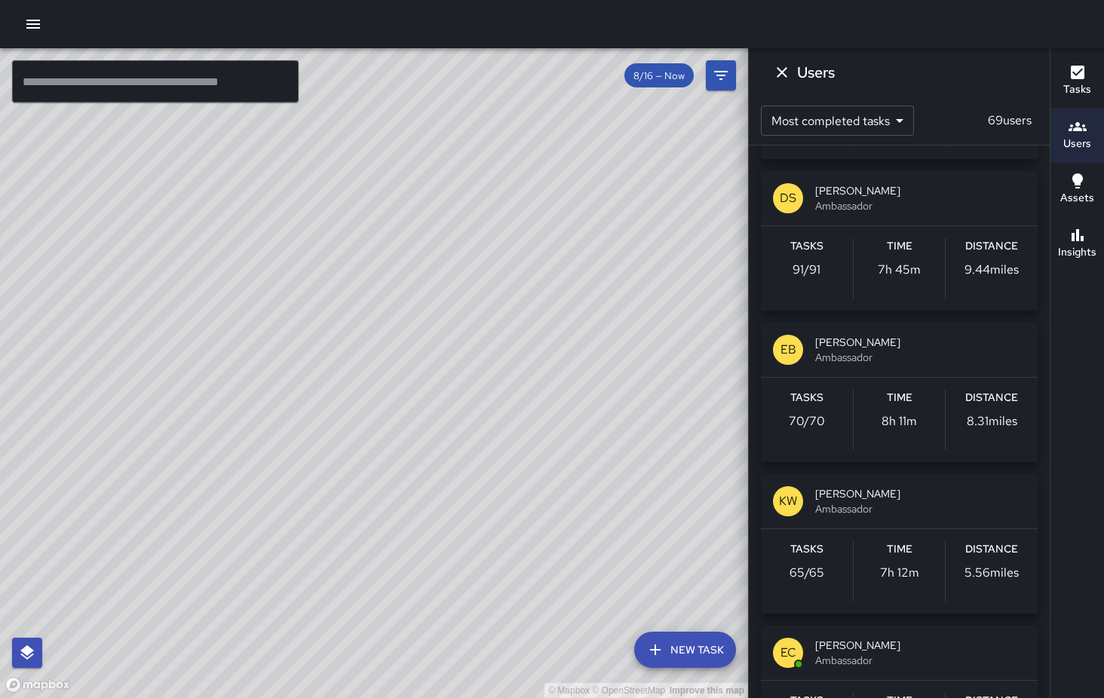
scroll to position [0, 0]
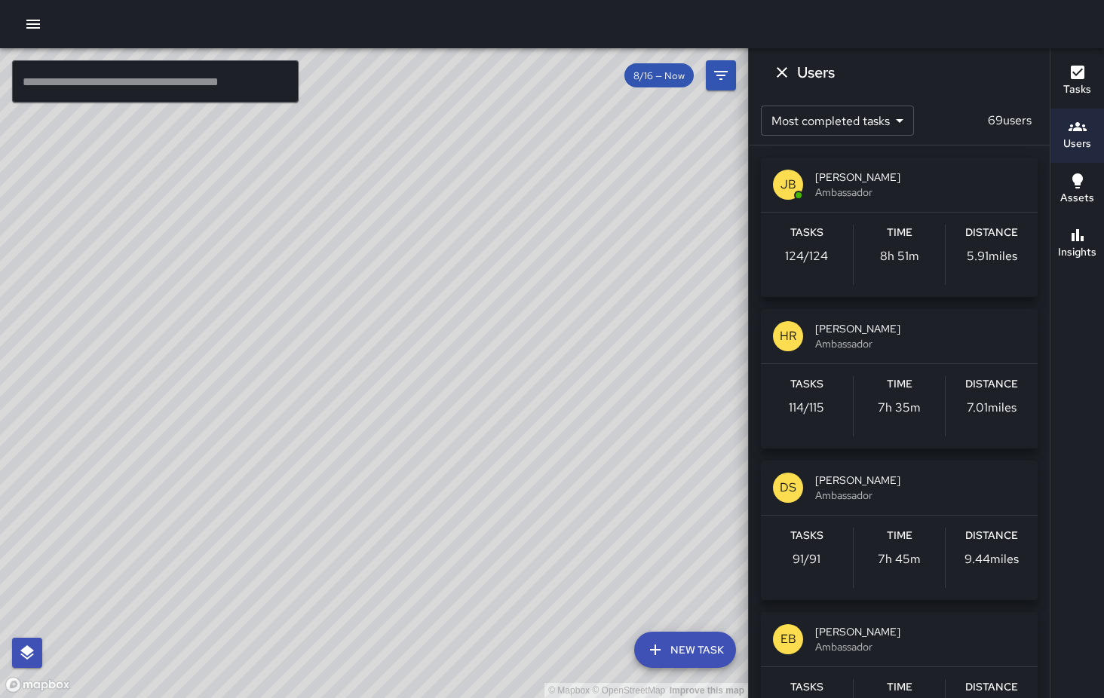
click at [1074, 84] on h6 "Tasks" at bounding box center [1077, 89] width 28 height 17
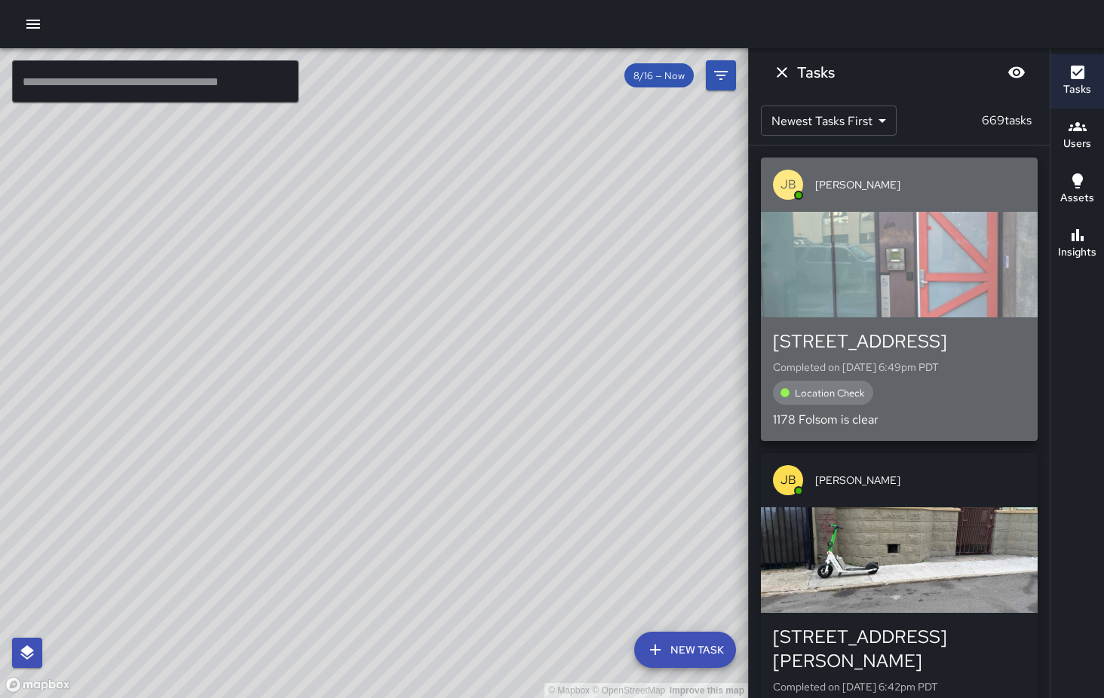
click at [967, 285] on div "button" at bounding box center [899, 265] width 277 height 106
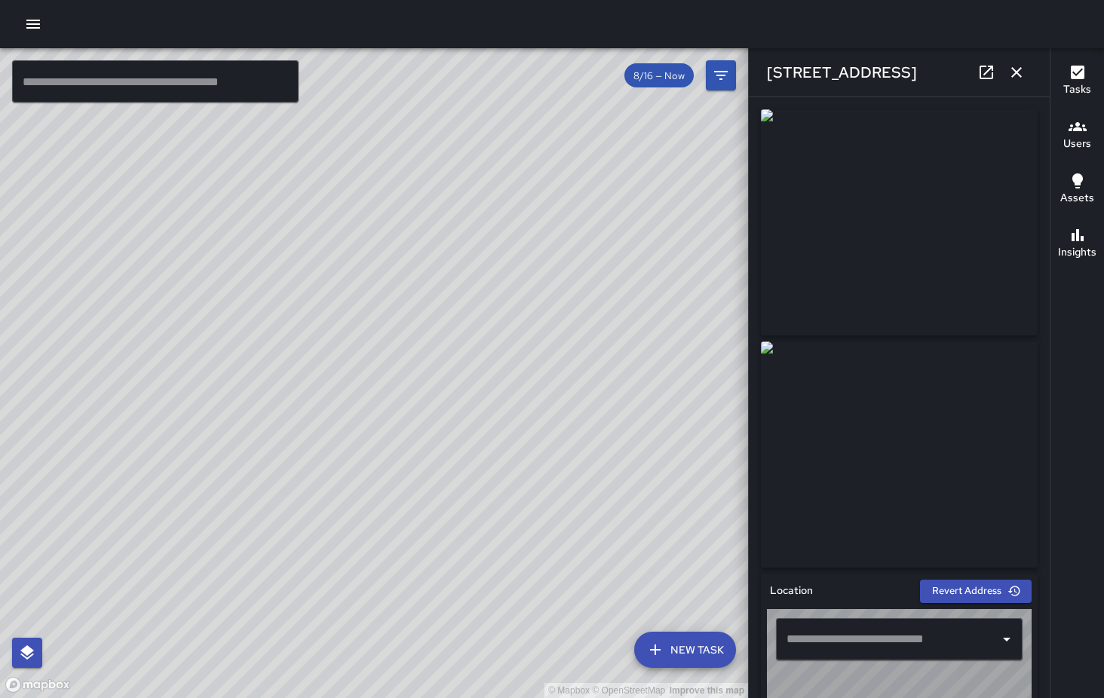
type input "**********"
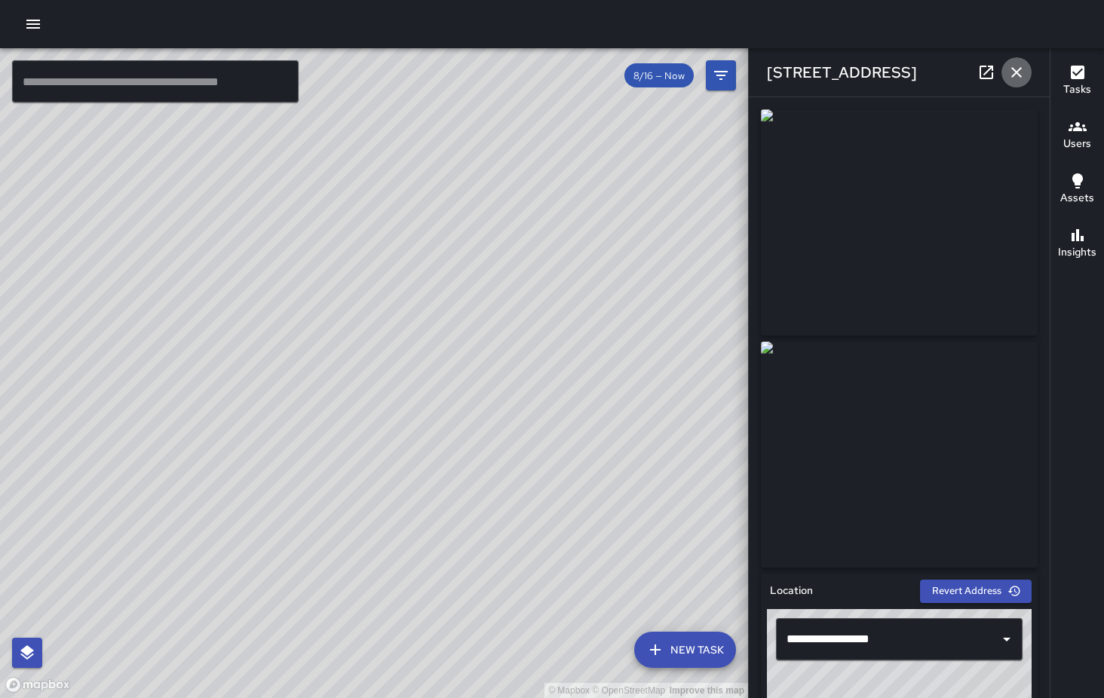
click at [1016, 68] on icon "button" at bounding box center [1016, 72] width 18 height 18
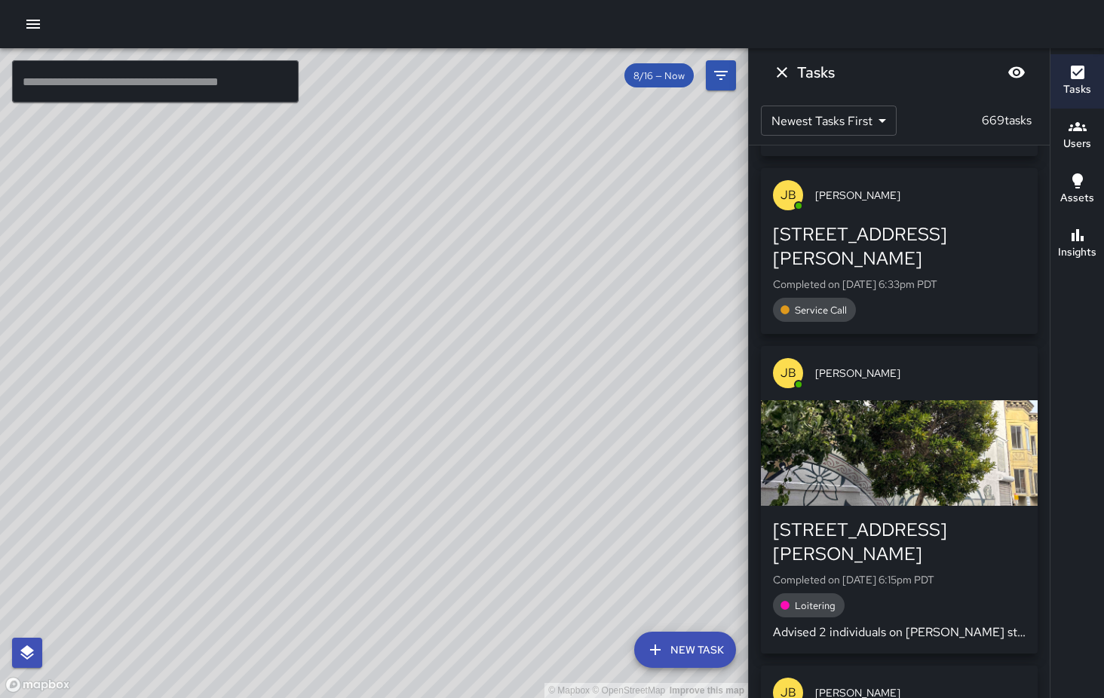
scroll to position [796, 0]
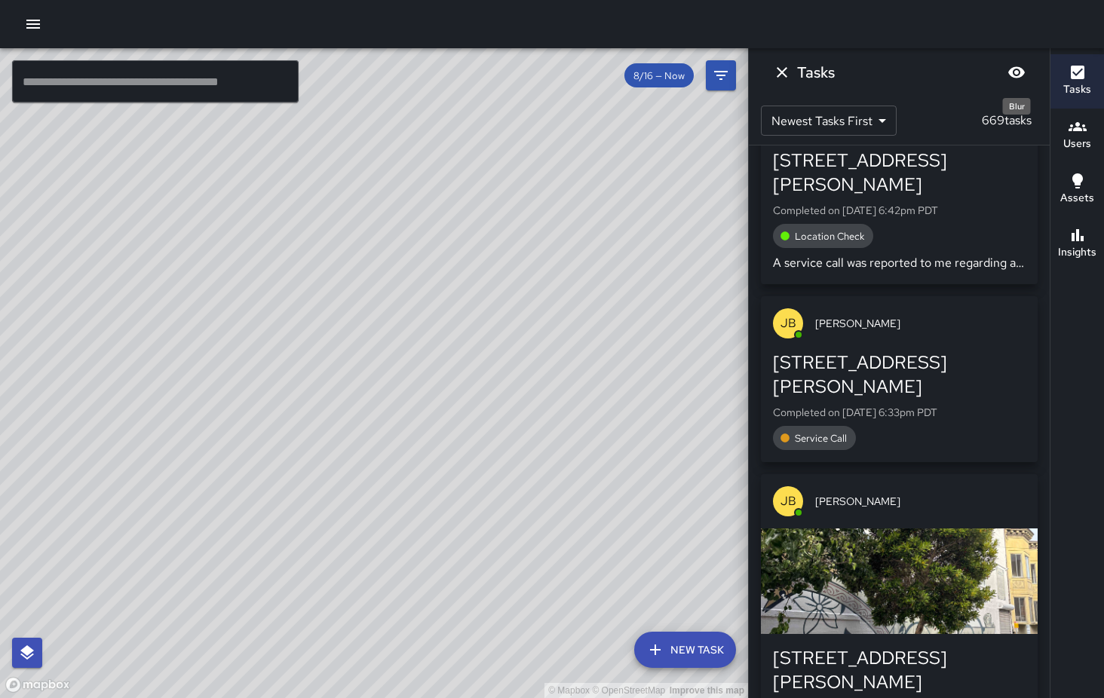
click at [1017, 72] on icon "Blur" at bounding box center [1016, 72] width 17 height 11
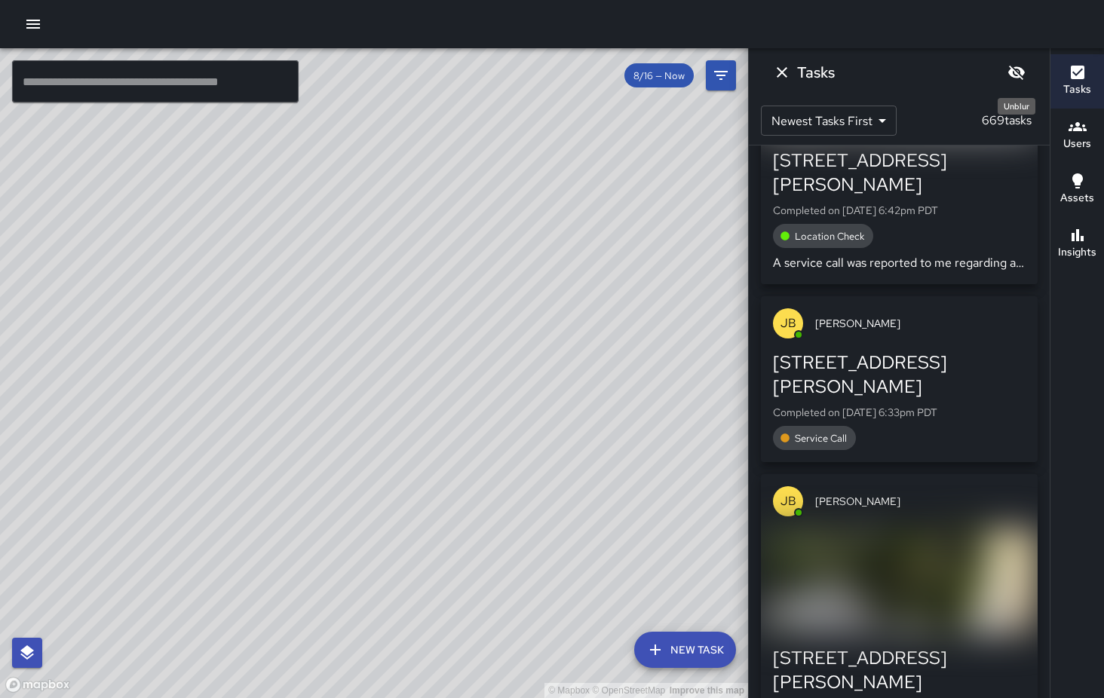
click at [1017, 73] on icon "Unblur" at bounding box center [1016, 73] width 17 height 14
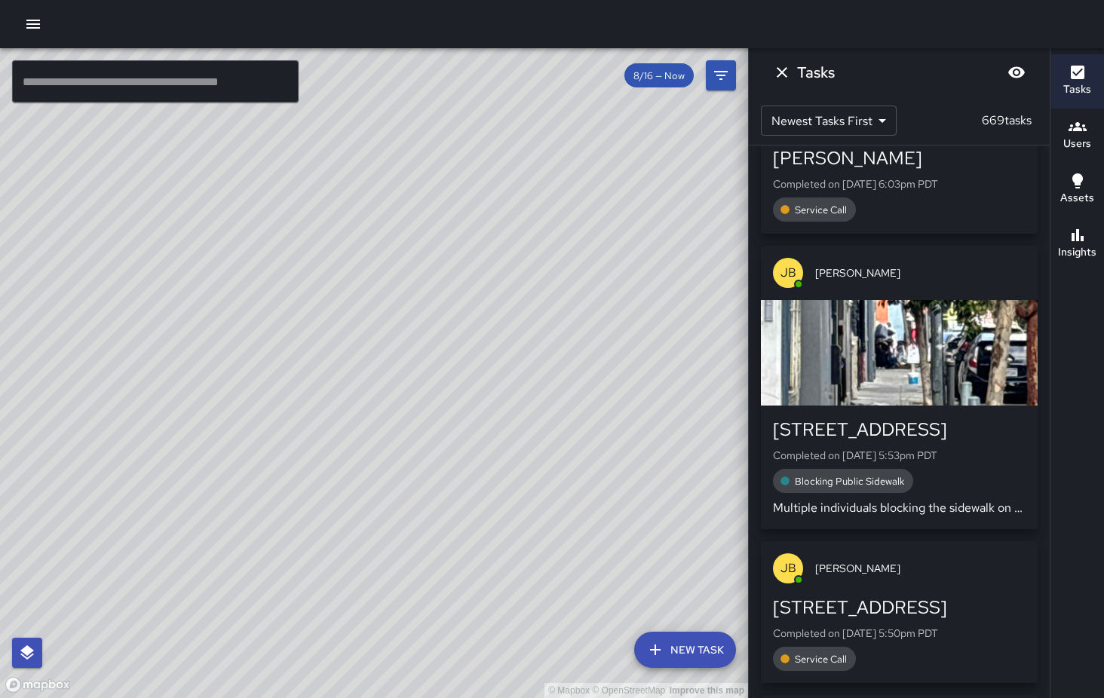
scroll to position [1520, 0]
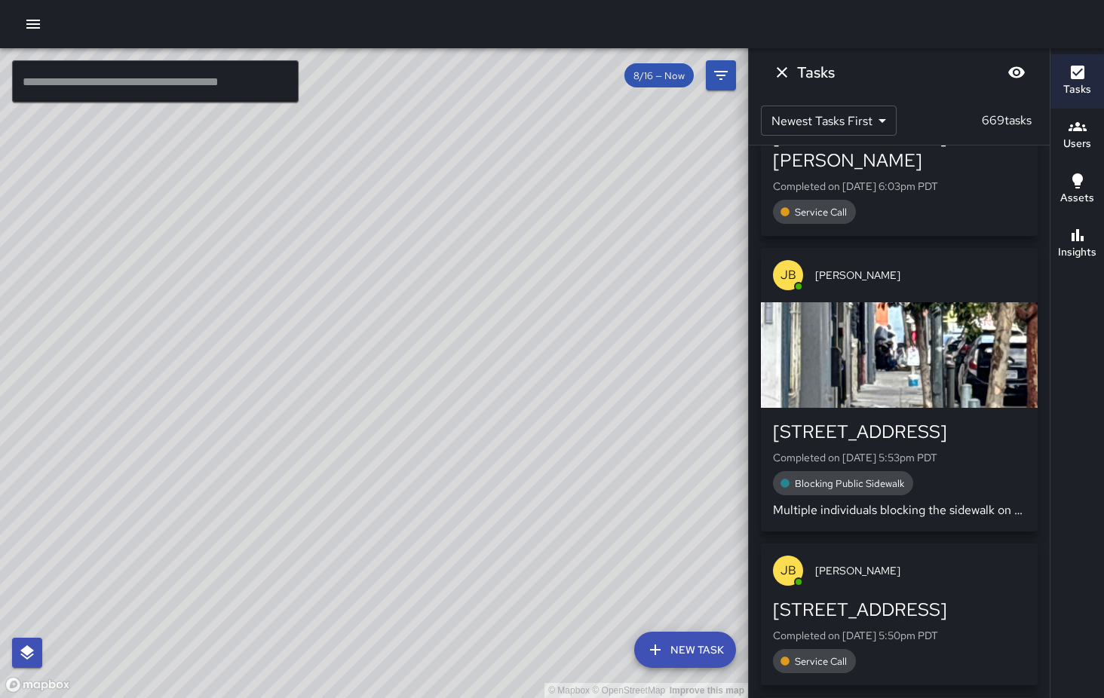
click at [893, 302] on div "button" at bounding box center [899, 355] width 277 height 106
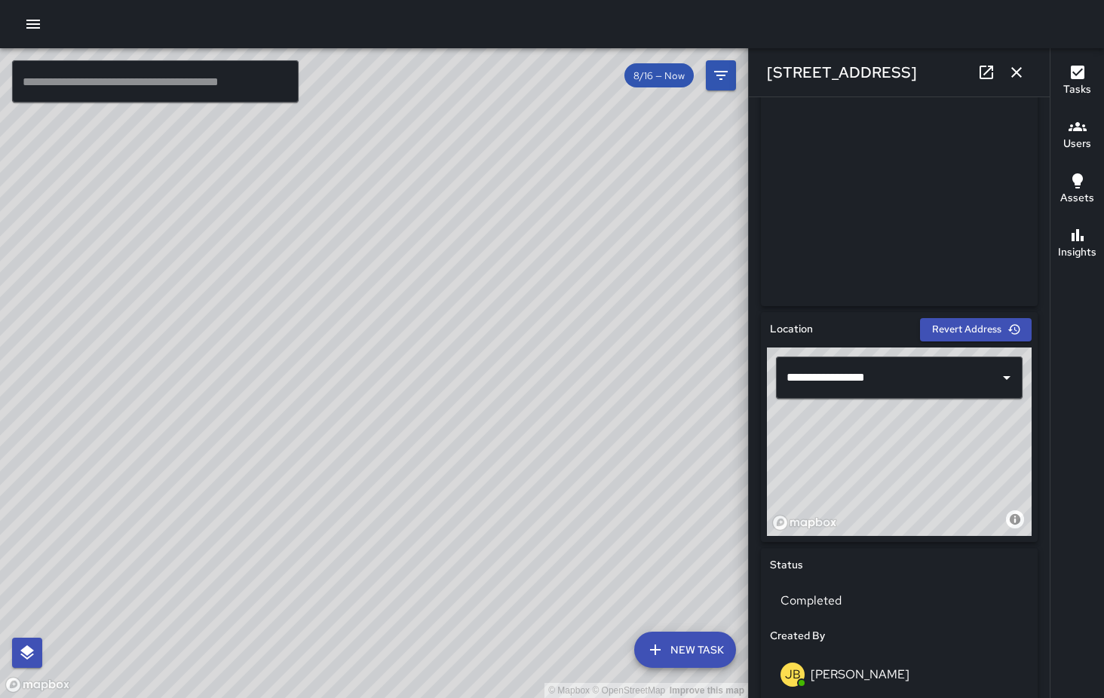
scroll to position [0, 0]
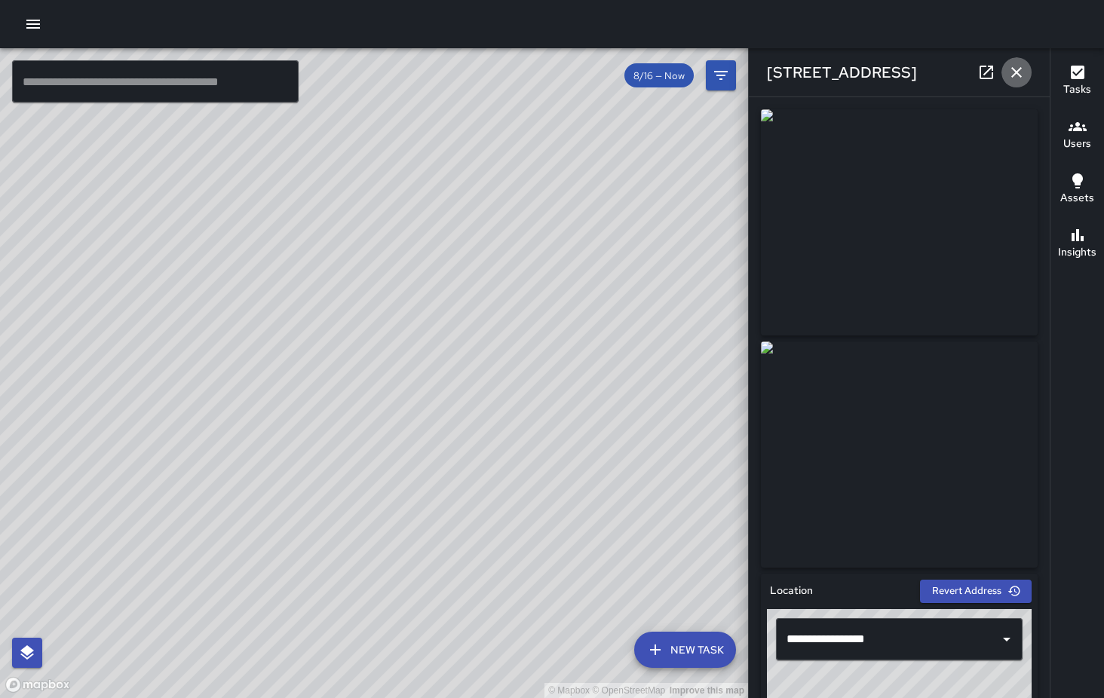
click at [1022, 73] on icon "button" at bounding box center [1016, 72] width 18 height 18
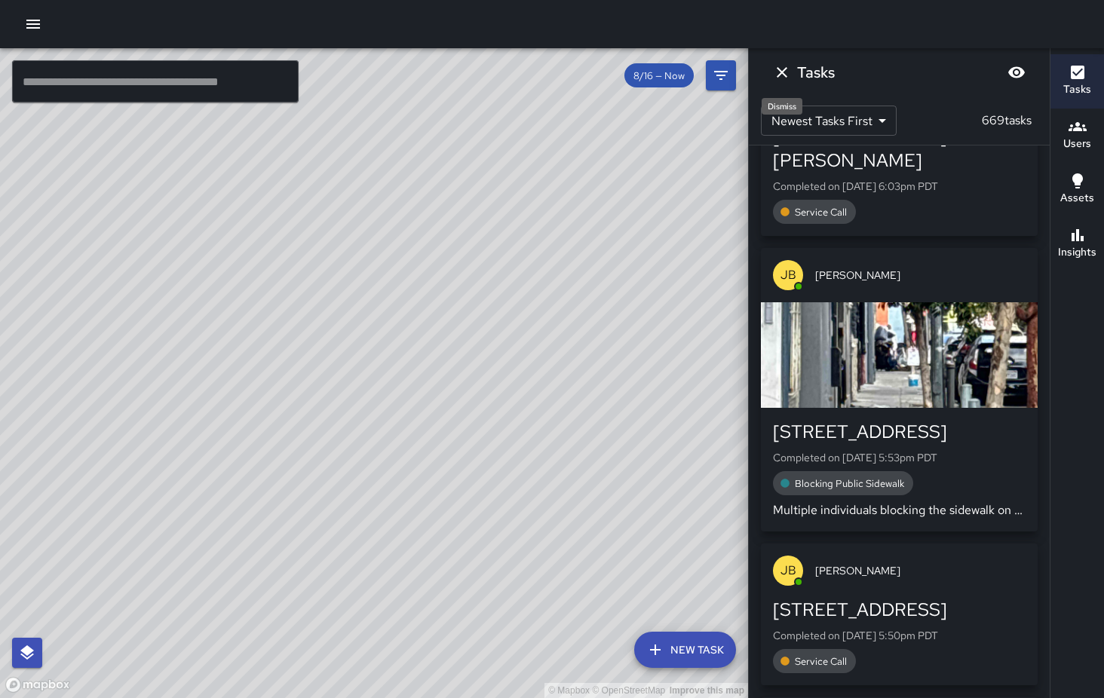
click at [783, 67] on icon "Dismiss" at bounding box center [782, 72] width 18 height 18
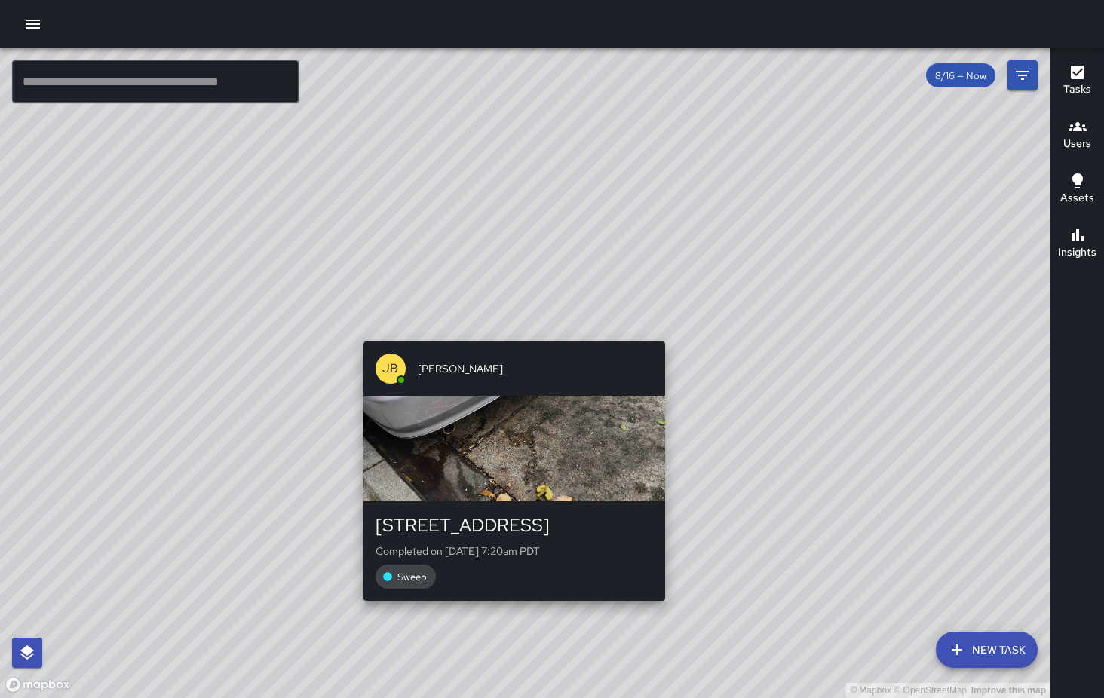
drag, startPoint x: 302, startPoint y: 635, endPoint x: 513, endPoint y: 323, distance: 376.4
click at [513, 326] on div "© Mapbox © OpenStreetMap Improve this map [PERSON_NAME] [STREET_ADDRESS] Comple…" at bounding box center [524, 373] width 1049 height 650
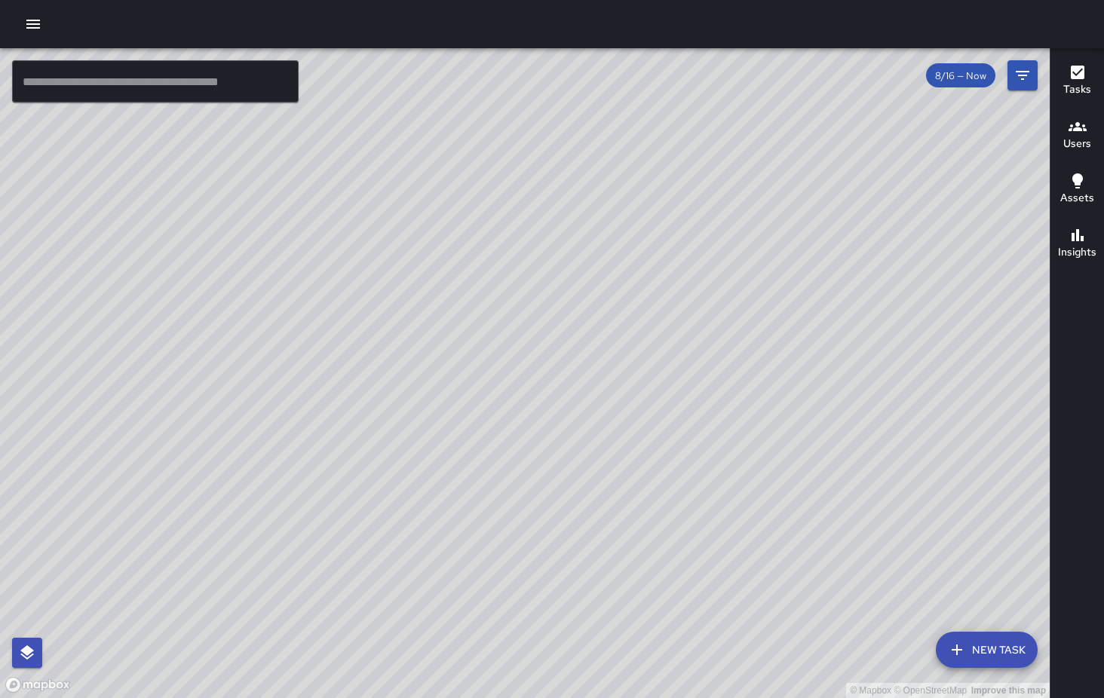
drag, startPoint x: 294, startPoint y: 450, endPoint x: 498, endPoint y: 91, distance: 413.0
click at [497, 93] on div "© Mapbox © OpenStreetMap Improve this map" at bounding box center [524, 373] width 1049 height 650
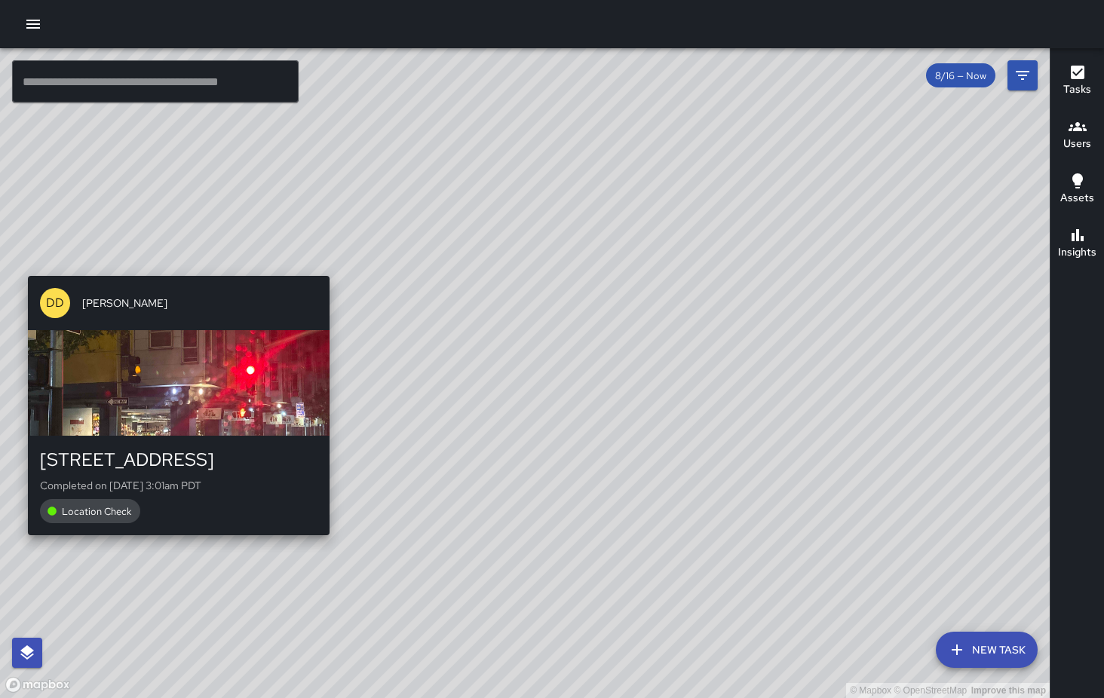
click at [176, 270] on div "© Mapbox © OpenStreetMap Improve this map DD Diego [GEOGRAPHIC_DATA][PERSON_NAM…" at bounding box center [524, 373] width 1049 height 650
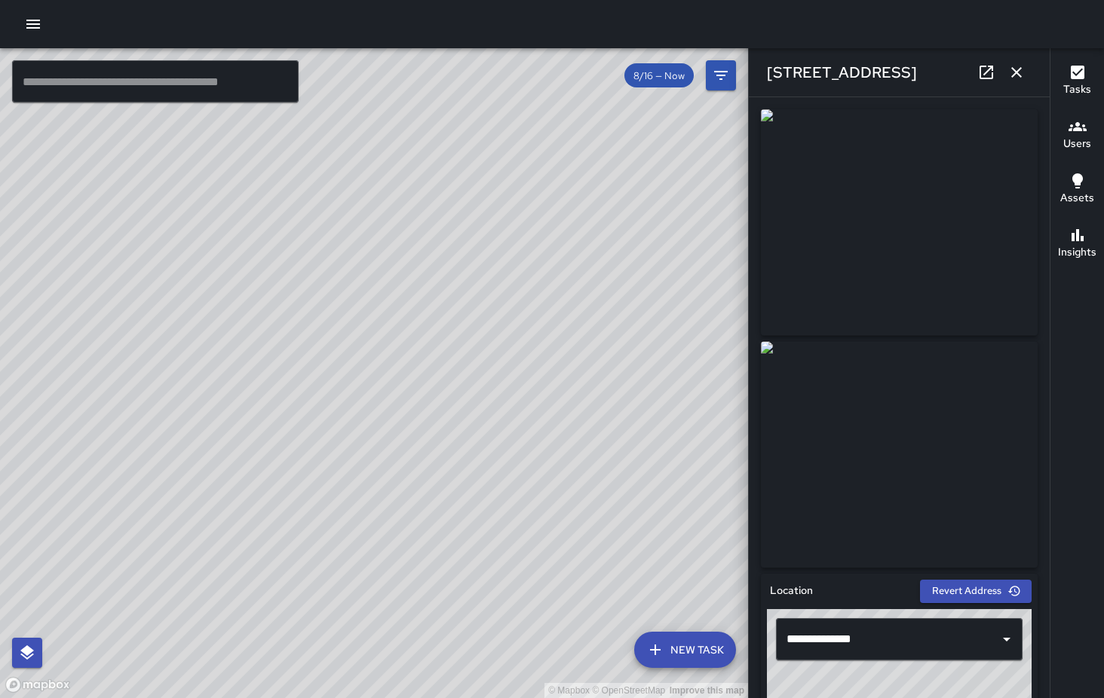
click at [327, 436] on div "© Mapbox © OpenStreetMap Improve this map EC [PERSON_NAME][GEOGRAPHIC_DATA][STR…" at bounding box center [374, 373] width 748 height 650
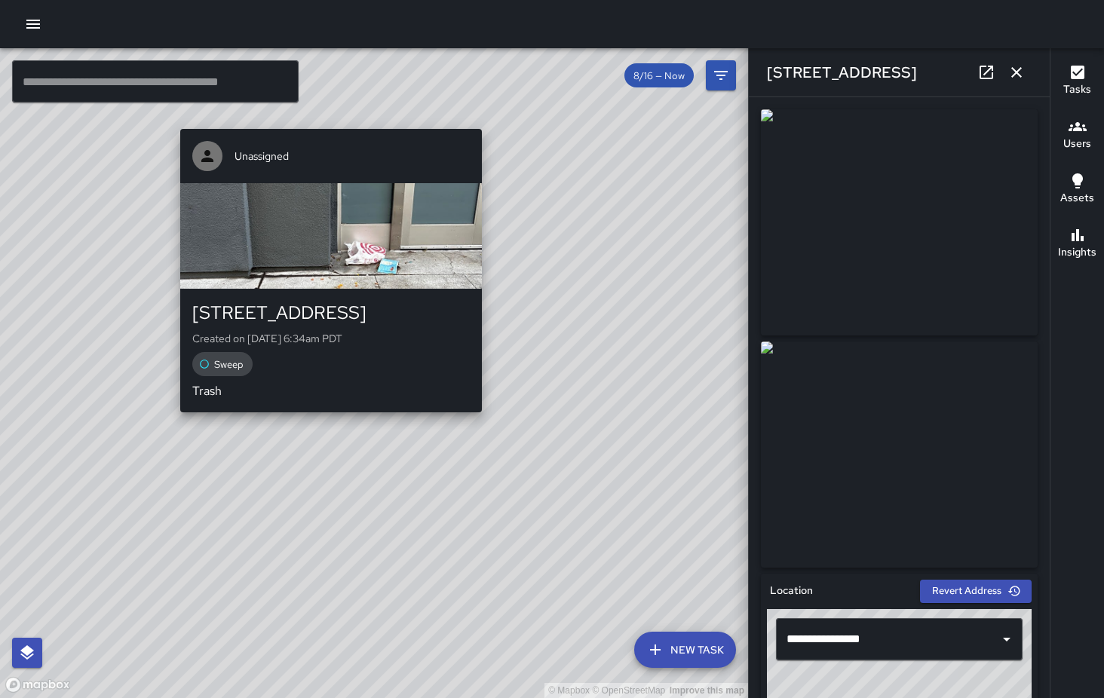
click at [326, 423] on div "© Mapbox © OpenStreetMap Improve this map Unassigned [STREET_ADDRESS] Created o…" at bounding box center [374, 373] width 748 height 650
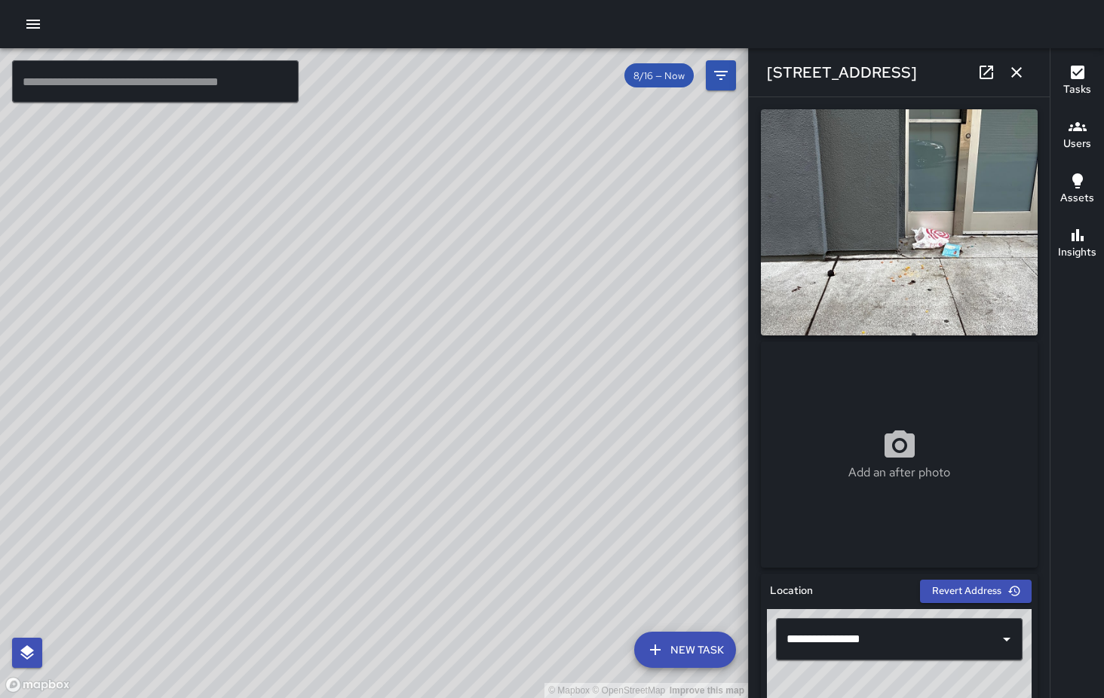
click at [314, 413] on div "© Mapbox © OpenStreetMap Improve this map KB [PERSON_NAME] [STREET_ADDRESS] Com…" at bounding box center [374, 373] width 748 height 650
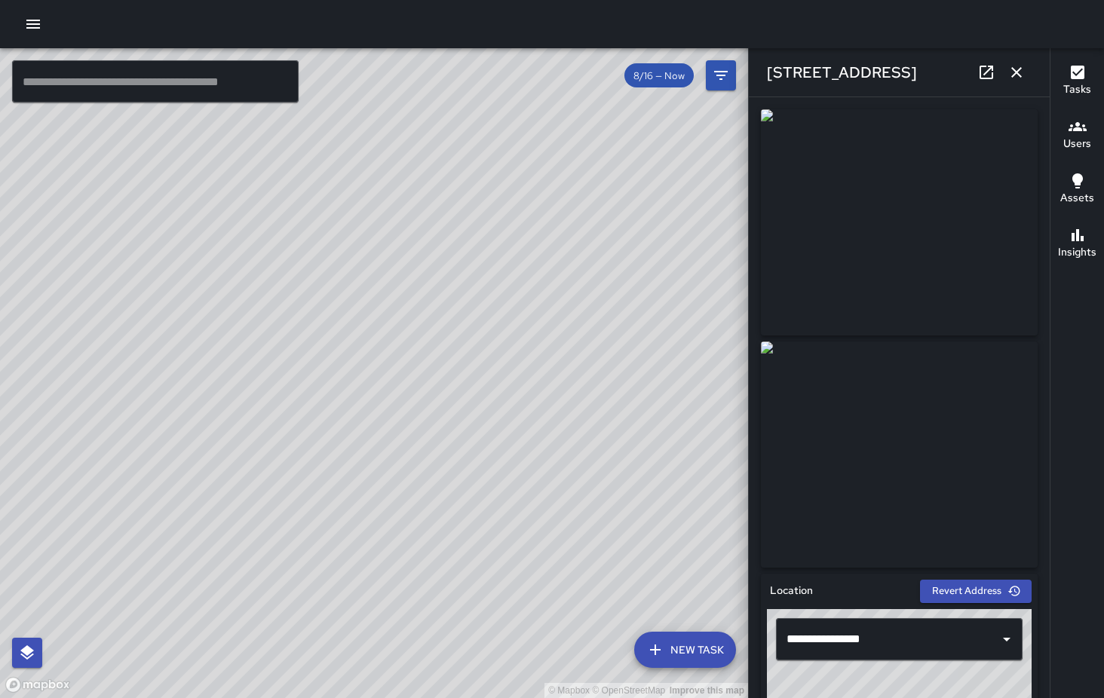
click at [227, 504] on div "© Mapbox © OpenStreetMap Improve this map EC [PERSON_NAME] [STREET_ADDRESS] Com…" at bounding box center [374, 373] width 748 height 650
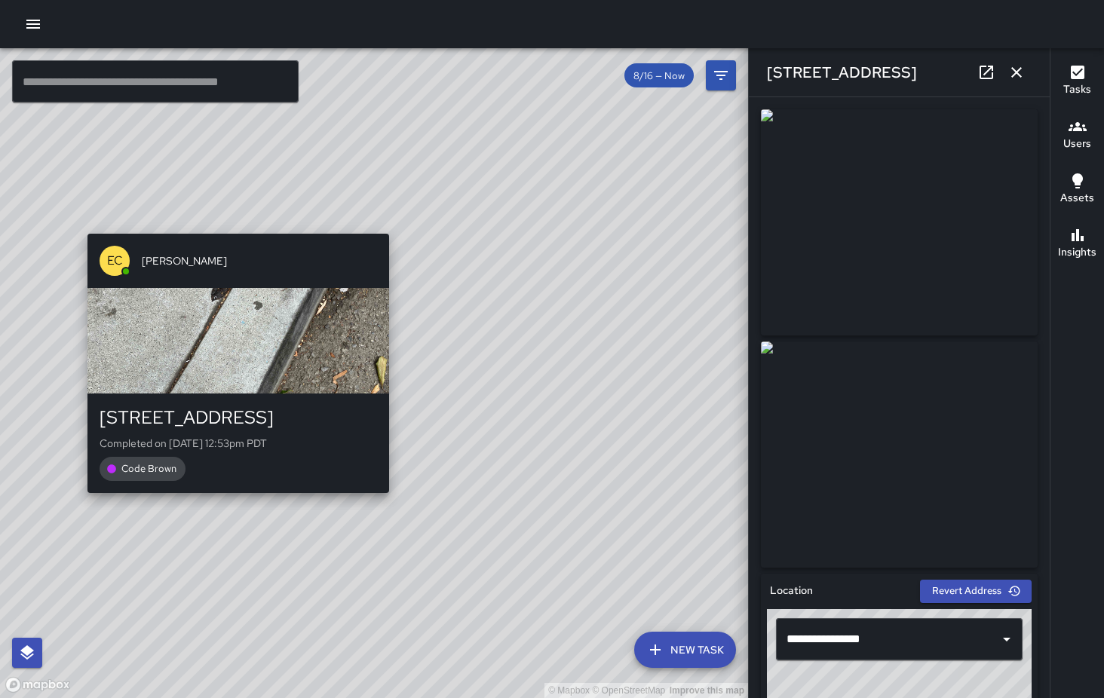
type input "**********"
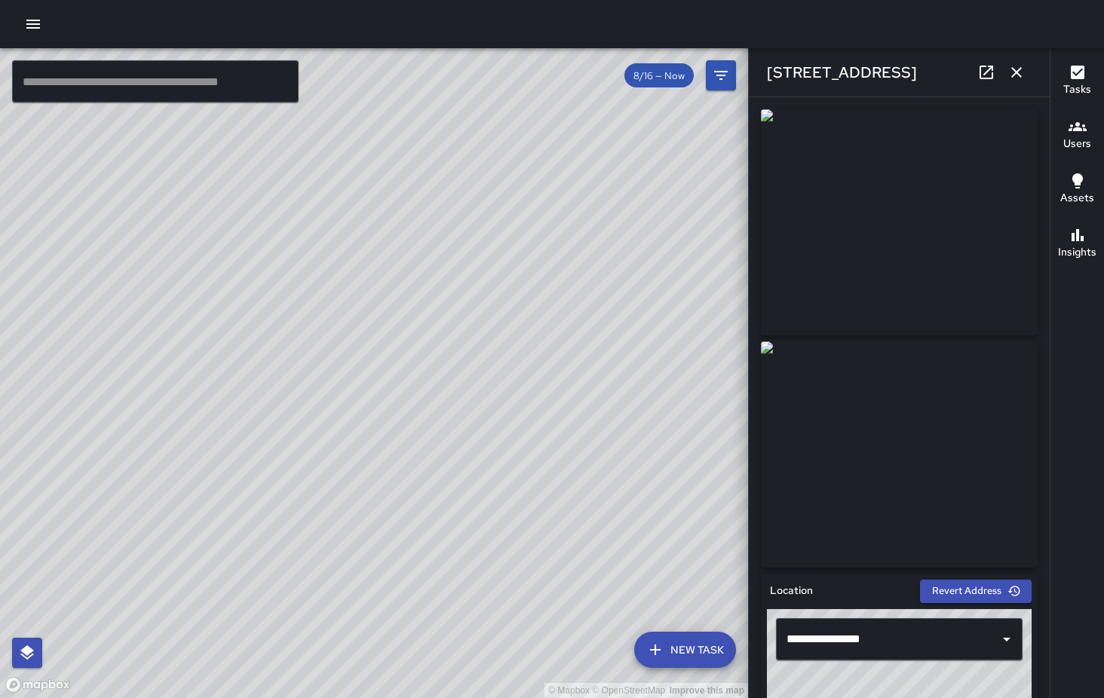
click at [400, 535] on div "© Mapbox © OpenStreetMap Improve this map Unassigned [STREET_ADDRESS] Created o…" at bounding box center [374, 373] width 748 height 650
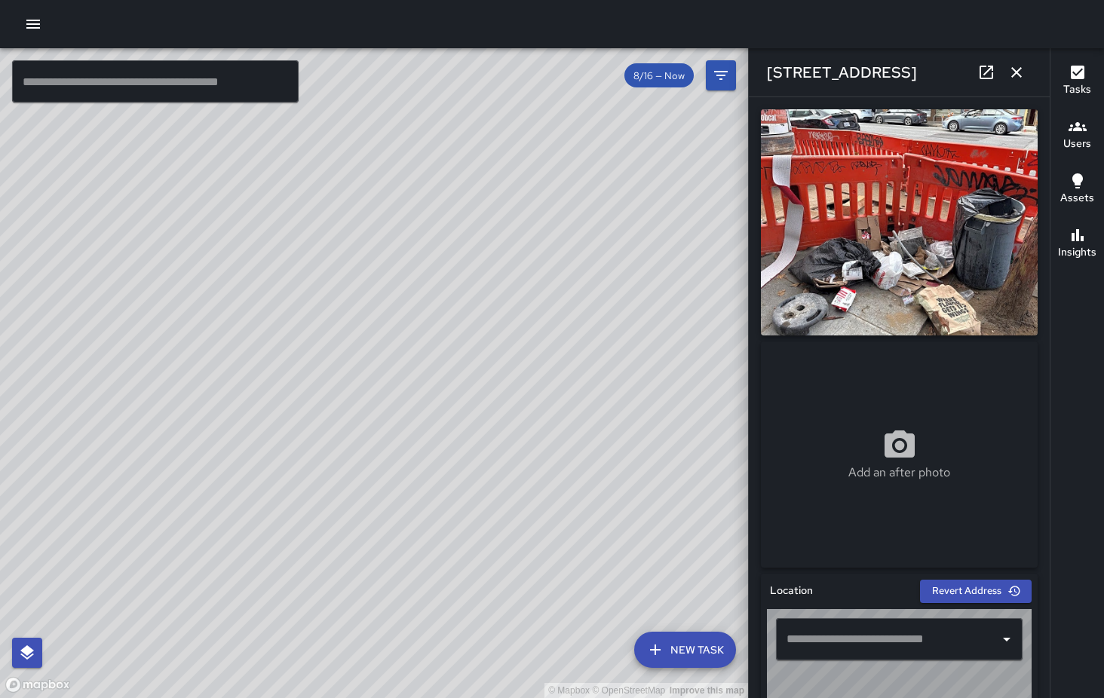
type input "**********"
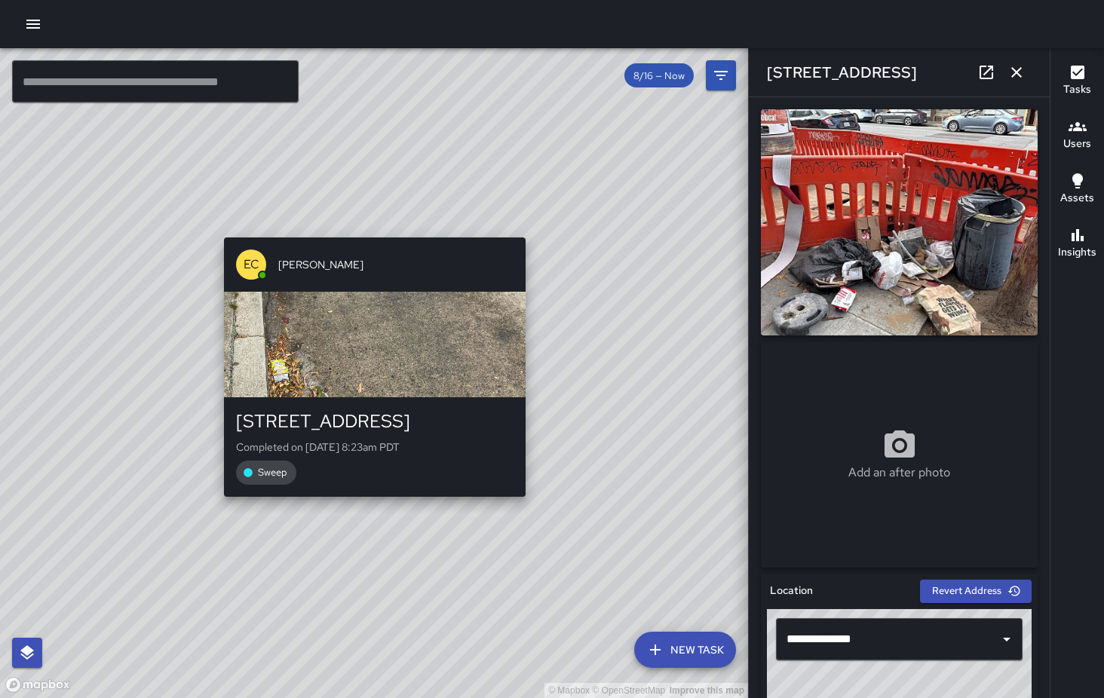
click at [532, 511] on div "© Mapbox © OpenStreetMap Improve this map EC [PERSON_NAME][GEOGRAPHIC_DATA][STR…" at bounding box center [374, 373] width 748 height 650
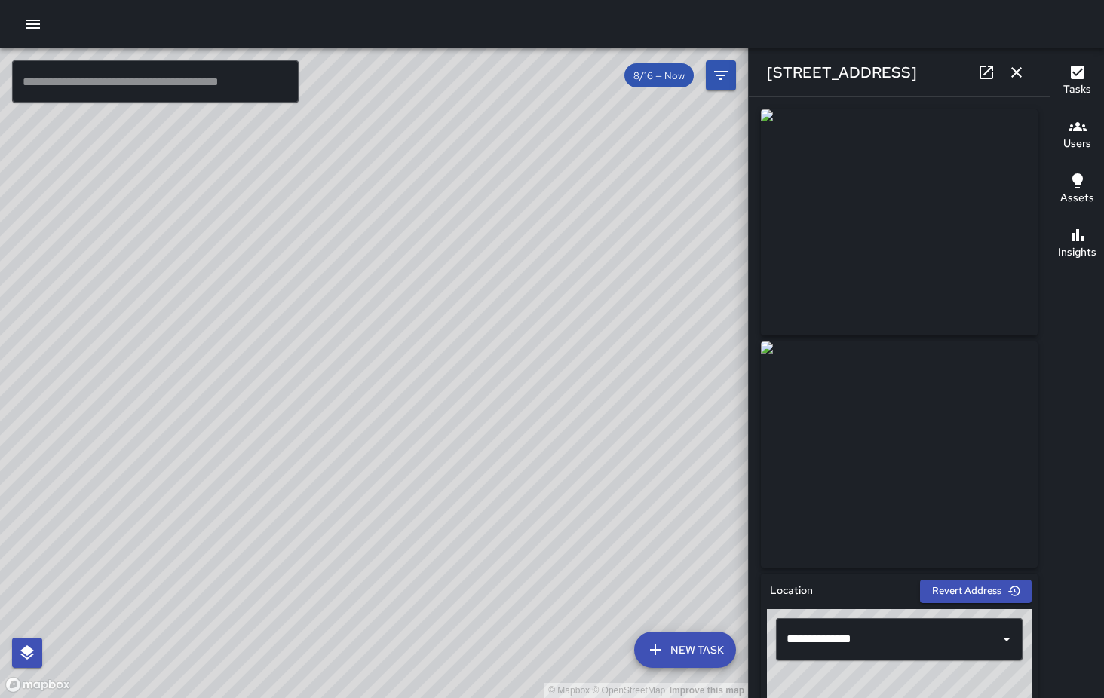
click at [512, 516] on div "© Mapbox © OpenStreetMap Improve this map" at bounding box center [374, 373] width 748 height 650
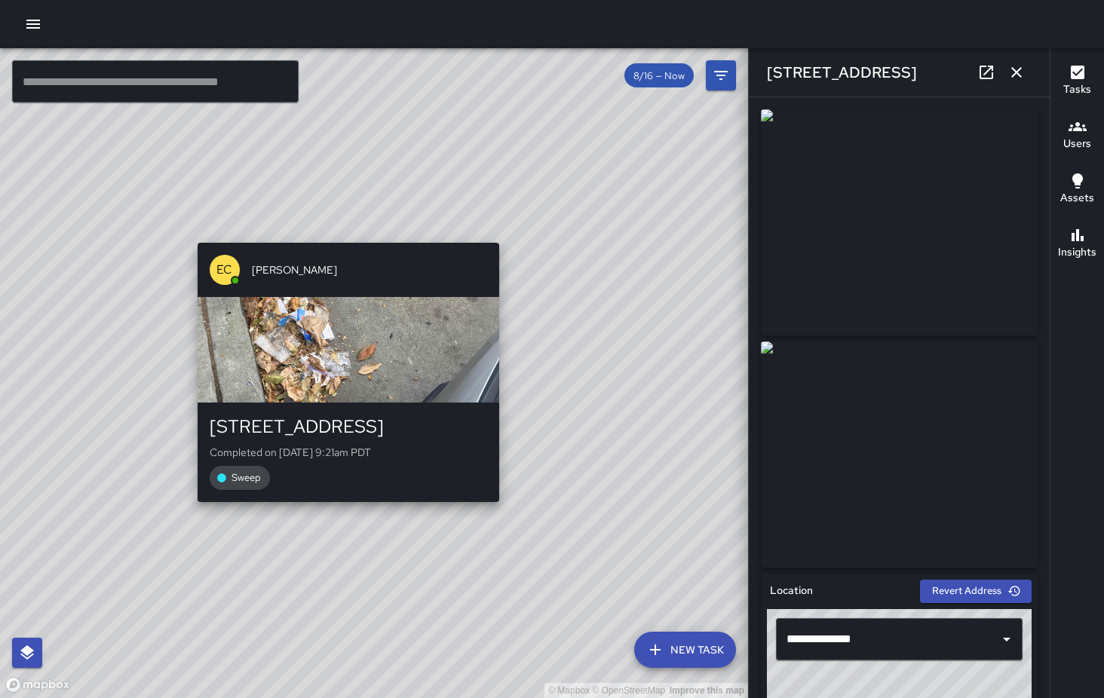
click at [503, 507] on div "© Mapbox © OpenStreetMap Improve this map EC [PERSON_NAME][GEOGRAPHIC_DATA][STR…" at bounding box center [374, 373] width 748 height 650
click at [503, 507] on div "EC [PERSON_NAME] [STREET_ADDRESS] Completed on [DATE] 9:21am PDT Sweep" at bounding box center [348, 372] width 314 height 271
type input "**********"
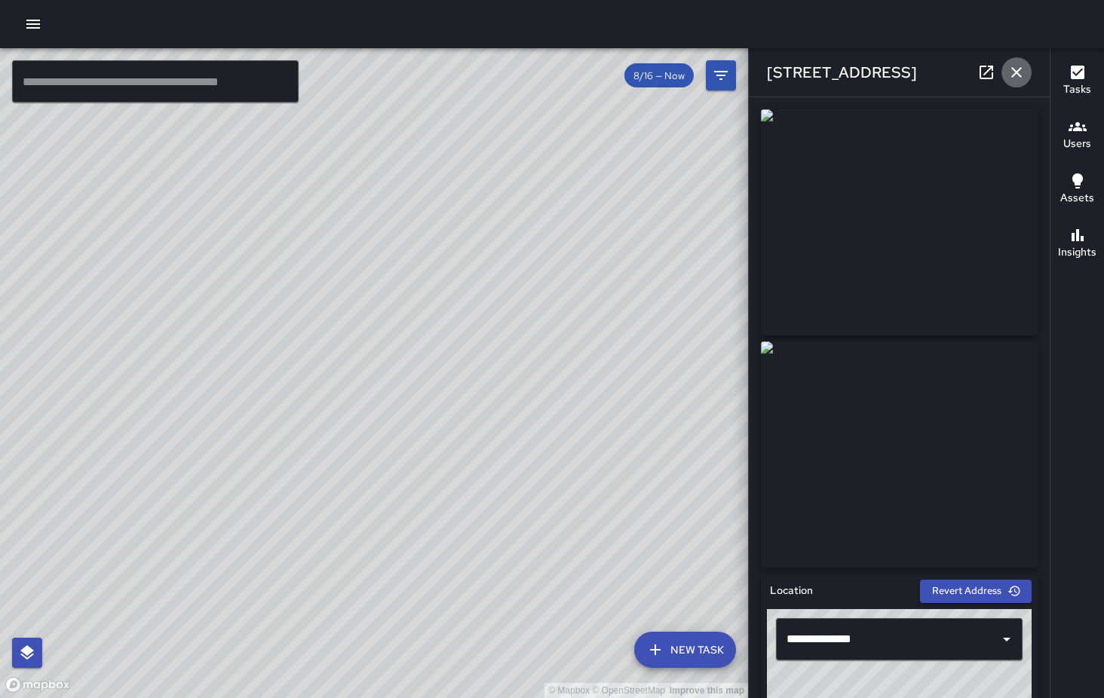
click at [1012, 75] on icon "button" at bounding box center [1016, 72] width 18 height 18
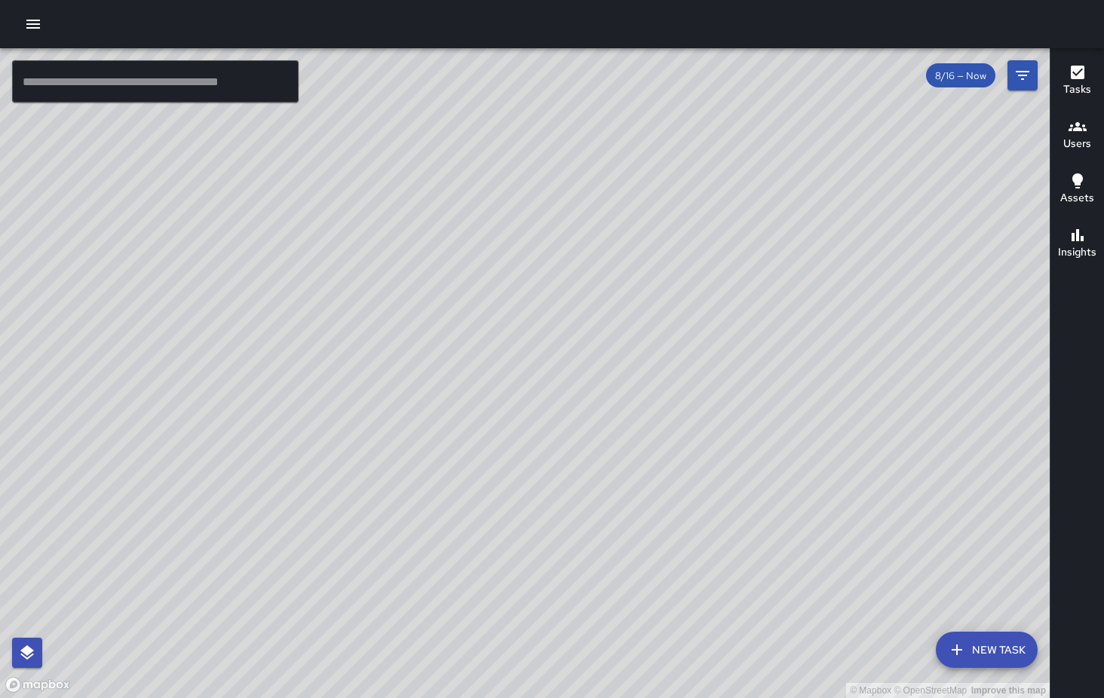
drag, startPoint x: 482, startPoint y: 270, endPoint x: 383, endPoint y: 386, distance: 152.4
click at [383, 386] on div "© Mapbox © OpenStreetMap Improve this map" at bounding box center [524, 373] width 1049 height 650
click at [27, 29] on icon "button" at bounding box center [33, 24] width 18 height 18
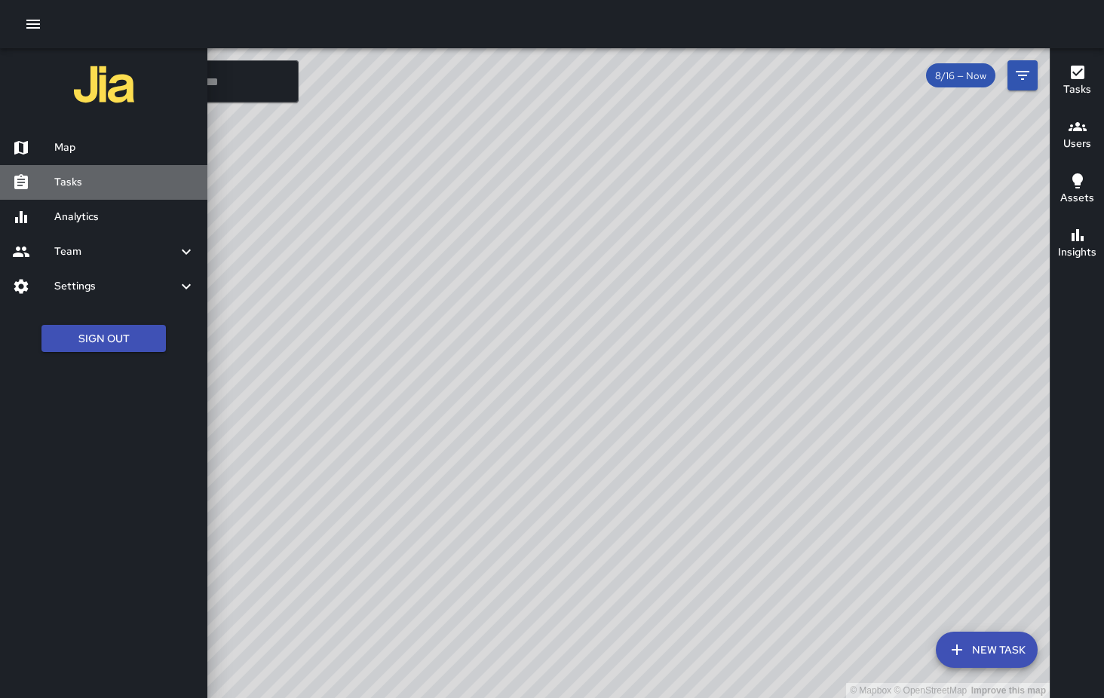
click at [93, 187] on h6 "Tasks" at bounding box center [124, 182] width 141 height 17
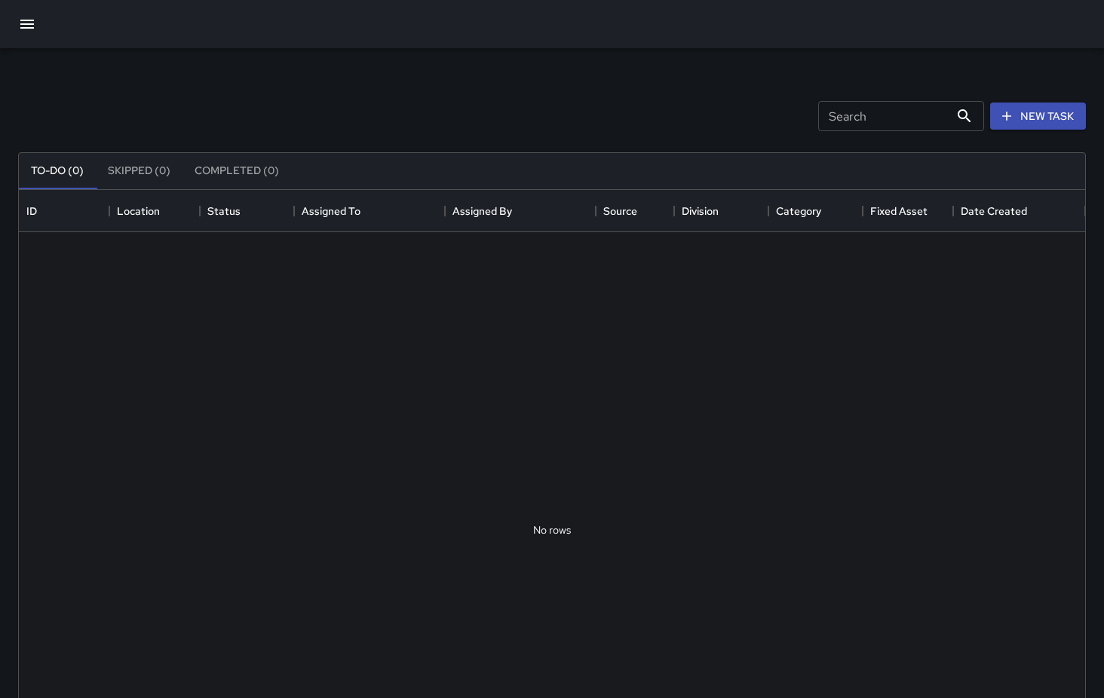
scroll to position [639, 1066]
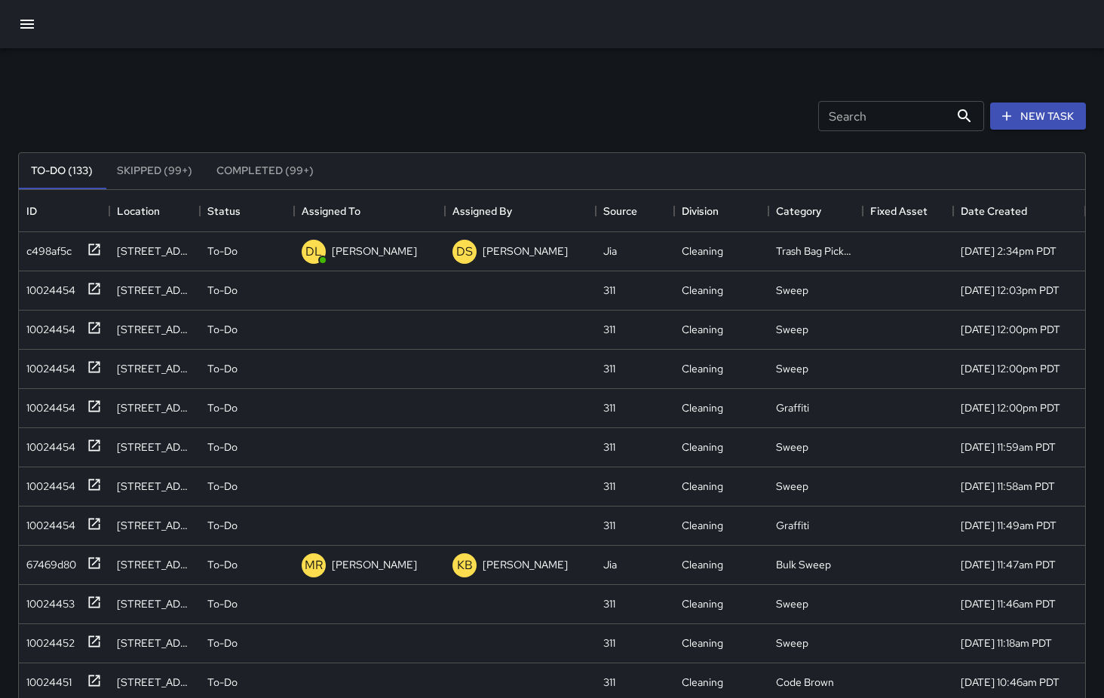
click at [155, 167] on button "Skipped (99+)" at bounding box center [155, 171] width 100 height 36
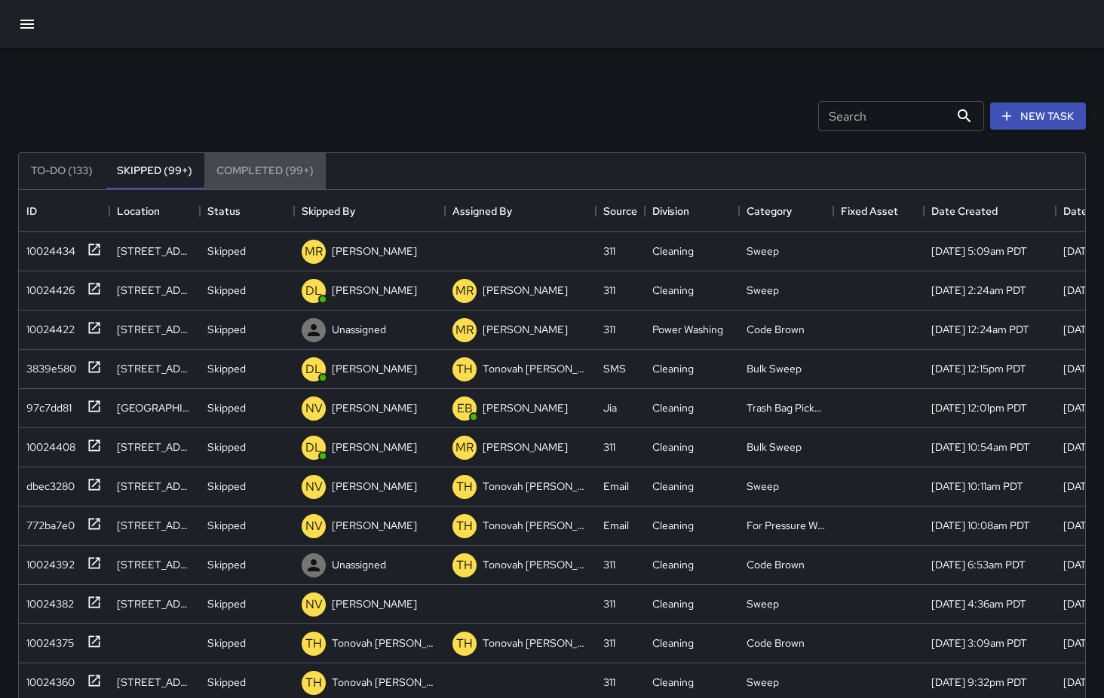
click at [271, 170] on button "Completed (99+)" at bounding box center [264, 171] width 121 height 36
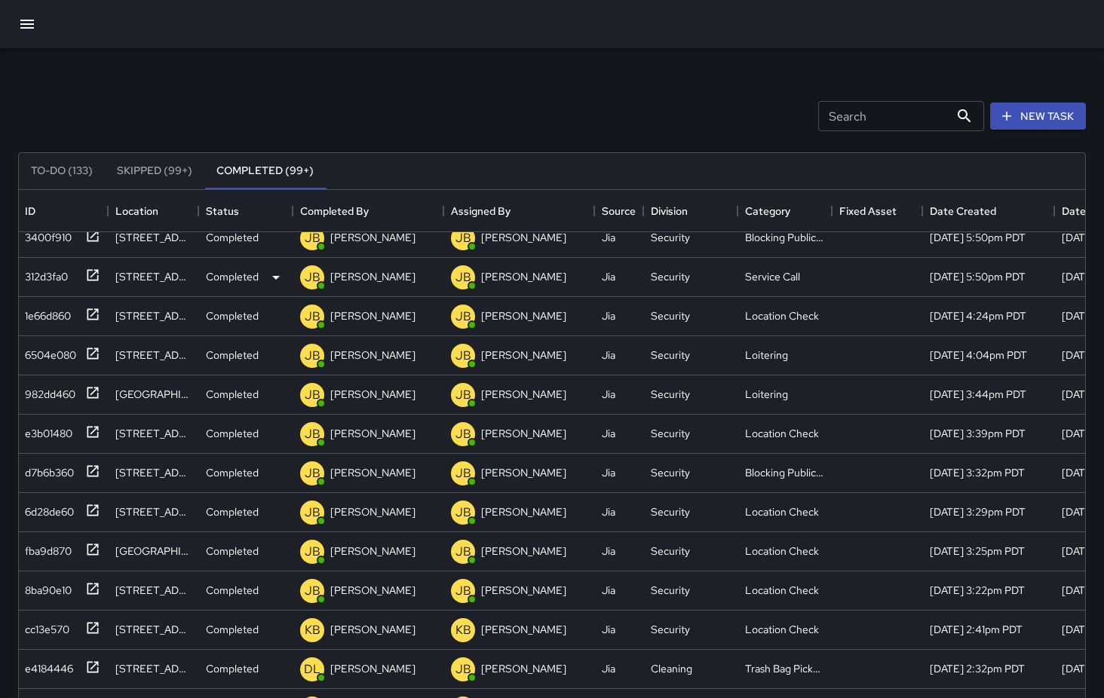
scroll to position [208, 2]
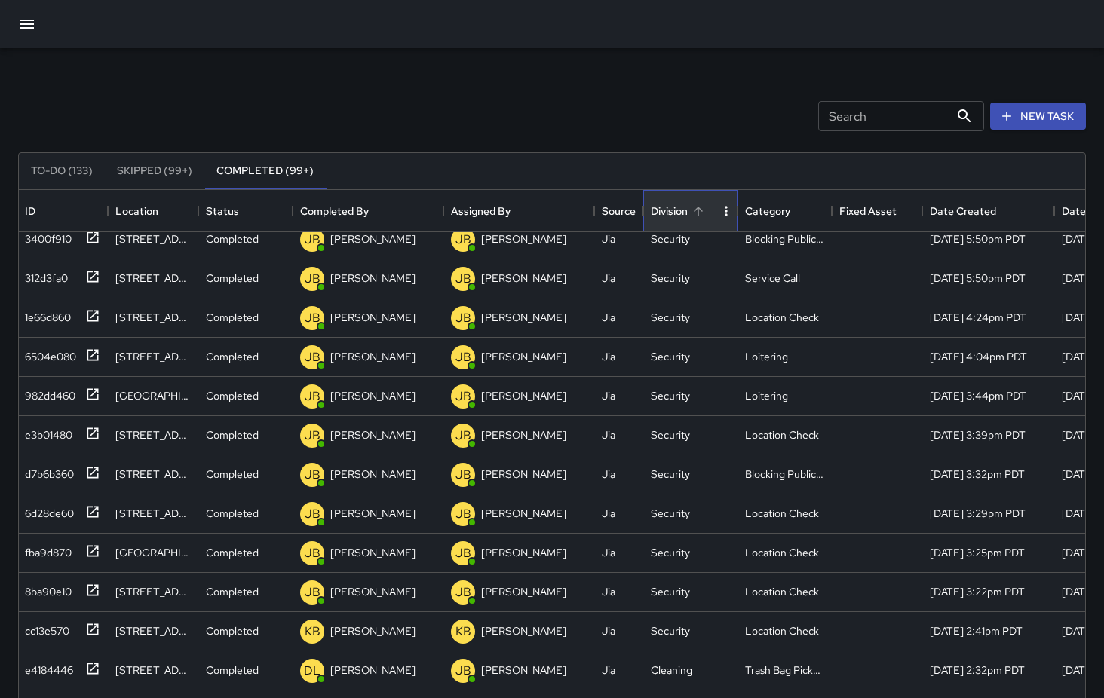
click at [678, 228] on div "Division" at bounding box center [669, 211] width 37 height 42
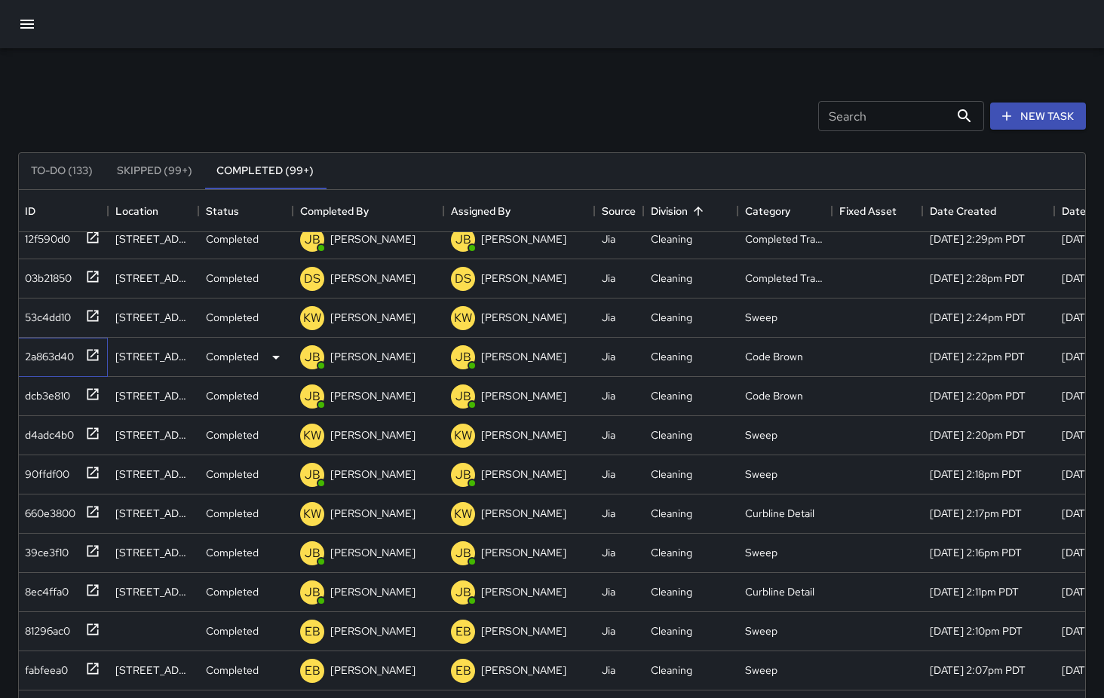
click at [69, 356] on div "2a863d40" at bounding box center [46, 353] width 55 height 21
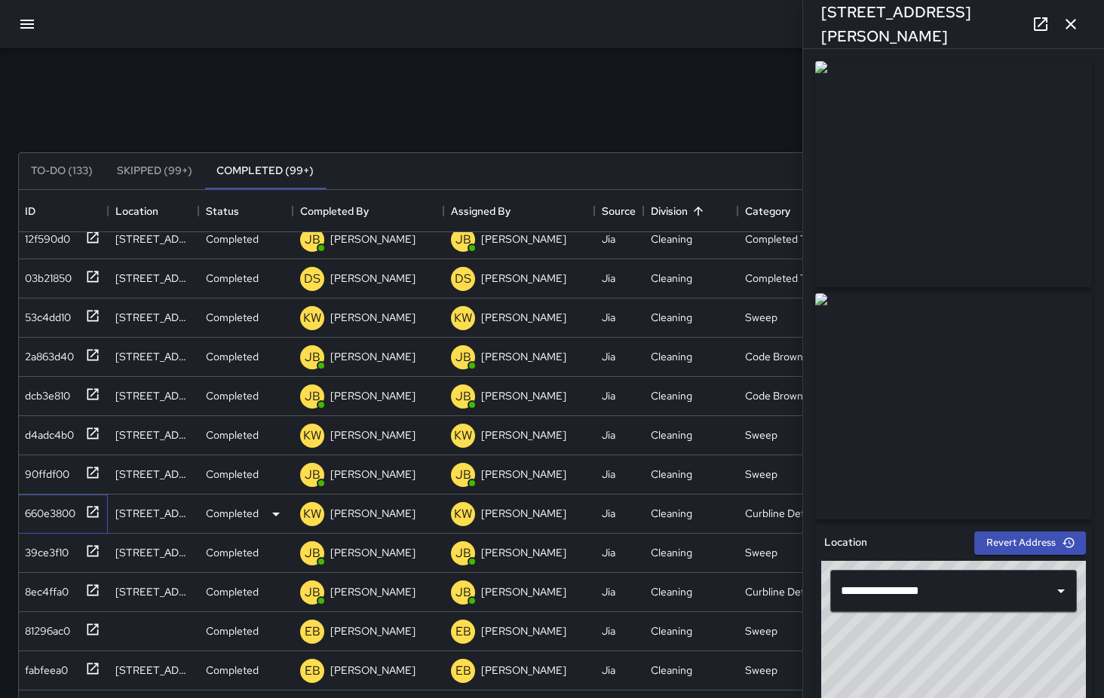
click at [35, 519] on div "660e3800" at bounding box center [47, 510] width 57 height 21
type input "**********"
click at [54, 560] on div "39ce3f10" at bounding box center [44, 549] width 50 height 21
click at [1073, 23] on icon "button" at bounding box center [1070, 24] width 11 height 11
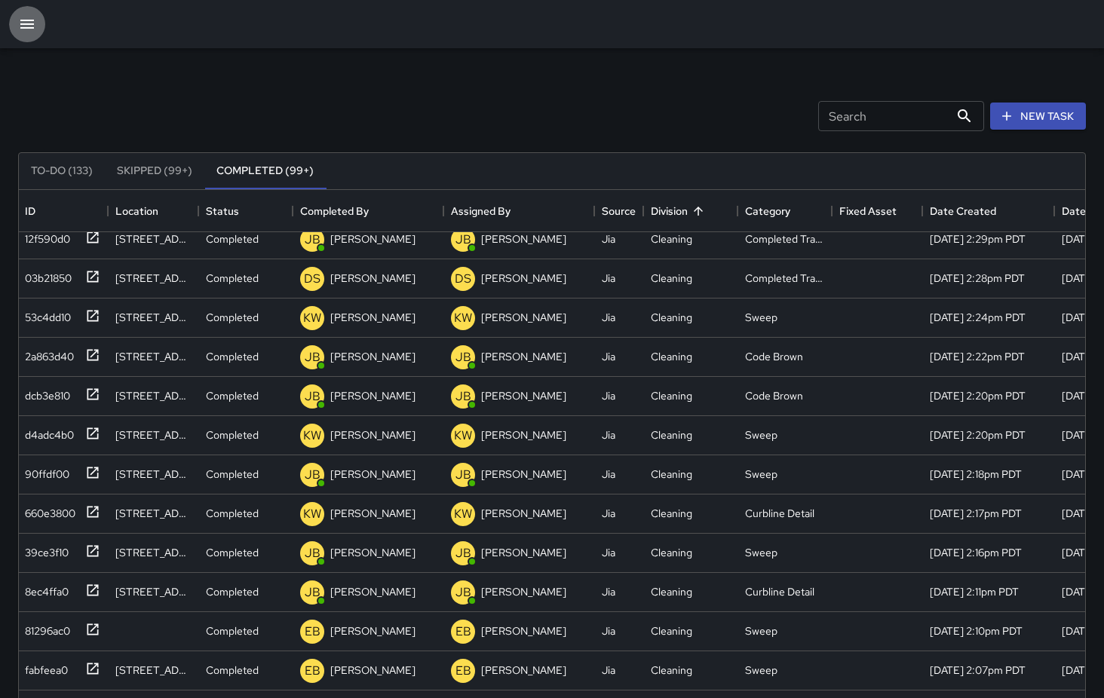
click at [29, 23] on icon "button" at bounding box center [27, 24] width 18 height 18
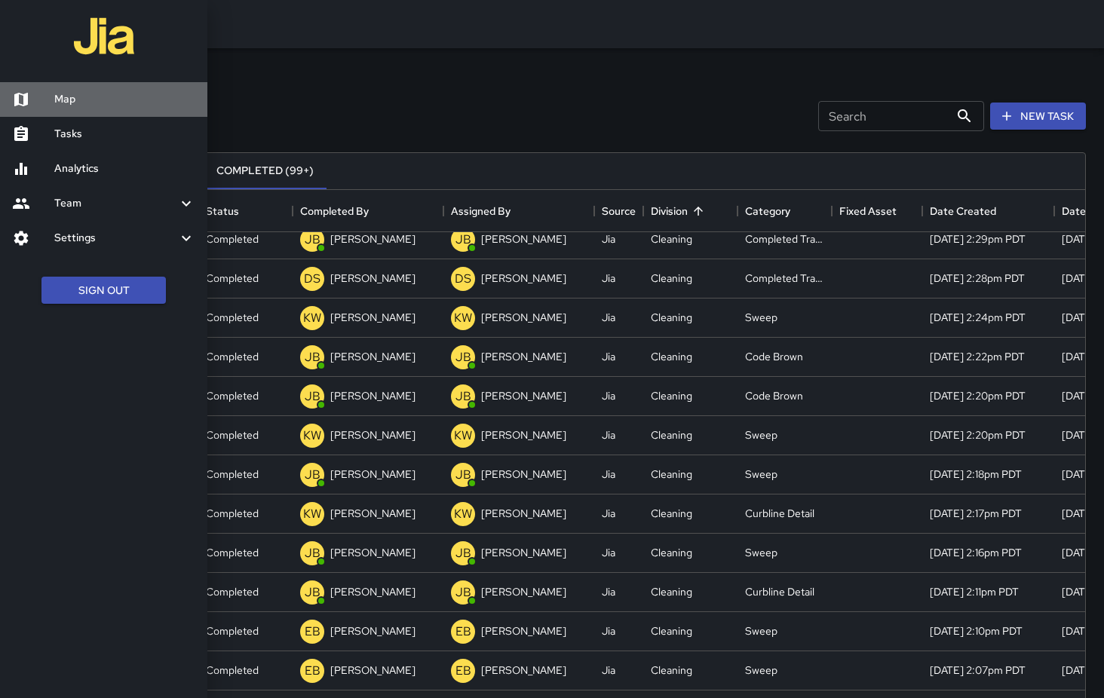
click at [77, 98] on h6 "Map" at bounding box center [124, 99] width 141 height 17
